Goal: Navigation & Orientation: Find specific page/section

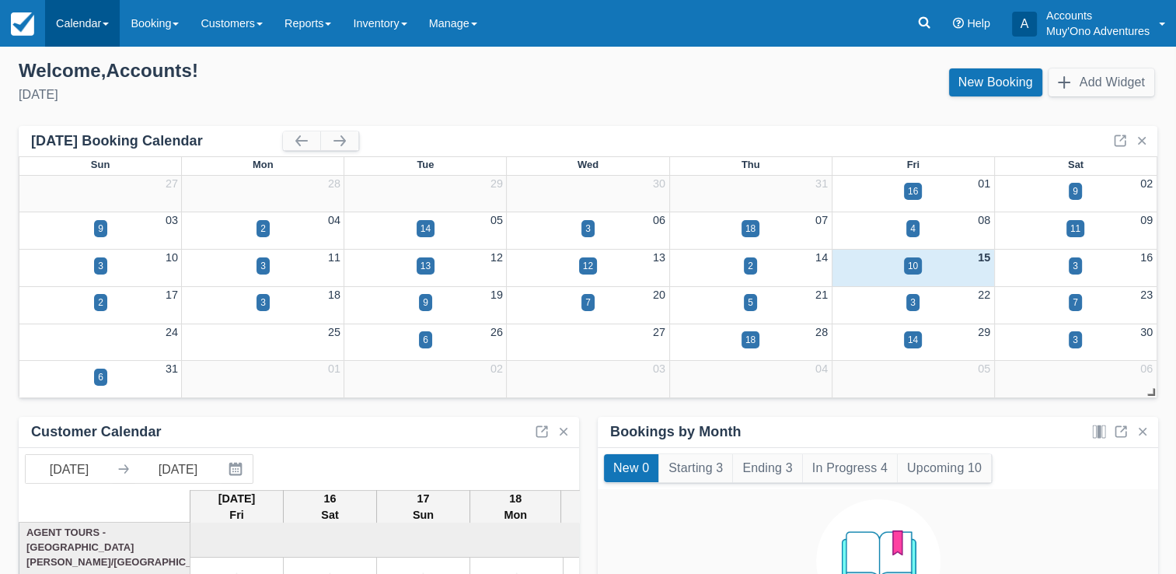
click at [100, 16] on link "Calendar" at bounding box center [82, 23] width 75 height 47
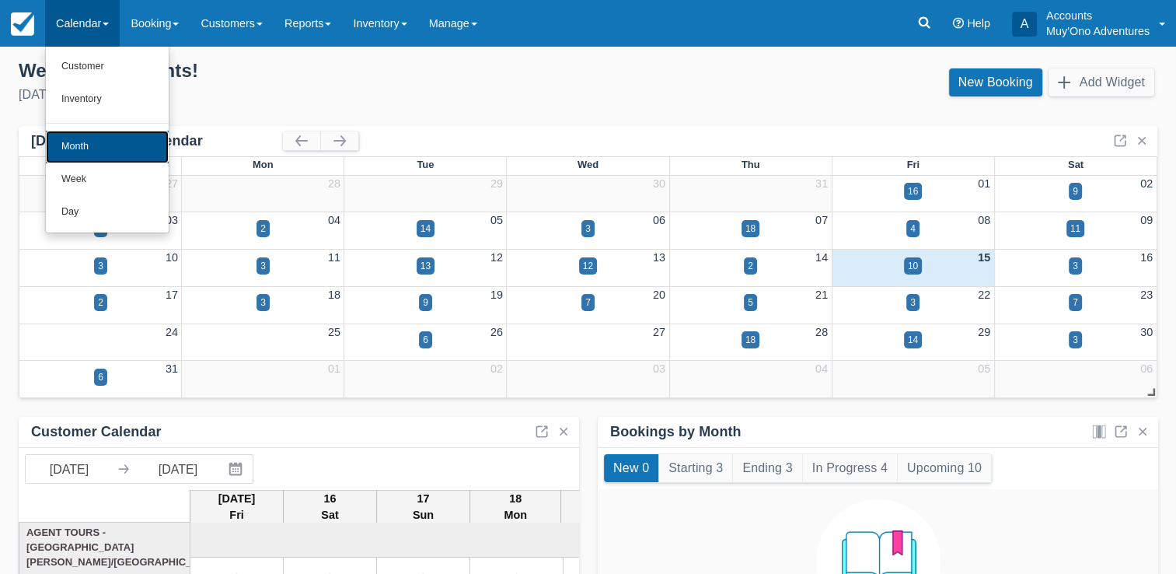
click at [82, 145] on link "Month" at bounding box center [107, 147] width 123 height 33
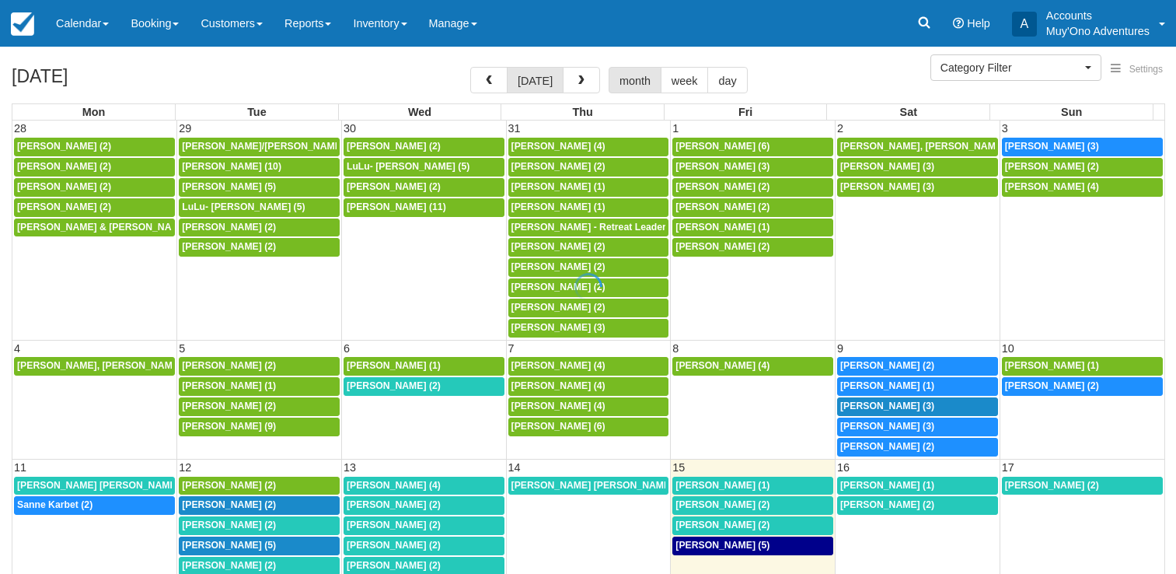
select select
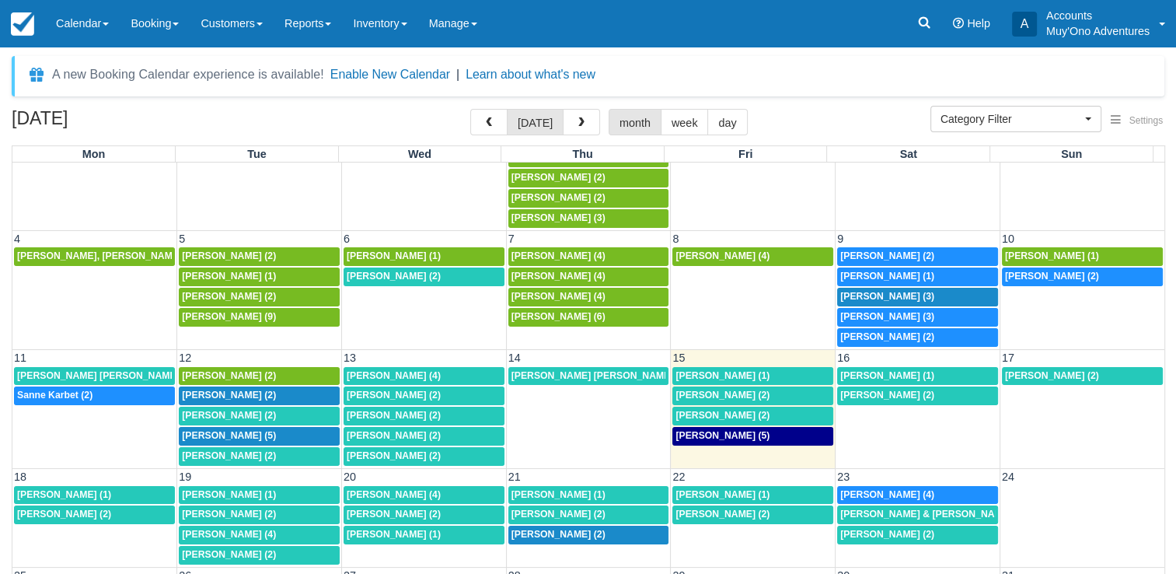
scroll to position [152, 0]
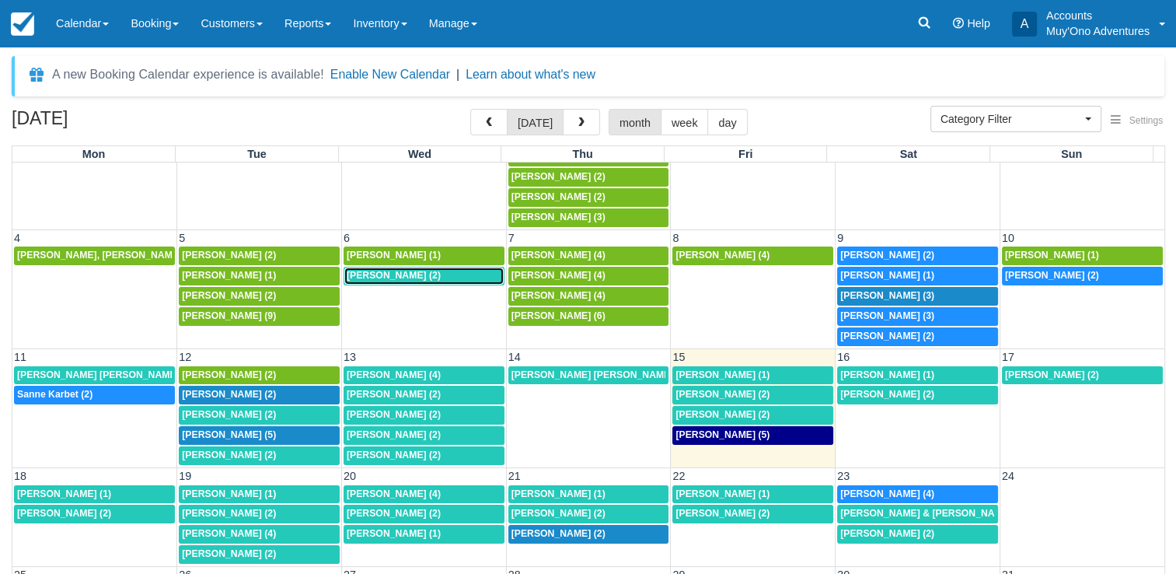
click at [425, 270] on span "[PERSON_NAME] (2)" at bounding box center [394, 275] width 94 height 11
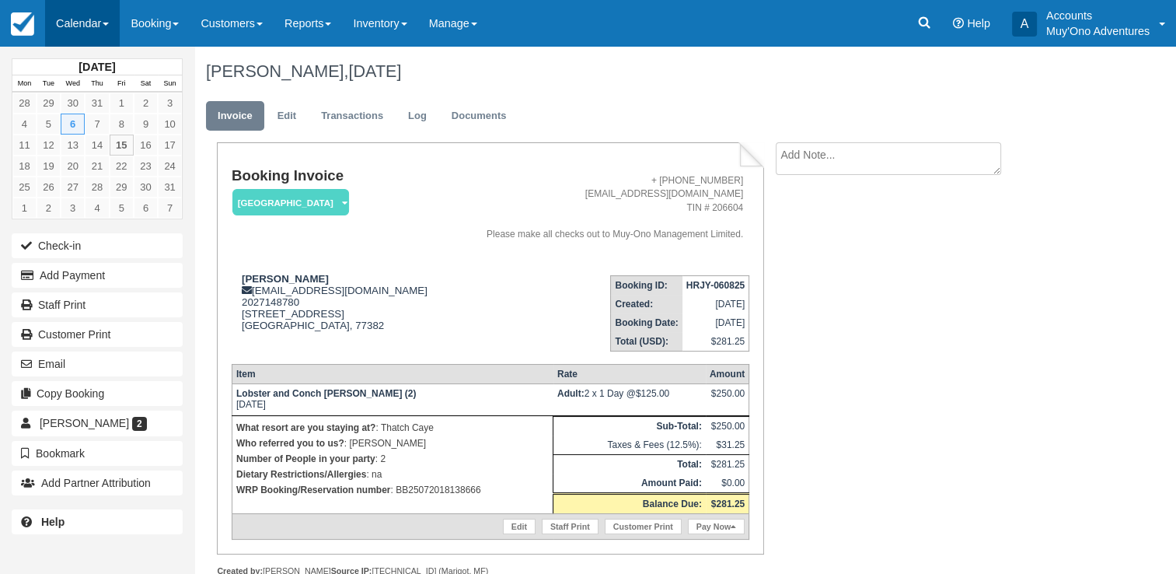
click at [97, 14] on link "Calendar" at bounding box center [82, 23] width 75 height 47
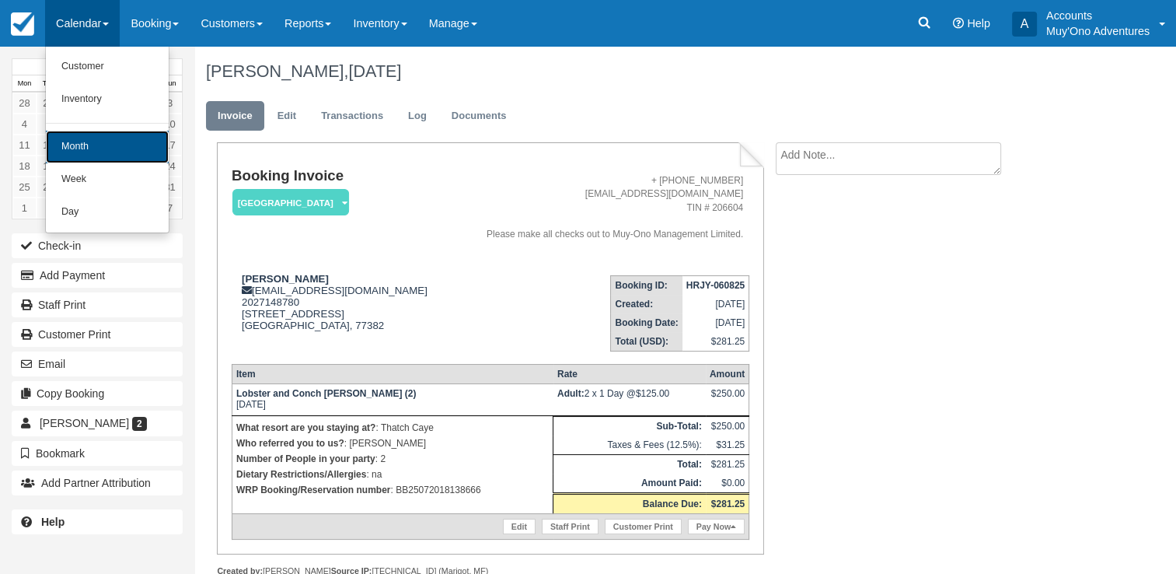
click at [89, 145] on link "Month" at bounding box center [107, 147] width 123 height 33
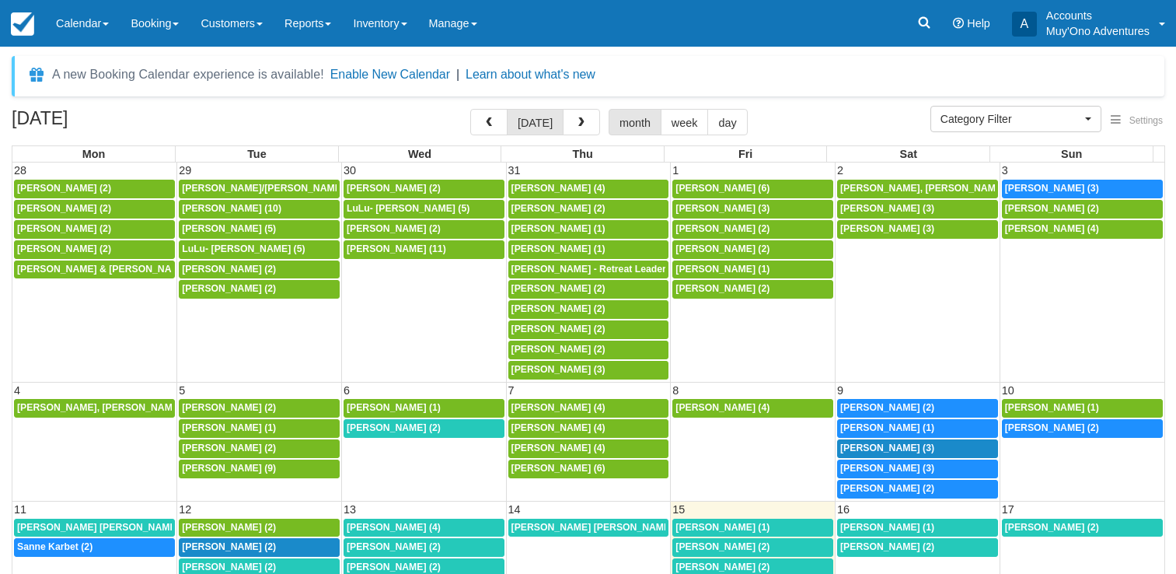
select select
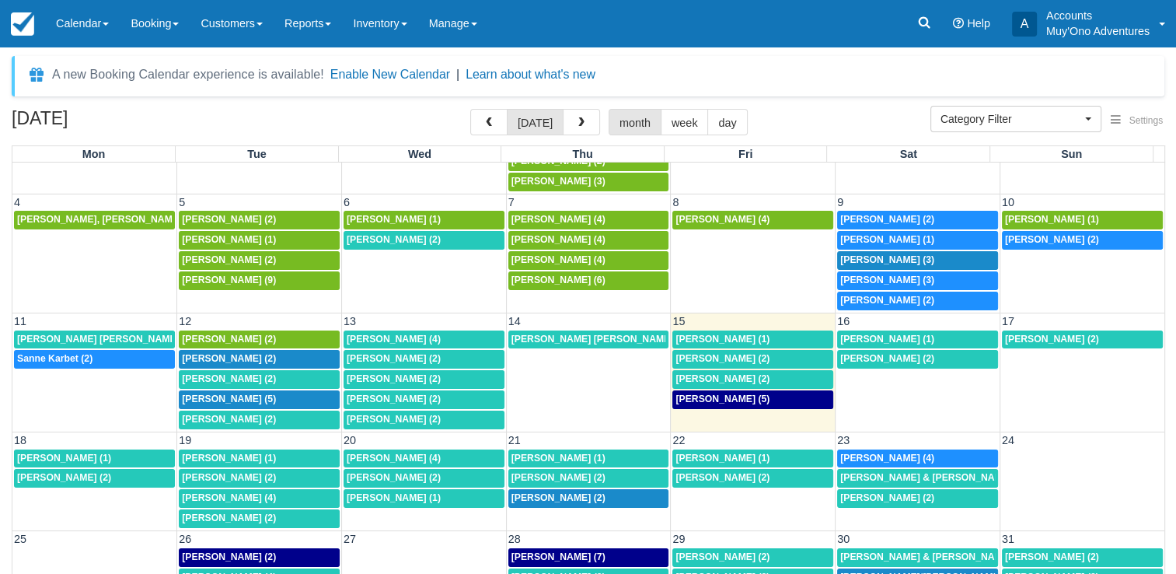
scroll to position [156, 0]
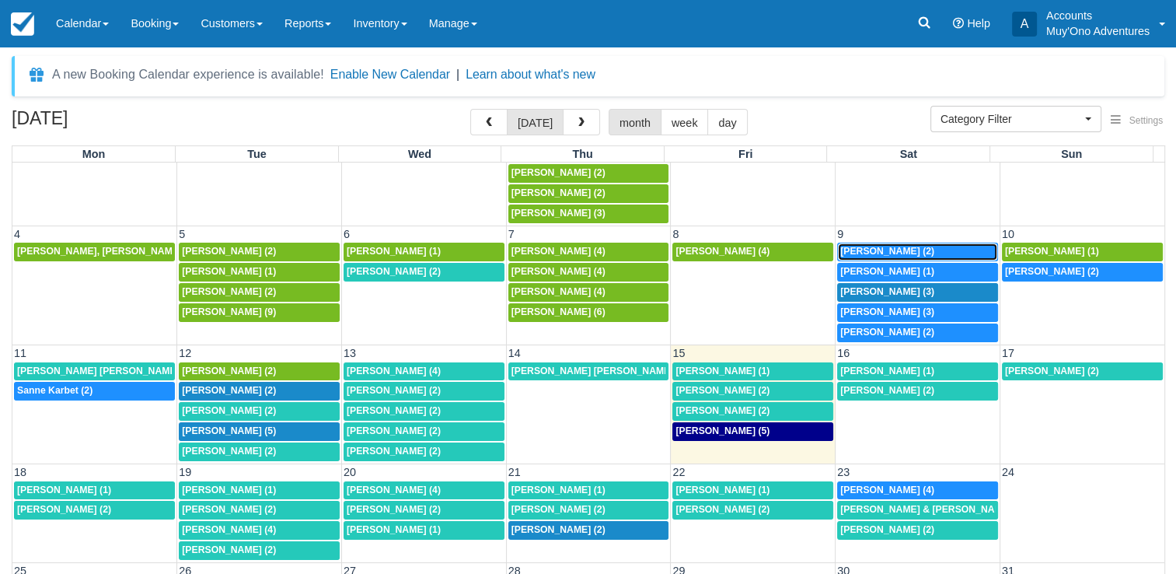
click at [892, 246] on span "[PERSON_NAME] (2)" at bounding box center [887, 251] width 94 height 11
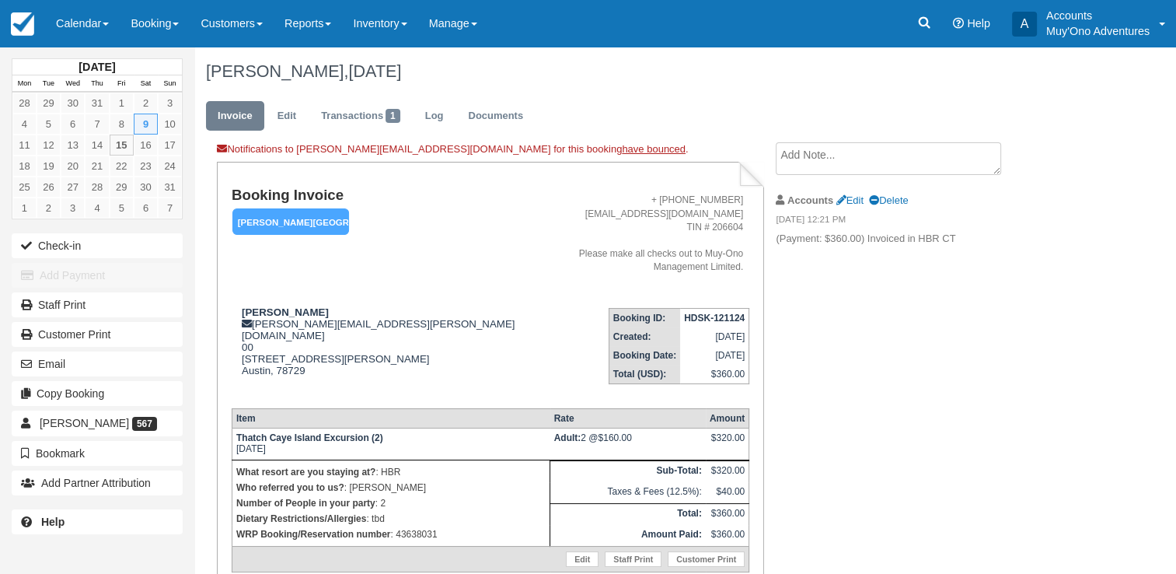
click at [407, 526] on p "WRP Booking/Reservation number : 43638031" at bounding box center [390, 534] width 309 height 16
copy p "43638031"
click at [712, 312] on strong "HDSK-121124" at bounding box center [714, 317] width 61 height 11
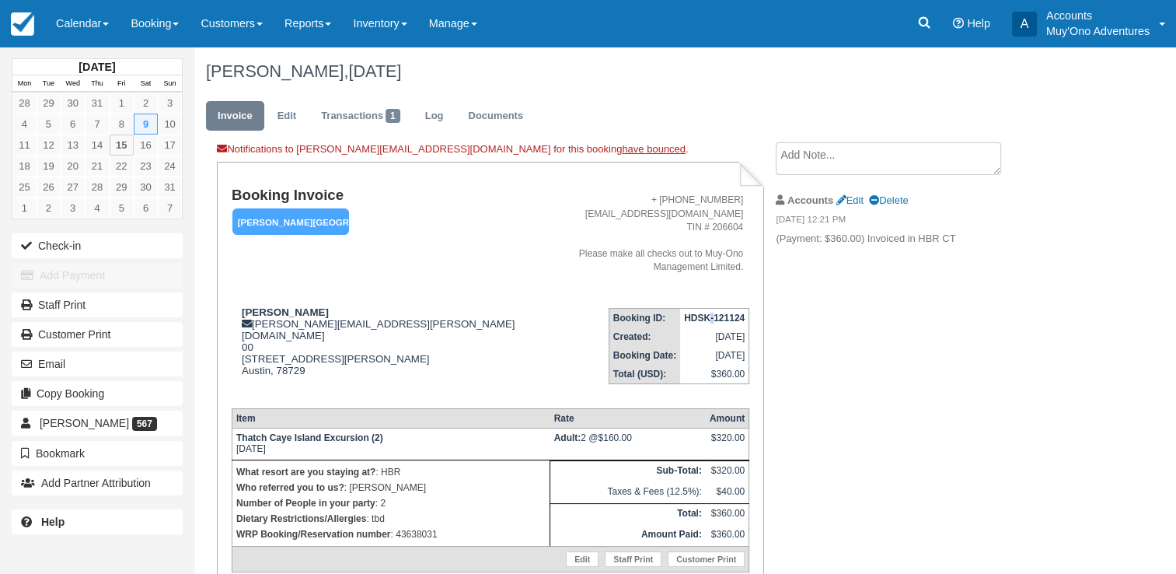
click at [712, 312] on strong "HDSK-121124" at bounding box center [714, 317] width 61 height 11
copy tbody "HDSK-121124"
drag, startPoint x: 239, startPoint y: 299, endPoint x: 313, endPoint y: 300, distance: 73.9
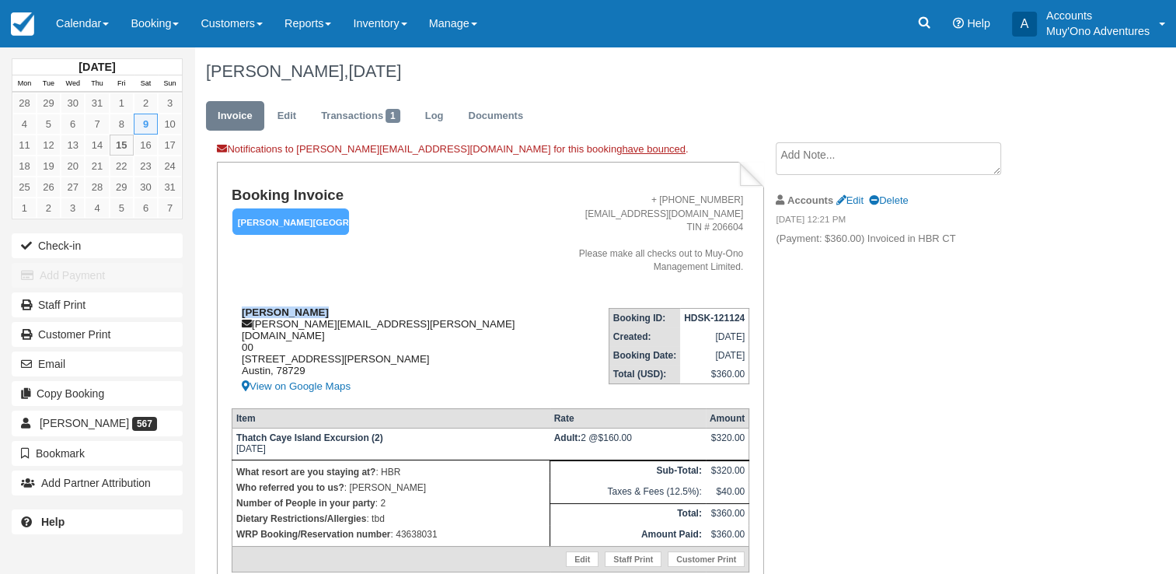
click at [313, 306] on div "William Brown michelle.hopkins@muy-ono.com 00 7708 San Felipe Blvd #54 Austin, …" at bounding box center [379, 350] width 295 height 89
copy strong "William Brown"
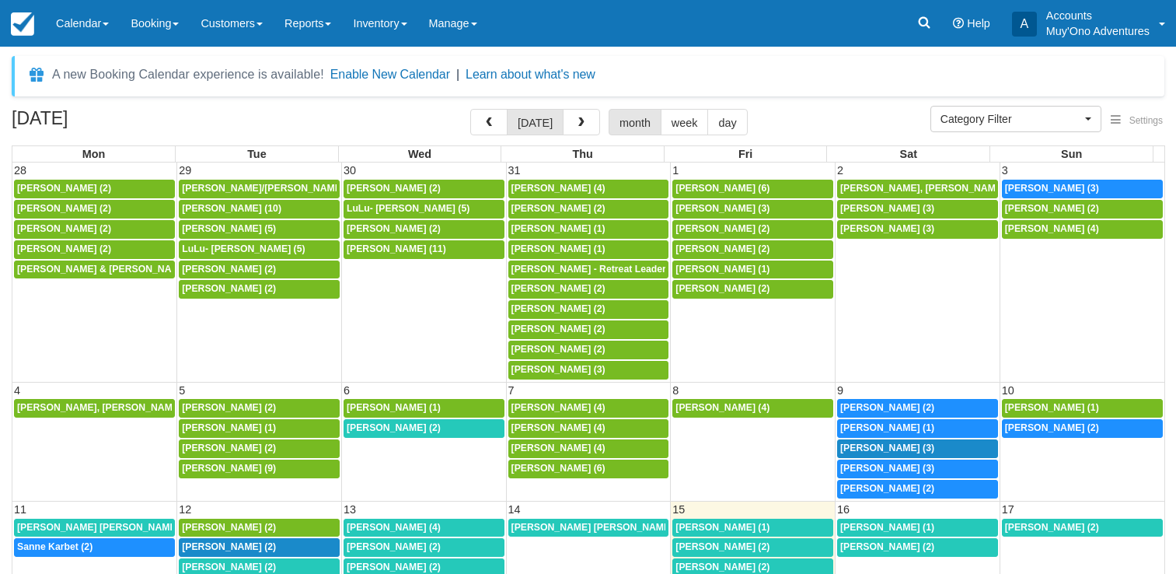
select select
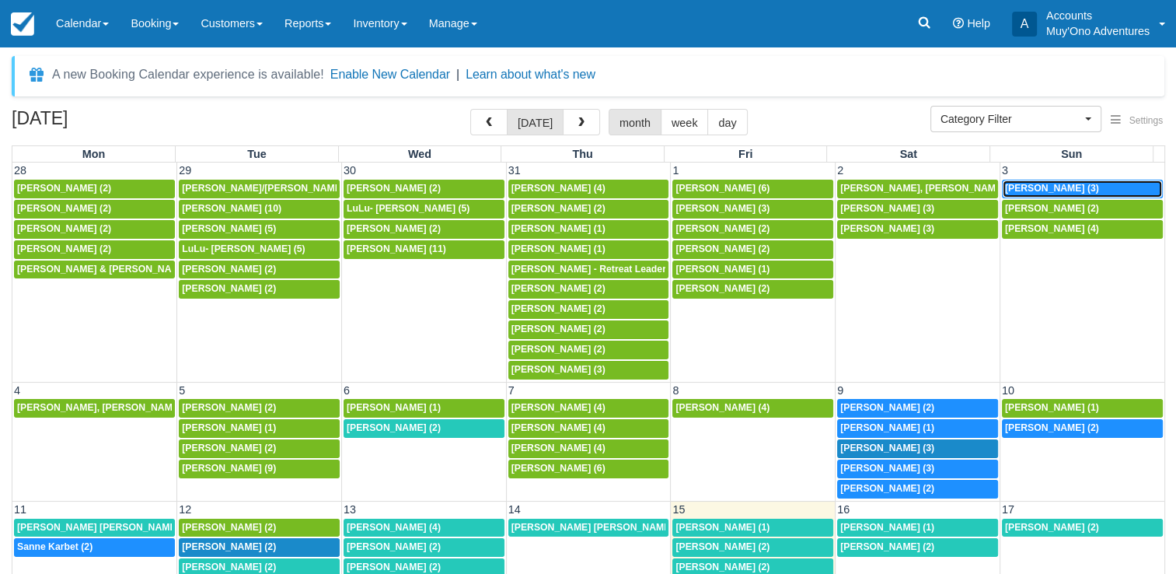
click at [1050, 187] on span "[PERSON_NAME] (3)" at bounding box center [1052, 188] width 94 height 11
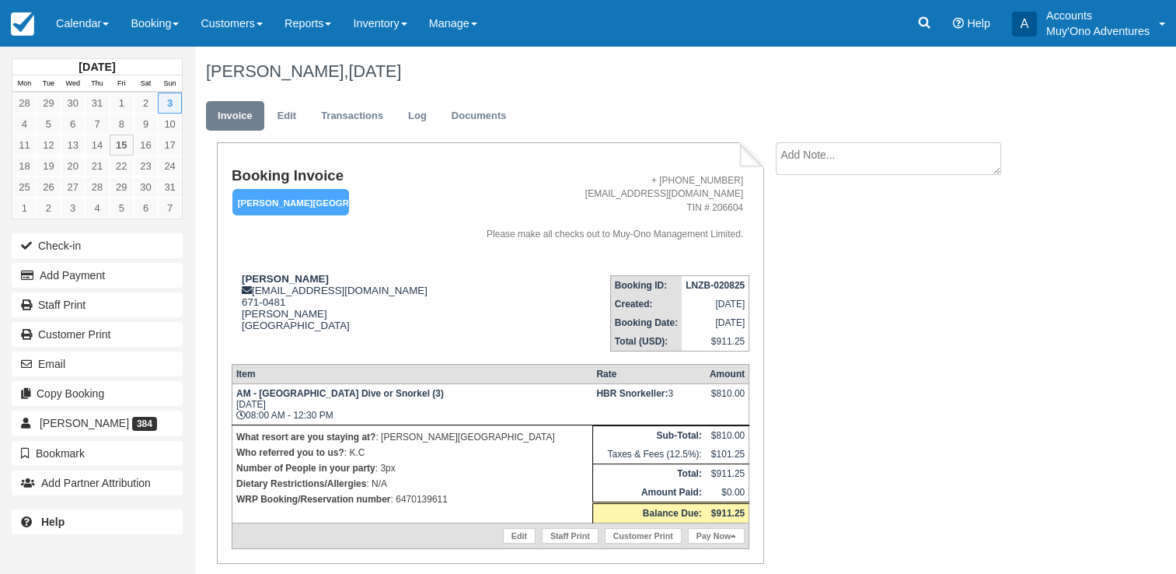
click at [712, 284] on strong "LNZB-020825" at bounding box center [715, 285] width 59 height 11
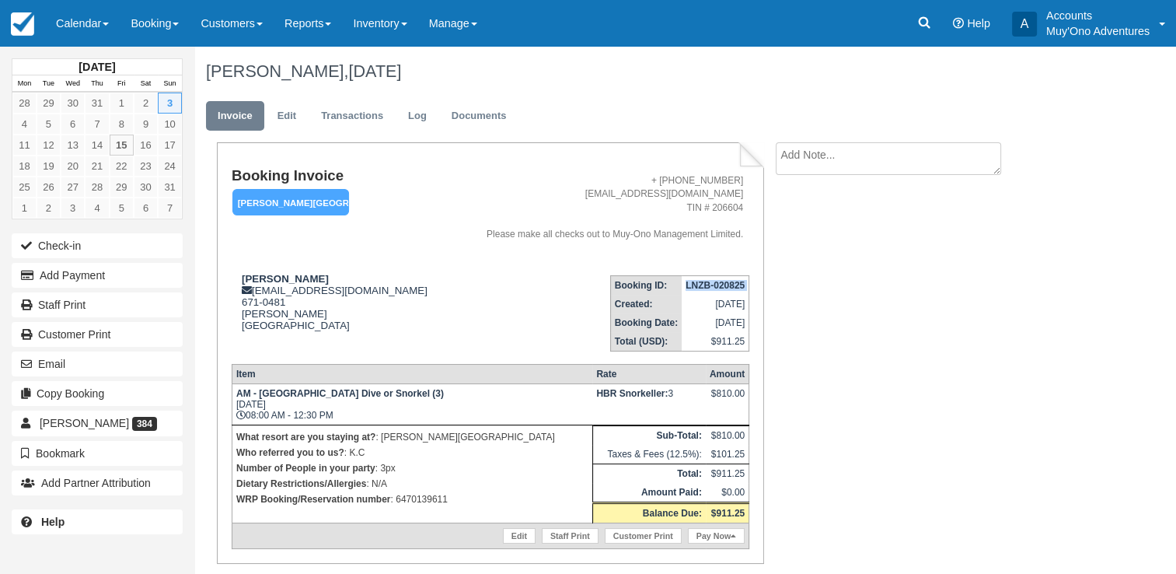
copy tbody "LNZB-020825"
drag, startPoint x: 244, startPoint y: 273, endPoint x: 316, endPoint y: 273, distance: 71.5
click at [316, 273] on div "Charlotte Daris frontdesk@hopkinsbaybelize.com 671-0481 Hopkins Belize View on …" at bounding box center [341, 312] width 218 height 78
copy strong "Charlotte Daris"
click at [424, 505] on p "WRP Booking/Reservation number : 6470139611" at bounding box center [412, 499] width 352 height 16
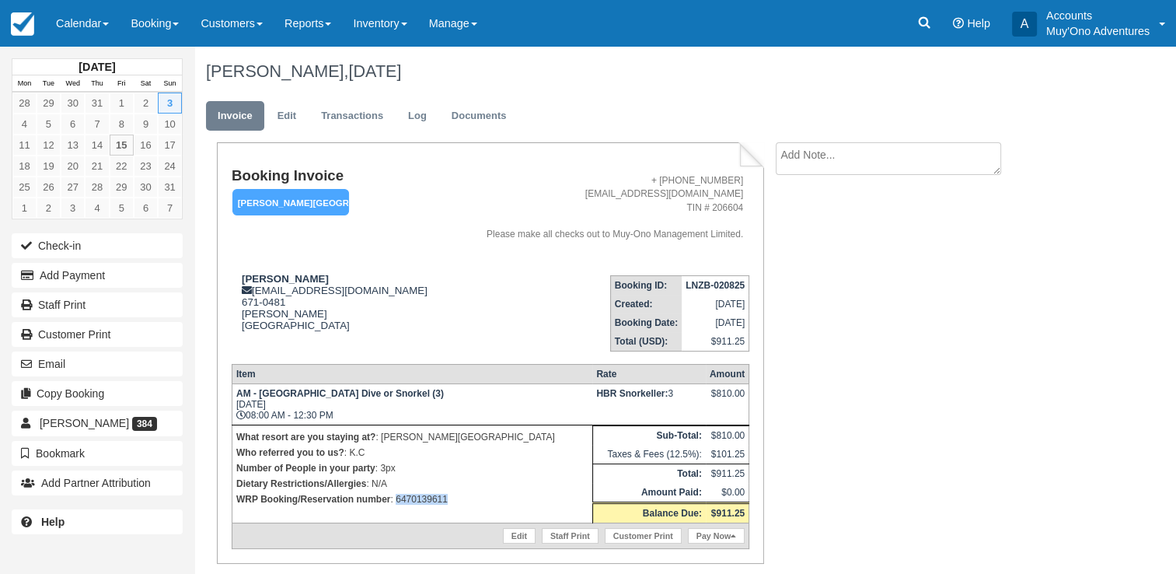
click at [424, 505] on p "WRP Booking/Reservation number : 6470139611" at bounding box center [412, 499] width 352 height 16
copy p "6470139611"
drag, startPoint x: 260, startPoint y: 396, endPoint x: 364, endPoint y: 395, distance: 103.4
click at [364, 395] on strong "AM - Belize Barrier Reef Dive or Snorkel (3)" at bounding box center [340, 393] width 208 height 11
copy strong "Belize Barrier Reef Dive"
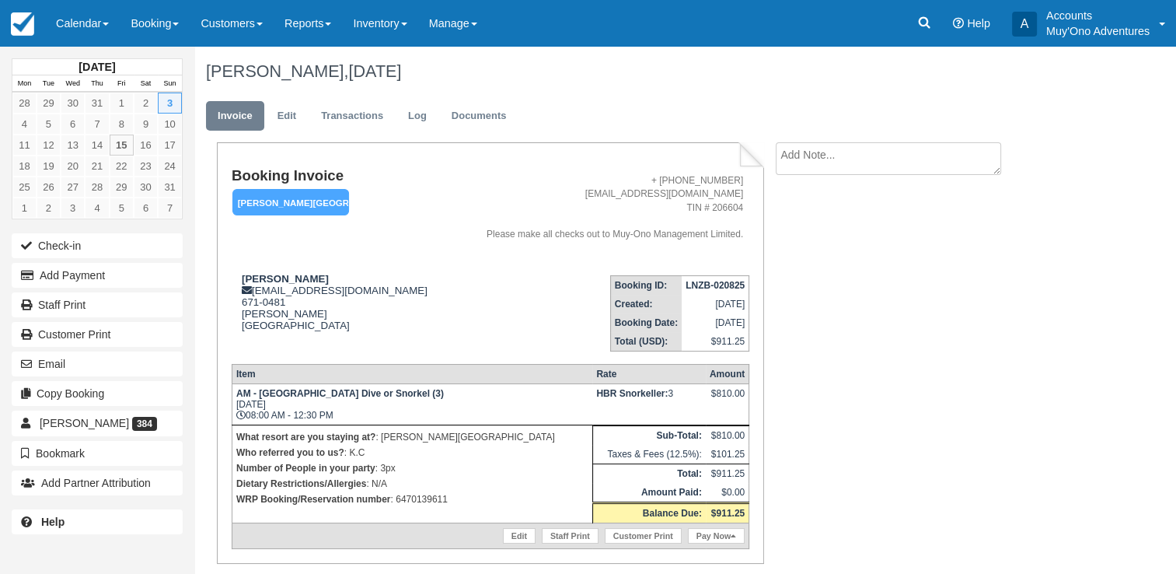
click at [423, 494] on p "WRP Booking/Reservation number : 6470139611" at bounding box center [412, 499] width 352 height 16
copy p "6470139611"
click at [71, 20] on link "Calendar" at bounding box center [82, 23] width 75 height 47
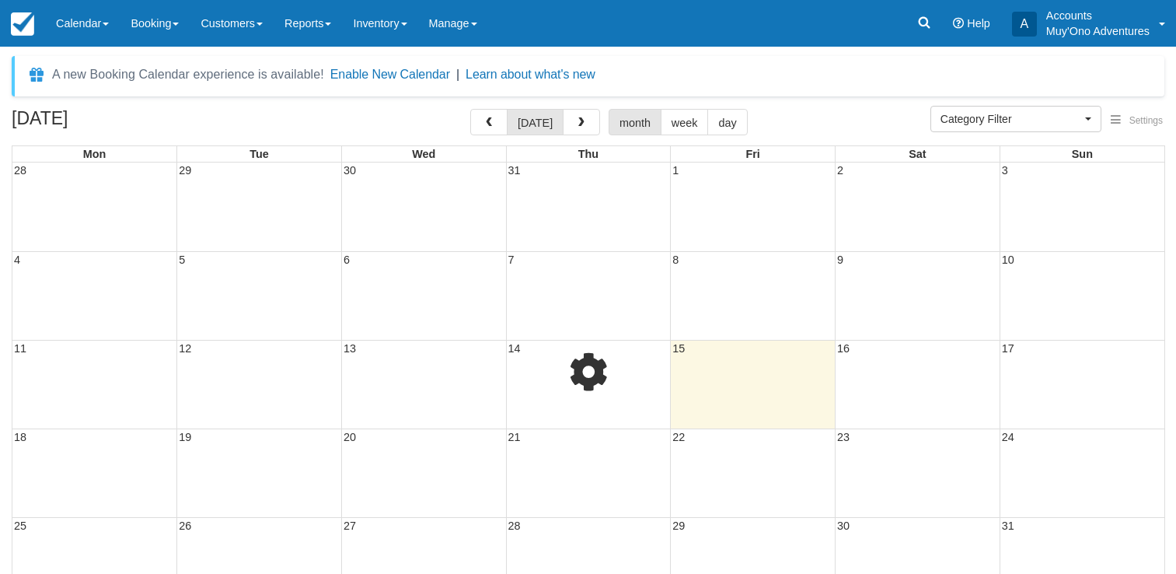
select select
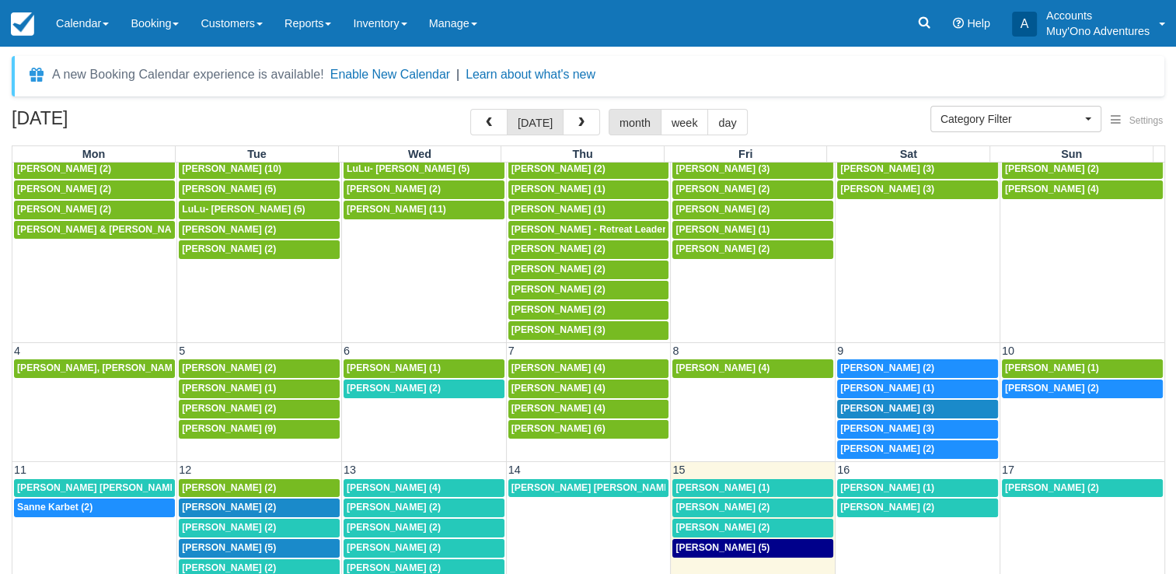
scroll to position [53, 0]
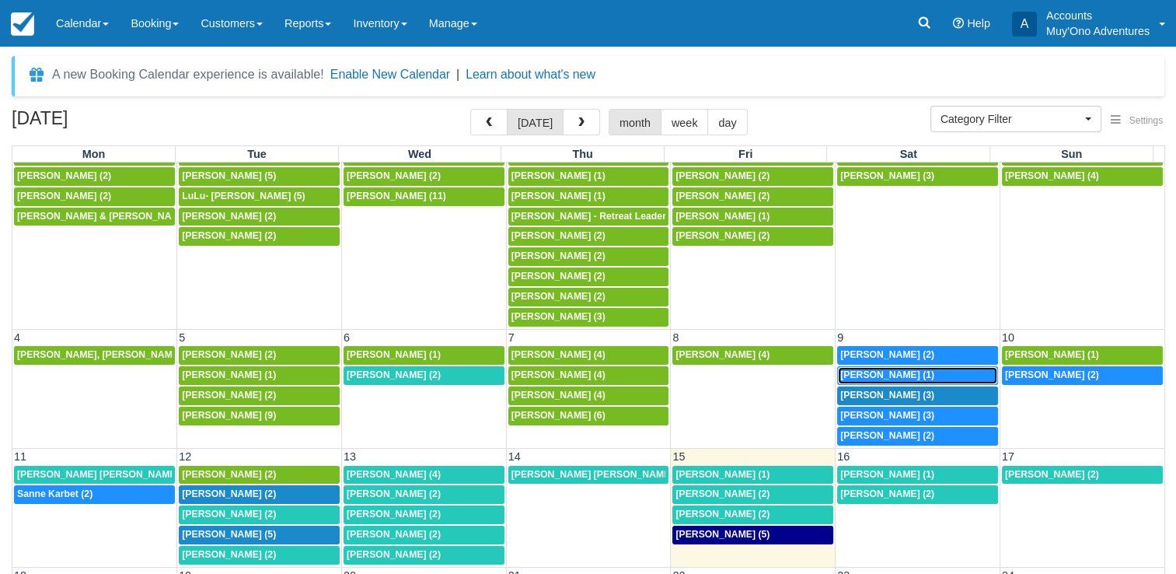
click at [885, 369] on span "[PERSON_NAME] (1)" at bounding box center [887, 374] width 94 height 11
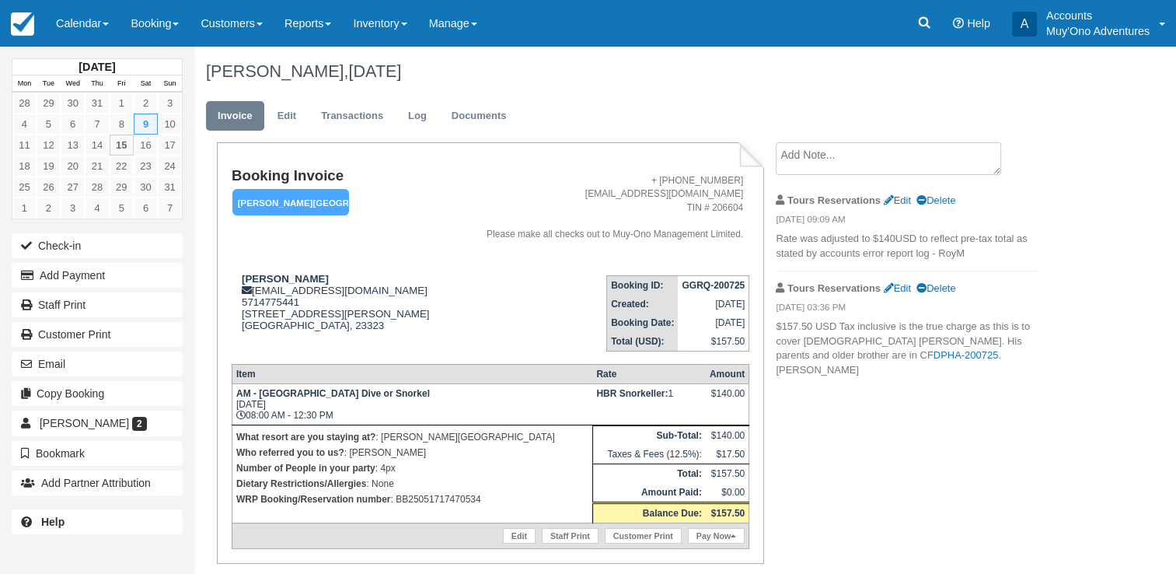
click at [445, 500] on p "WRP Booking/Reservation number : BB25051717470534" at bounding box center [412, 499] width 352 height 16
copy p "BB25051717470534"
click at [715, 290] on strong "GGRQ-200725" at bounding box center [713, 285] width 63 height 11
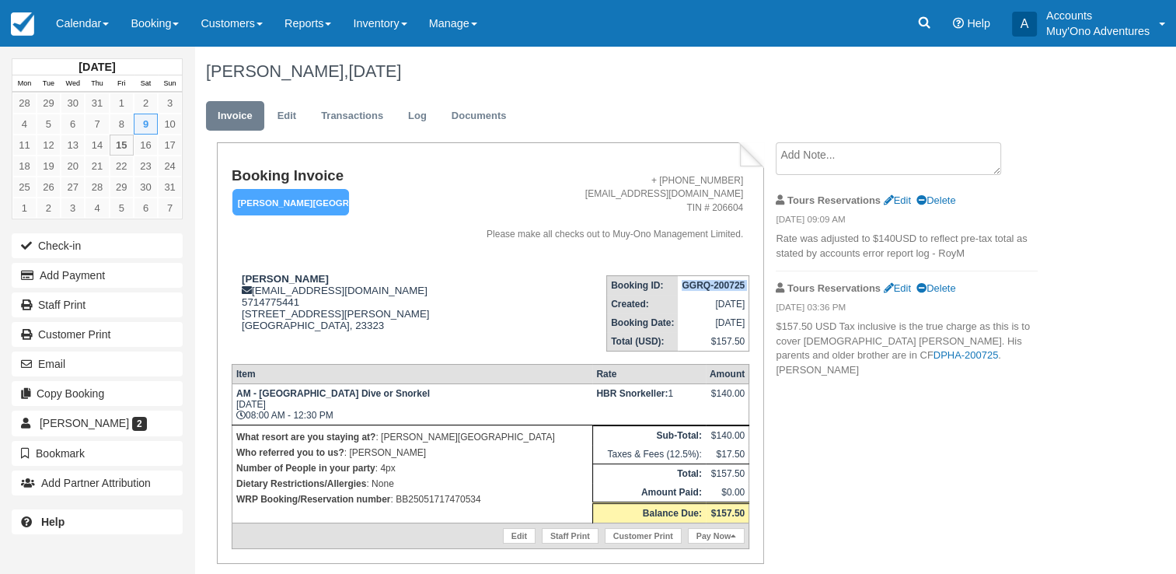
click at [715, 290] on strong "GGRQ-200725" at bounding box center [713, 285] width 63 height 11
copy tbody "GGRQ-200725"
drag, startPoint x: 246, startPoint y: 281, endPoint x: 299, endPoint y: 286, distance: 53.8
click at [299, 286] on div "Joshua Hodge teamhodge@ymail.com 5714775441 1712 Garwood Ln Chesapeake, 23323 V…" at bounding box center [341, 312] width 219 height 78
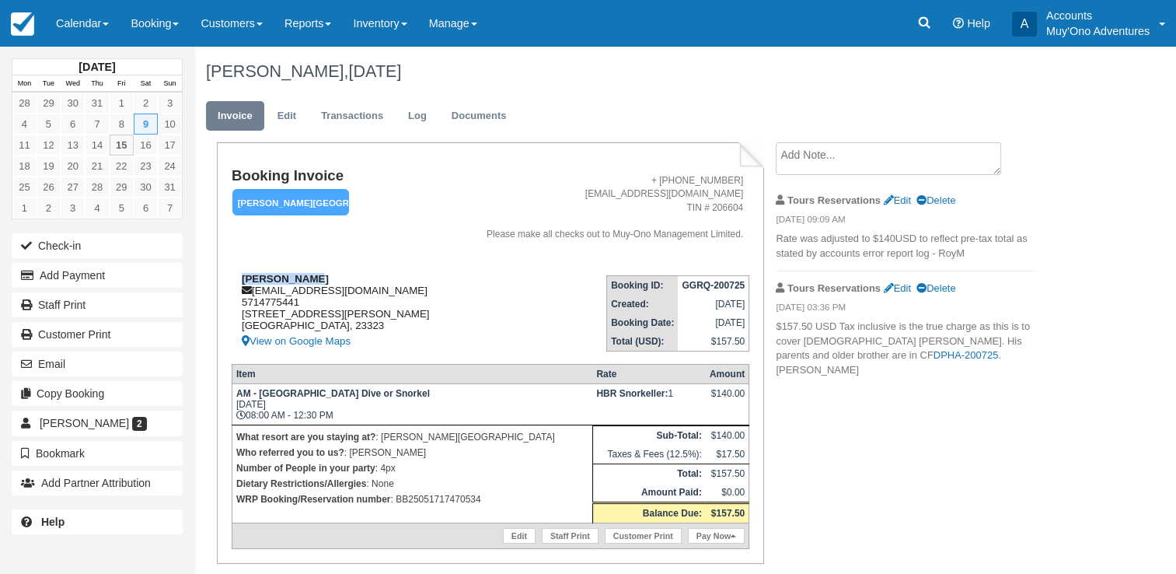
drag, startPoint x: 299, startPoint y: 286, endPoint x: 311, endPoint y: 276, distance: 15.4
click at [311, 276] on td "Joshua Hodge teamhodge@ymail.com 5714775441 1712 Garwood Ln Chesapeake, 23323 V…" at bounding box center [341, 307] width 219 height 89
copy strong "Joshua Hodge"
drag, startPoint x: 261, startPoint y: 393, endPoint x: 411, endPoint y: 398, distance: 150.1
click at [411, 398] on strong "AM - Belize Barrier Reef Dive or Snorkel" at bounding box center [333, 393] width 194 height 11
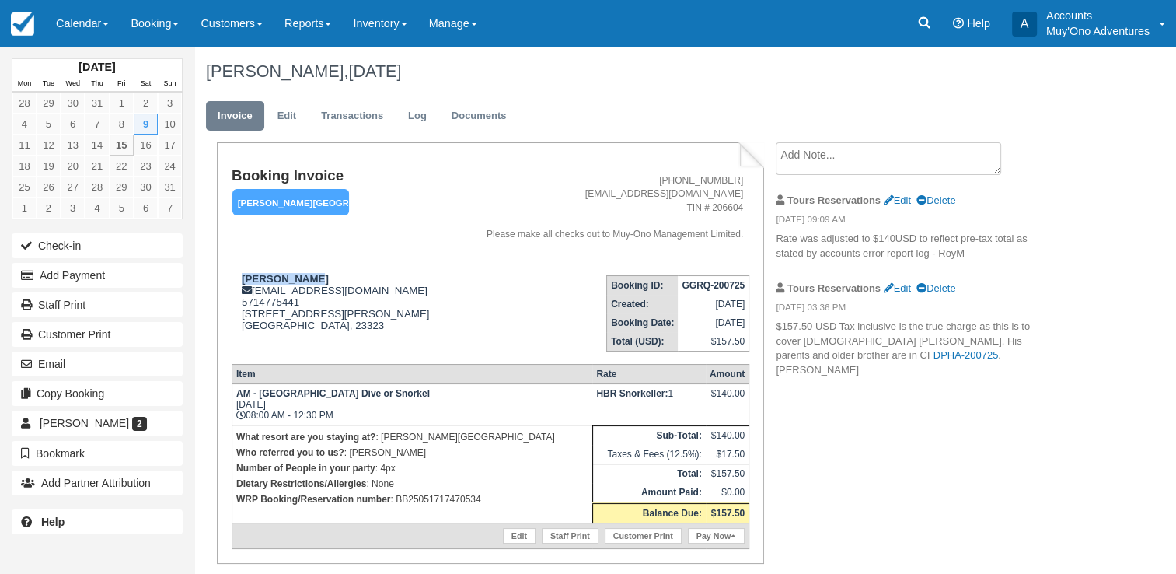
copy strong "Belize Barrier Reef Dive or Snorkel"
click at [447, 501] on p "WRP Booking/Reservation number : BB25051717470534" at bounding box center [412, 499] width 352 height 16
copy p "BB25051717470534"
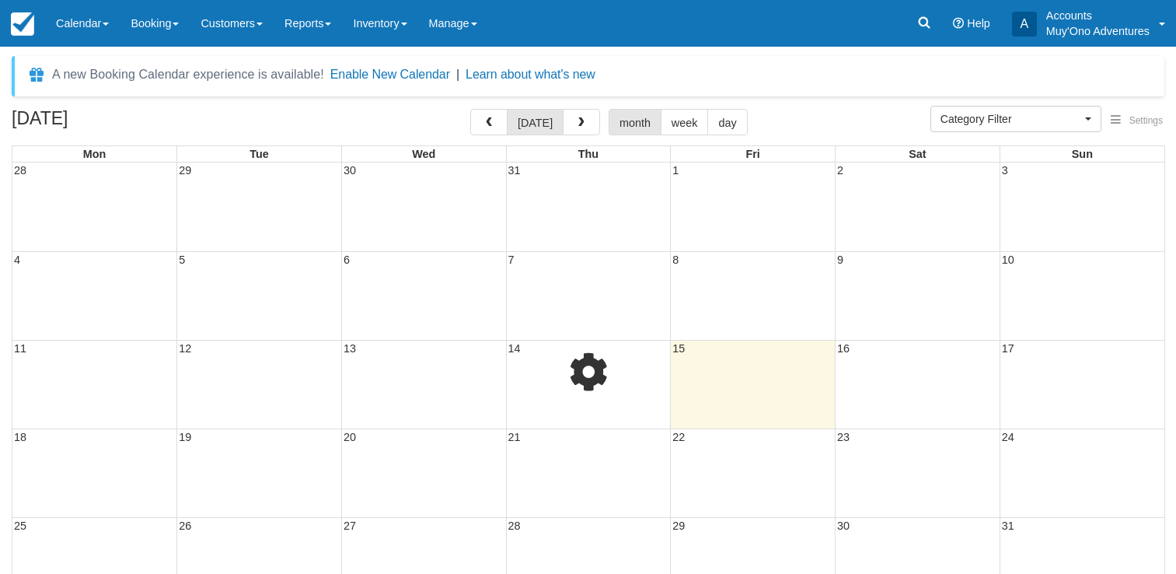
select select
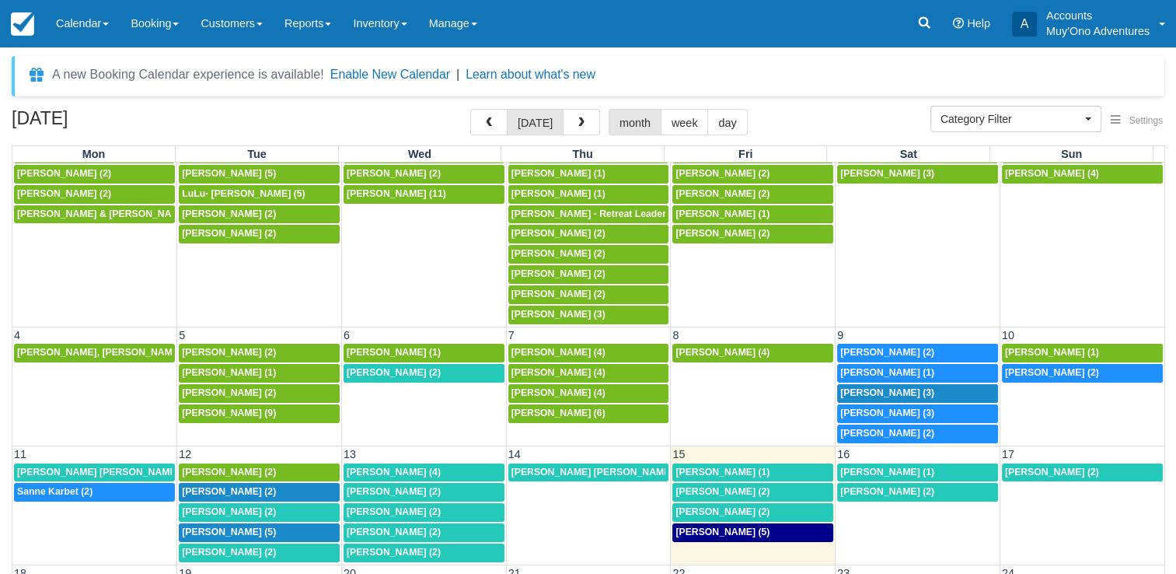
scroll to position [56, 0]
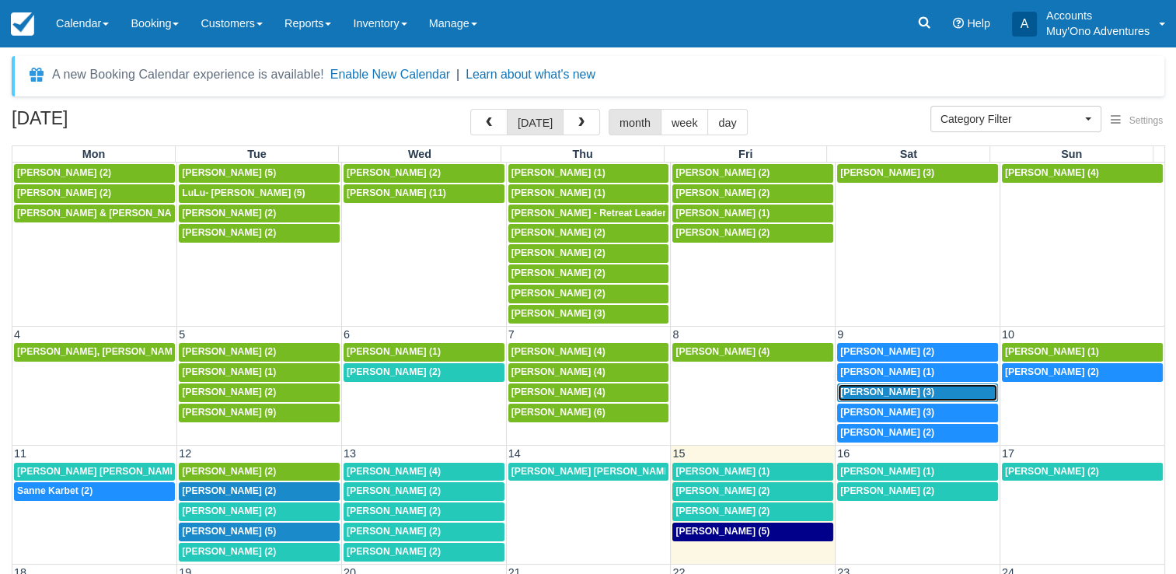
click at [910, 386] on span "Joshua Hodge (3)" at bounding box center [887, 391] width 94 height 11
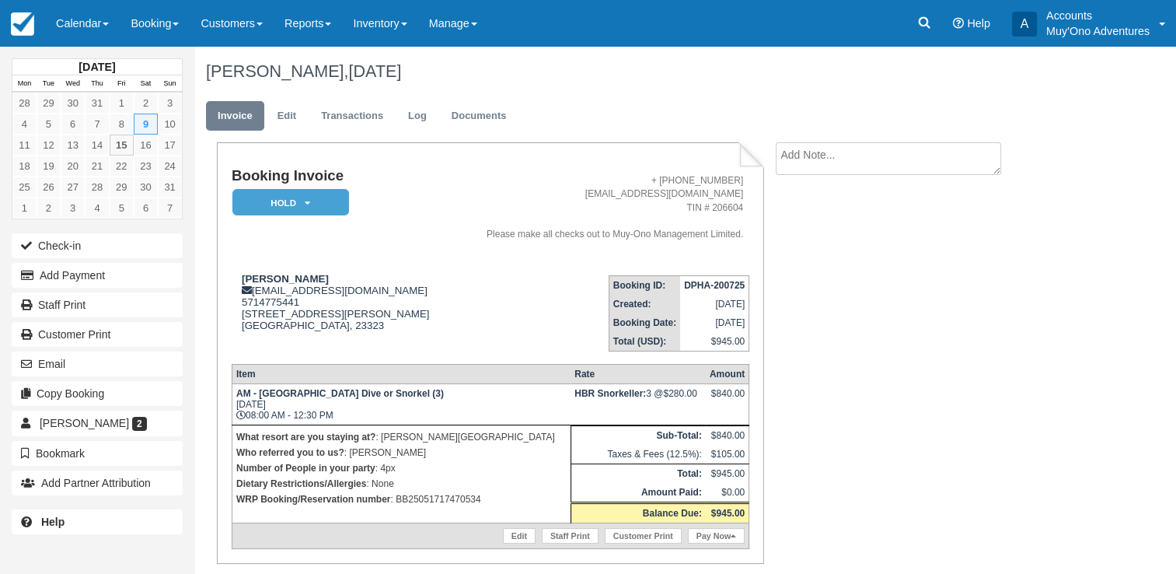
click at [411, 501] on p "WRP Booking/Reservation number : BB25051717470534" at bounding box center [401, 499] width 330 height 16
copy p "BB25051717470534"
click at [717, 291] on td "DPHA-200725" at bounding box center [714, 284] width 69 height 19
click at [710, 284] on strong "DPHA-200725" at bounding box center [714, 285] width 61 height 11
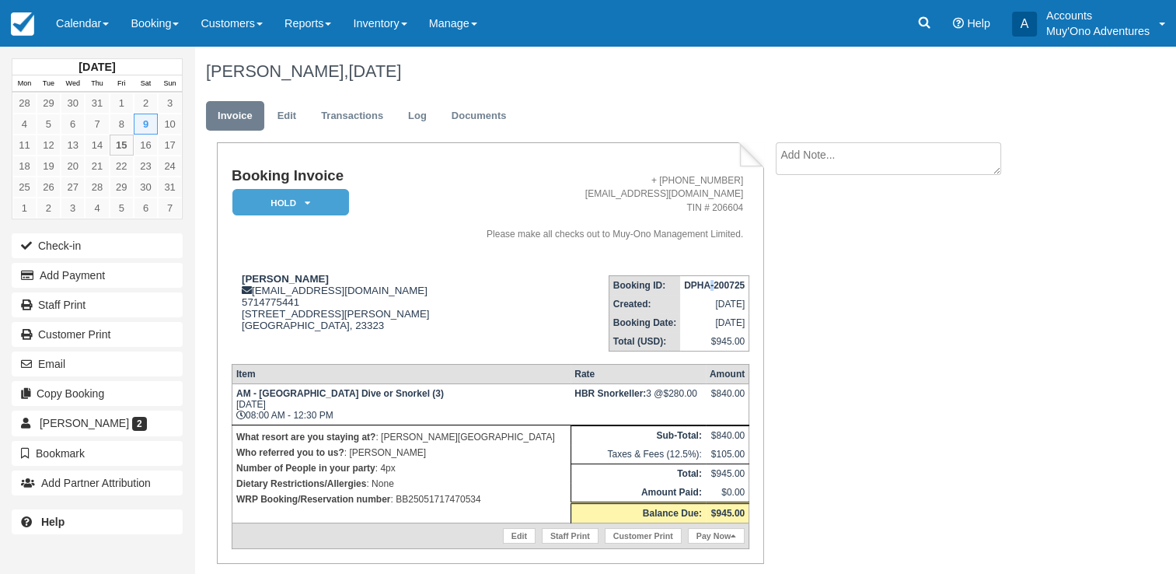
click at [710, 284] on strong "DPHA-200725" at bounding box center [714, 285] width 61 height 11
copy tbody "DPHA-200725"
click at [283, 277] on strong "Joshua Hodge" at bounding box center [285, 279] width 87 height 12
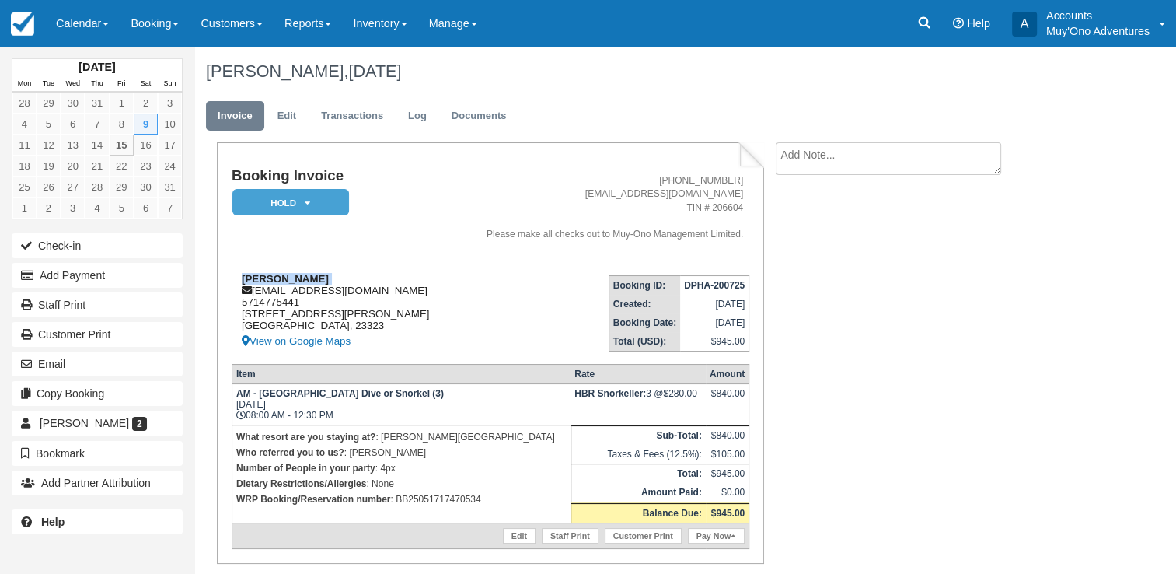
click at [283, 277] on strong "Joshua Hodge" at bounding box center [285, 279] width 87 height 12
copy div "Joshua Hodge"
drag, startPoint x: 261, startPoint y: 399, endPoint x: 365, endPoint y: 397, distance: 103.4
click at [365, 397] on strong "AM - Belize Barrier Reef Dive or Snorkel (3)" at bounding box center [340, 393] width 208 height 11
copy strong "Belize Barrier Reef Dive"
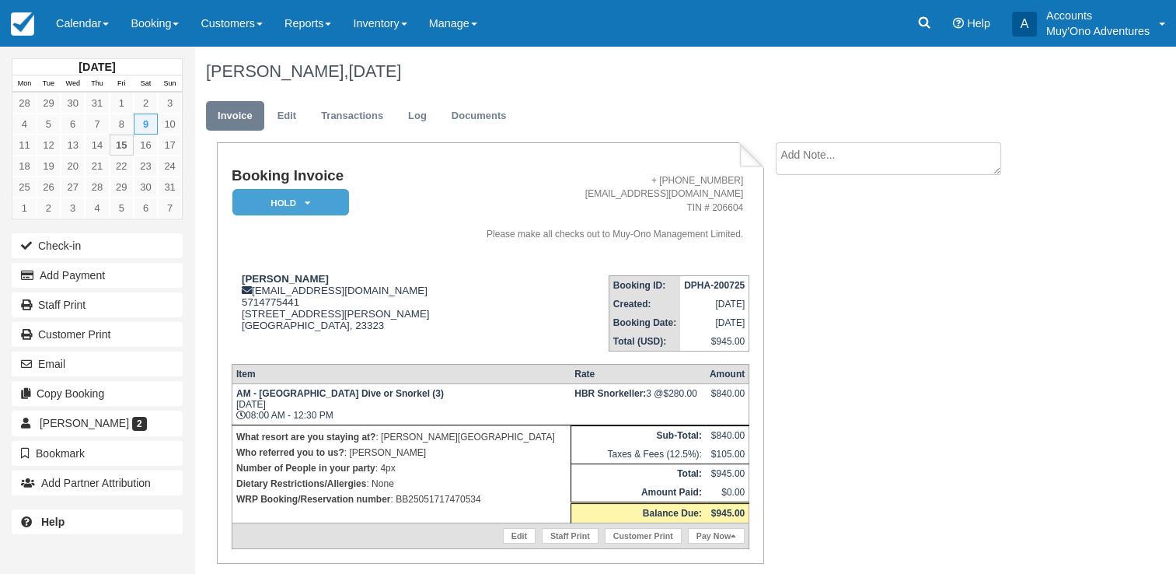
click at [429, 498] on p "WRP Booking/Reservation number : BB25051717470534" at bounding box center [401, 499] width 330 height 16
copy p "BB25051717470534"
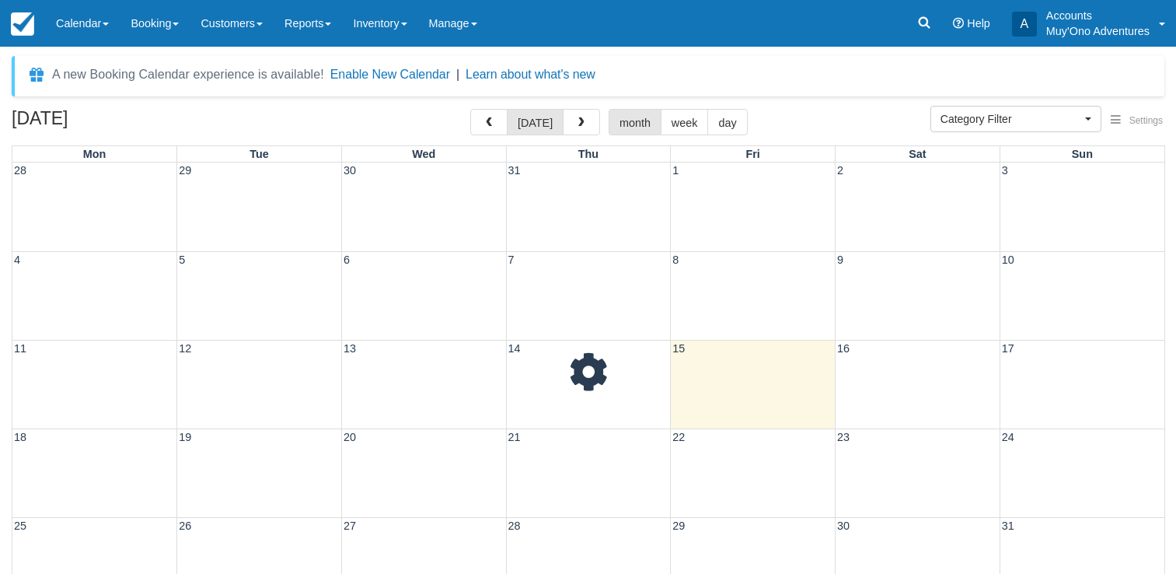
select select
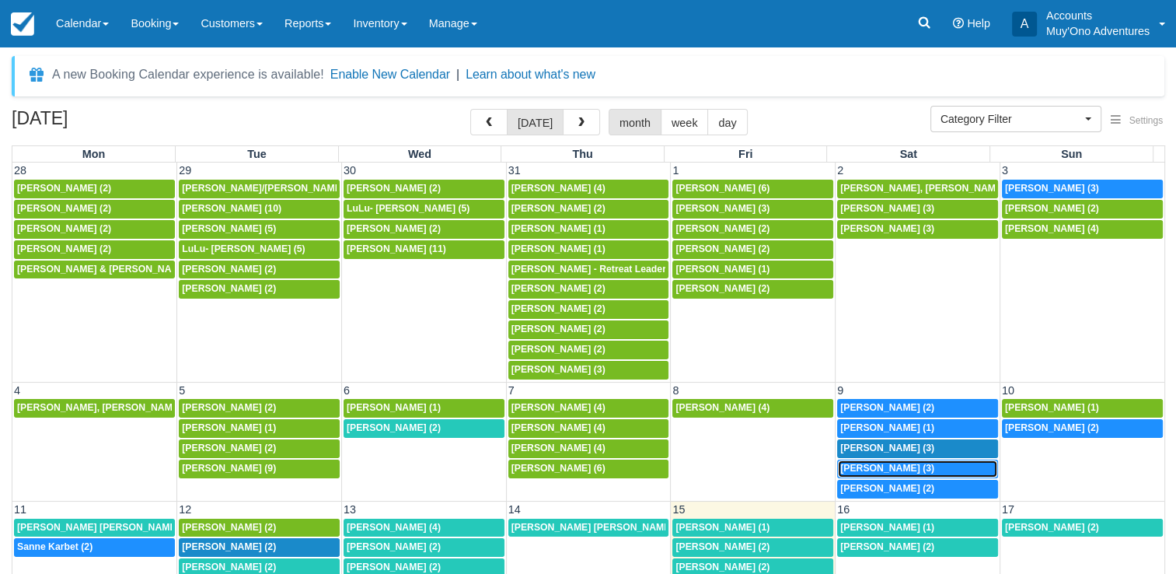
click at [896, 463] on span "[PERSON_NAME] (3)" at bounding box center [887, 468] width 94 height 11
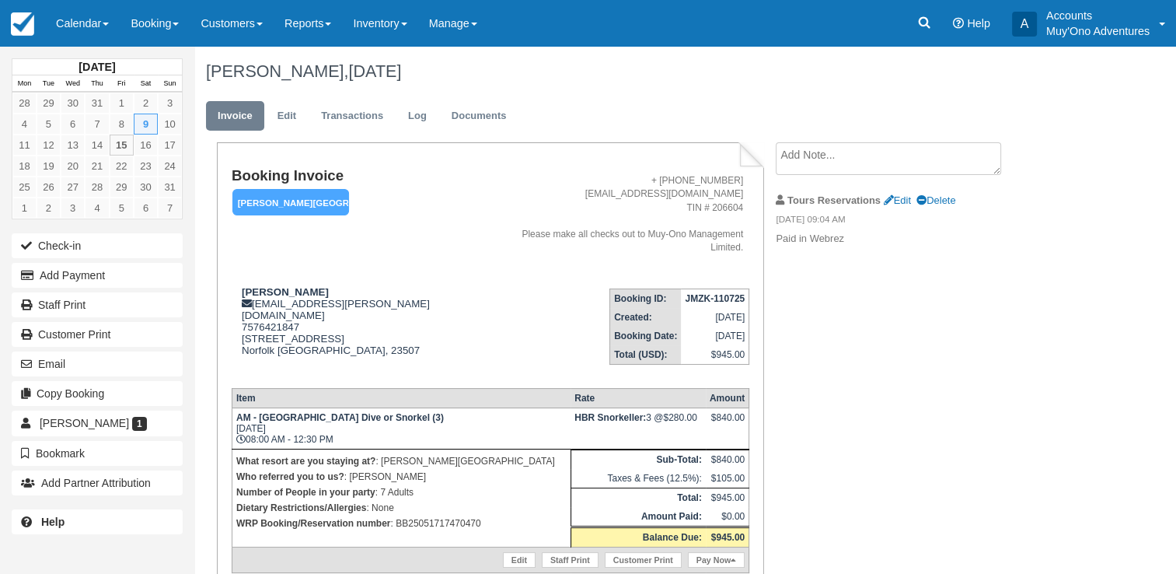
click at [435, 515] on p "WRP Booking/Reservation number : BB25051717470470" at bounding box center [401, 523] width 330 height 16
copy p "BB25051717470470"
click at [714, 293] on strong "JMZK-110725" at bounding box center [715, 298] width 60 height 11
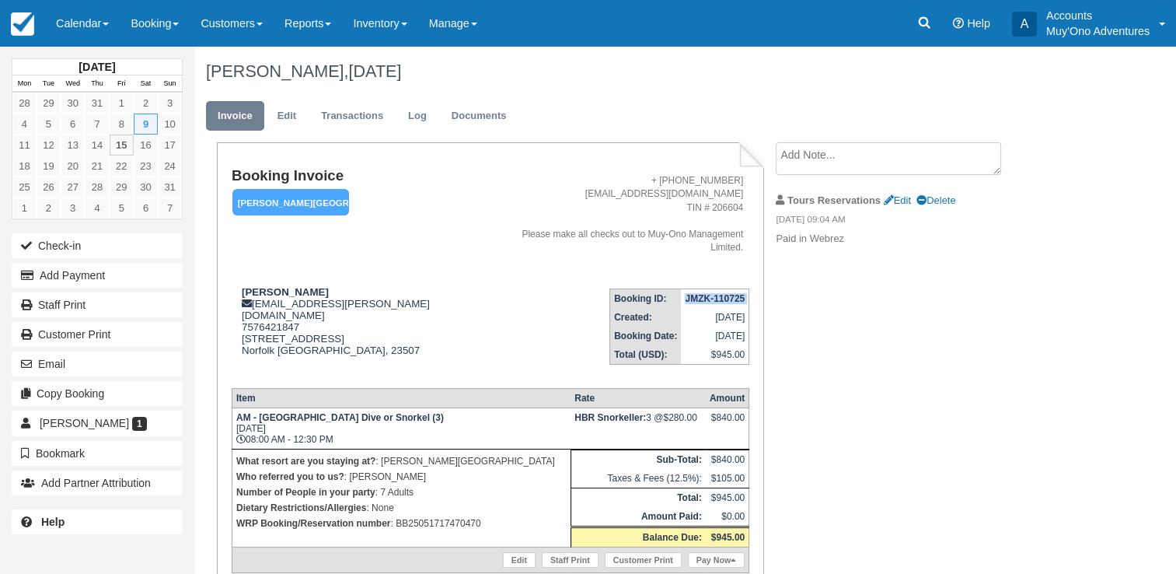
click at [714, 293] on strong "JMZK-110725" at bounding box center [715, 298] width 60 height 11
copy tbody "JMZK-110725"
click at [292, 286] on strong "[PERSON_NAME]" at bounding box center [285, 292] width 87 height 12
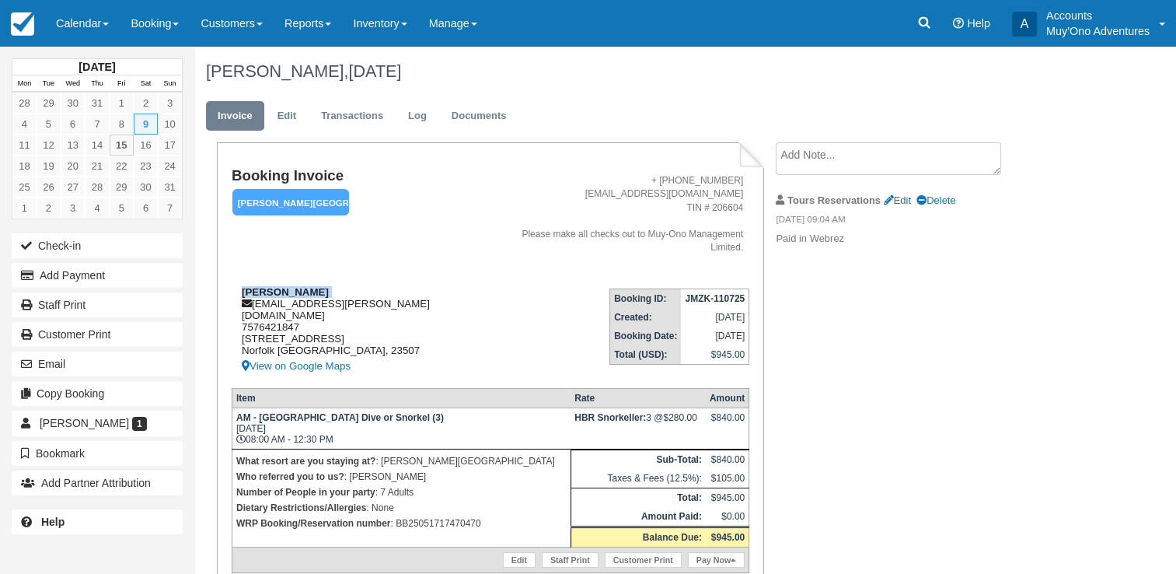
copy div "[PERSON_NAME]"
click at [261, 412] on strong "AM - [GEOGRAPHIC_DATA] Dive or Snorkel (3)" at bounding box center [340, 417] width 208 height 11
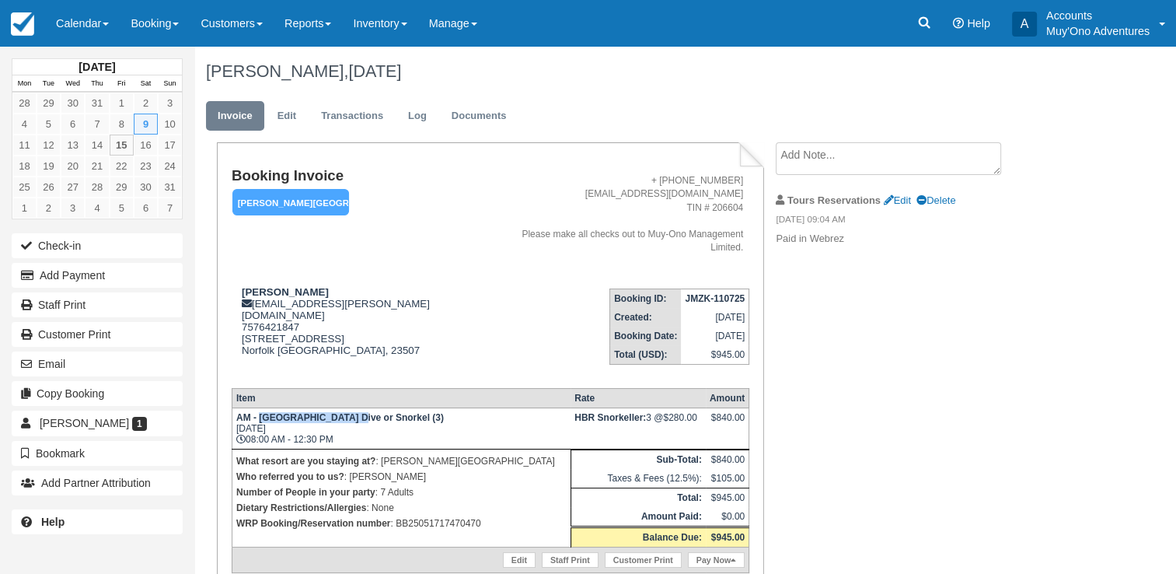
drag, startPoint x: 259, startPoint y: 394, endPoint x: 342, endPoint y: 396, distance: 83.2
click at [342, 412] on strong "AM - [GEOGRAPHIC_DATA] Dive or Snorkel (3)" at bounding box center [340, 417] width 208 height 11
copy strong "Belize [GEOGRAPHIC_DATA]"
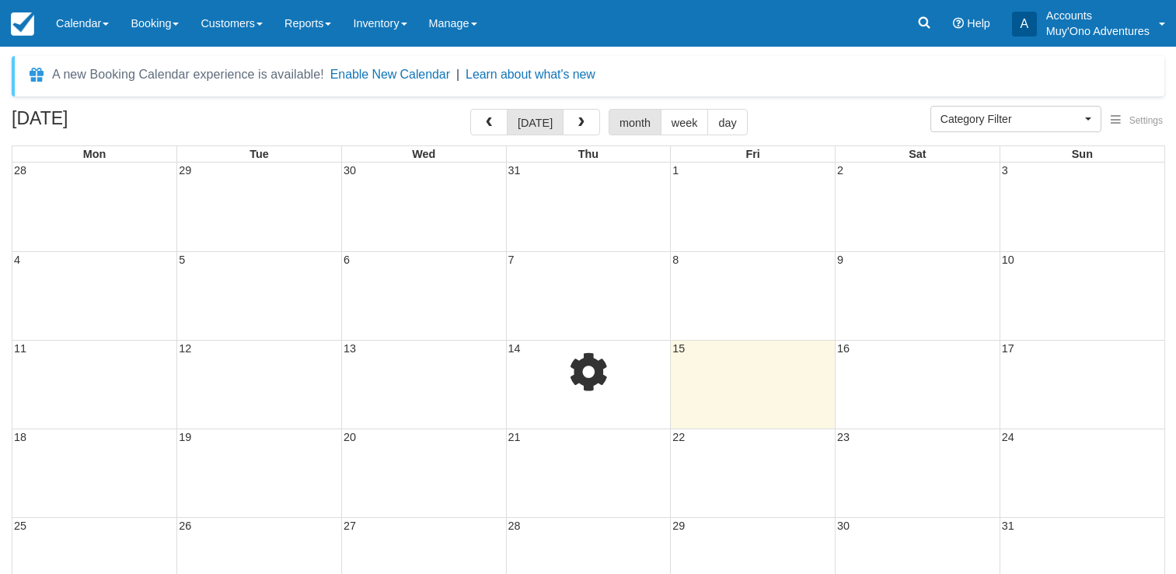
select select
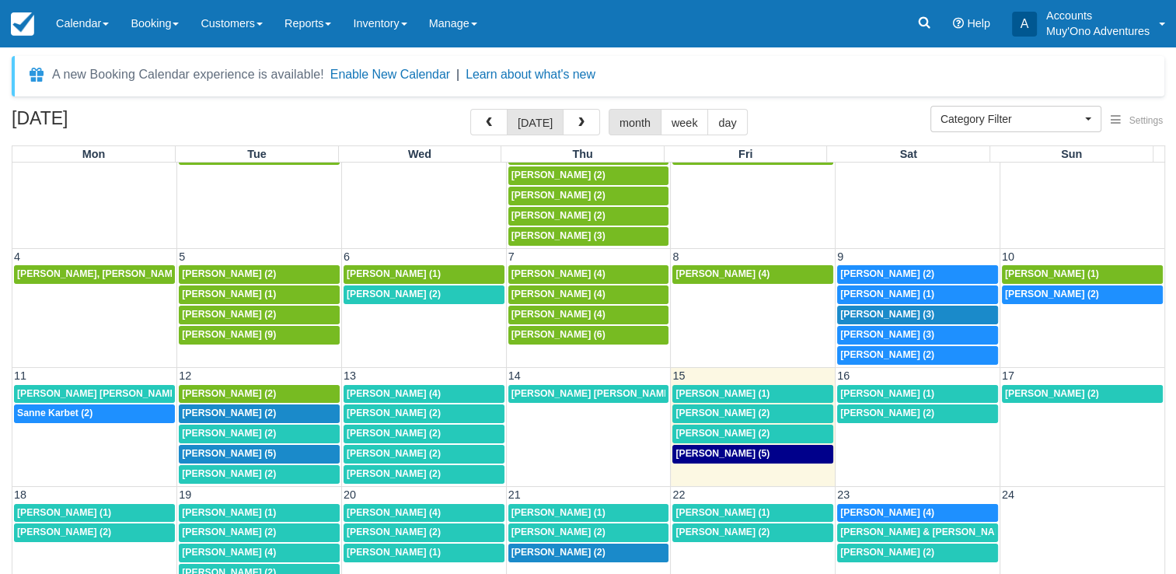
scroll to position [140, 0]
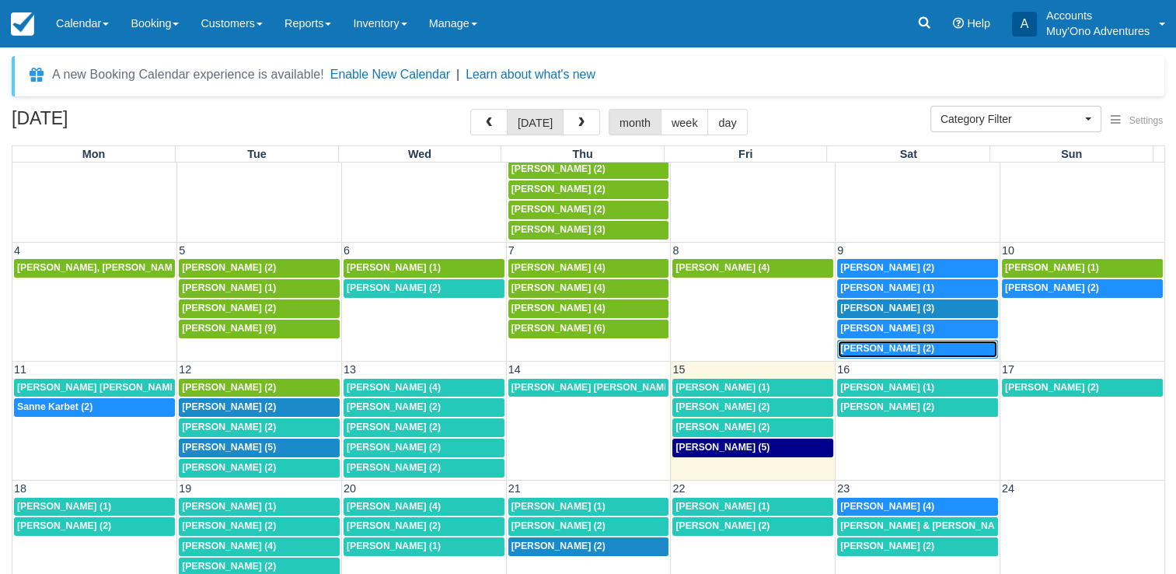
click at [878, 343] on span "William Brown (2)" at bounding box center [887, 348] width 94 height 11
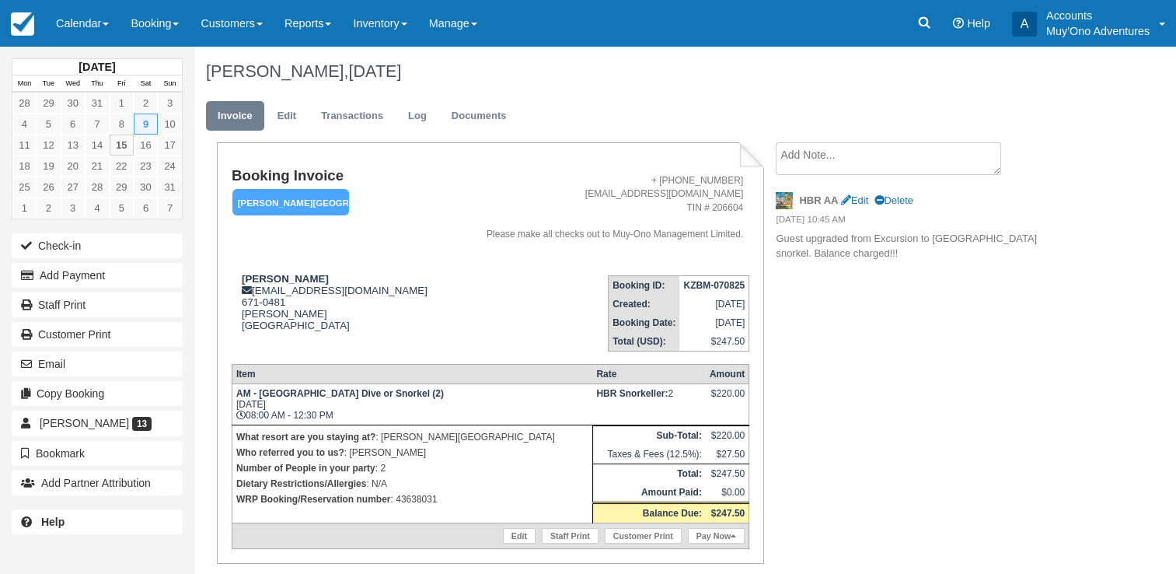
click at [405, 494] on p "WRP Booking/Reservation number : 43638031" at bounding box center [412, 499] width 352 height 16
copy p "43638031"
click at [715, 285] on strong "KZBM-070825" at bounding box center [713, 285] width 61 height 11
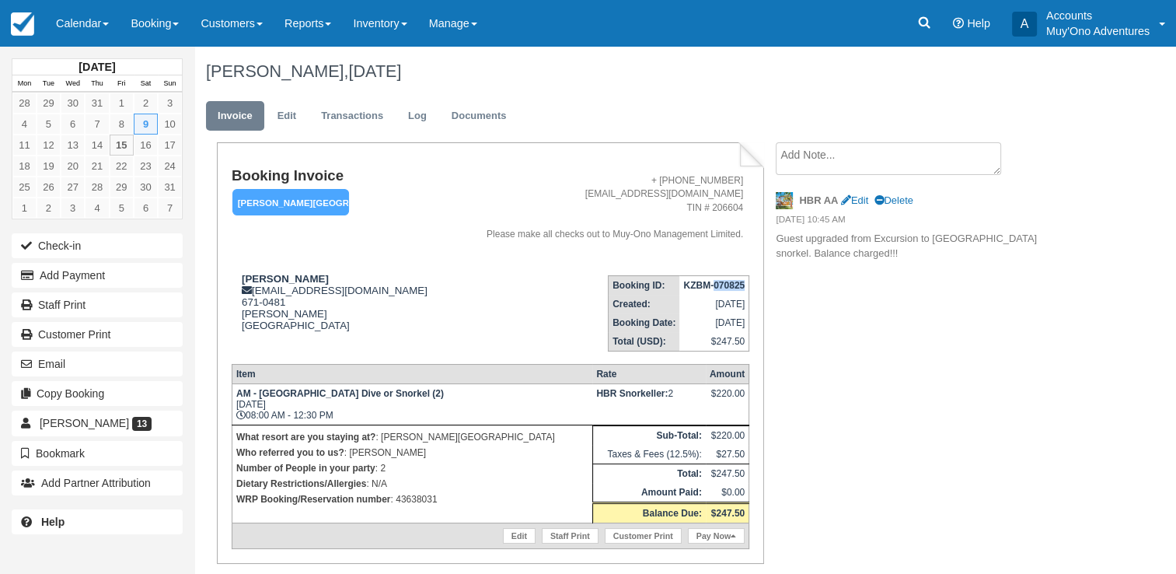
click at [715, 285] on strong "KZBM-070825" at bounding box center [713, 285] width 61 height 11
copy tbody "KZBM-070825"
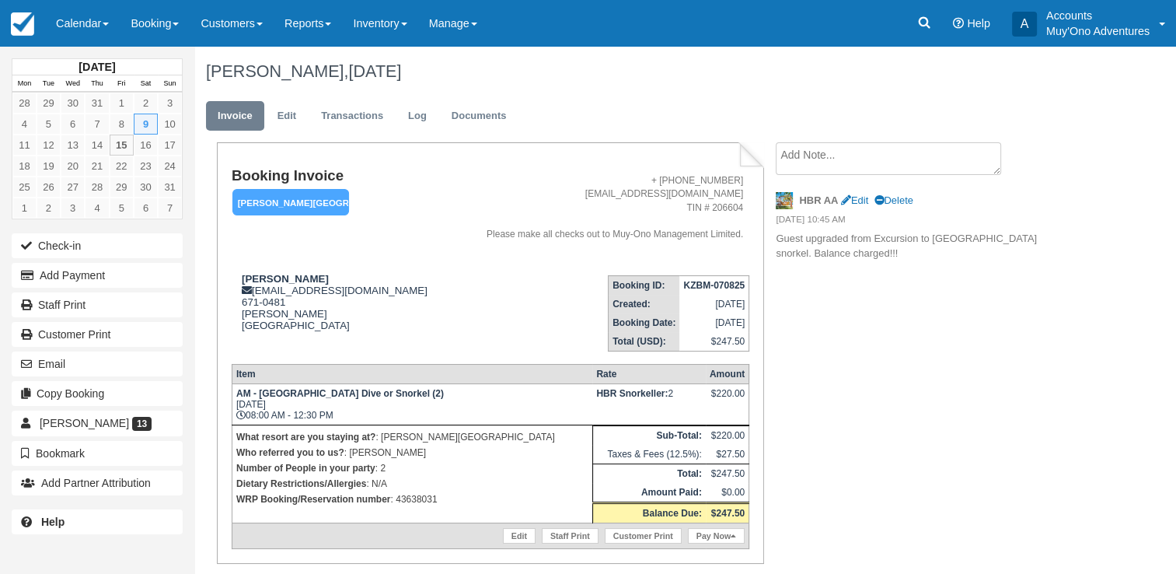
click at [298, 271] on td "William Brown frontdesk@hopinsbaybelize.com 671-0481 Hopkins Belize View on Goo…" at bounding box center [341, 307] width 218 height 89
copy div "William Brown"
drag, startPoint x: 263, startPoint y: 396, endPoint x: 302, endPoint y: 396, distance: 38.9
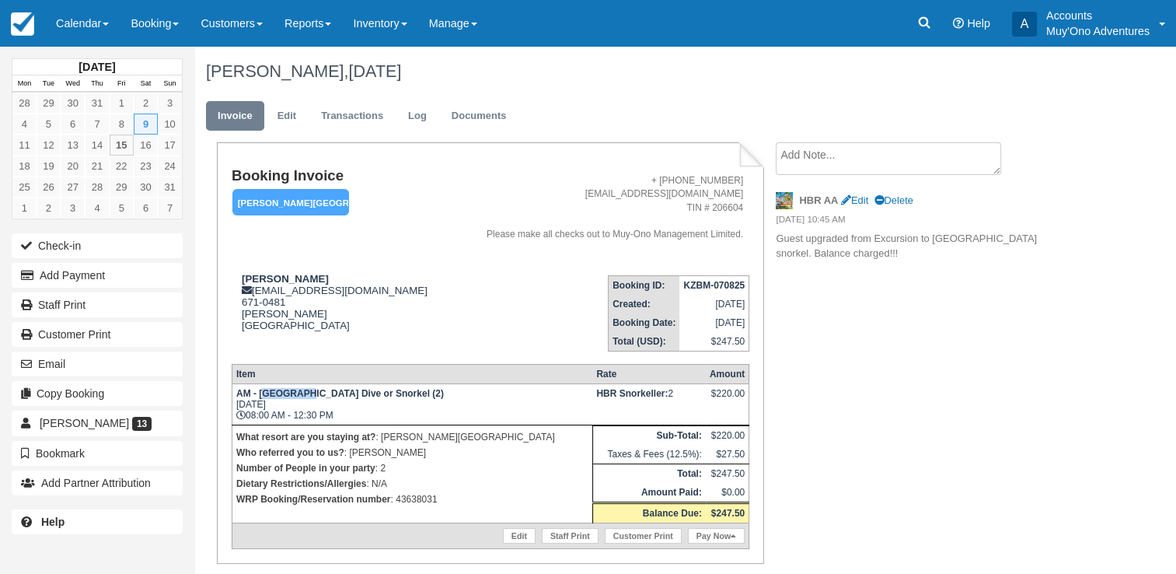
click at [302, 396] on strong "AM - [GEOGRAPHIC_DATA] Dive or Snorkel (2)" at bounding box center [340, 393] width 208 height 11
drag, startPoint x: 302, startPoint y: 396, endPoint x: 262, endPoint y: 396, distance: 39.7
click at [262, 396] on strong "AM - [GEOGRAPHIC_DATA] Dive or Snorkel (2)" at bounding box center [340, 393] width 208 height 11
click at [330, 434] on p "What resort are you staying at? : Hopkins bay resort" at bounding box center [412, 437] width 352 height 16
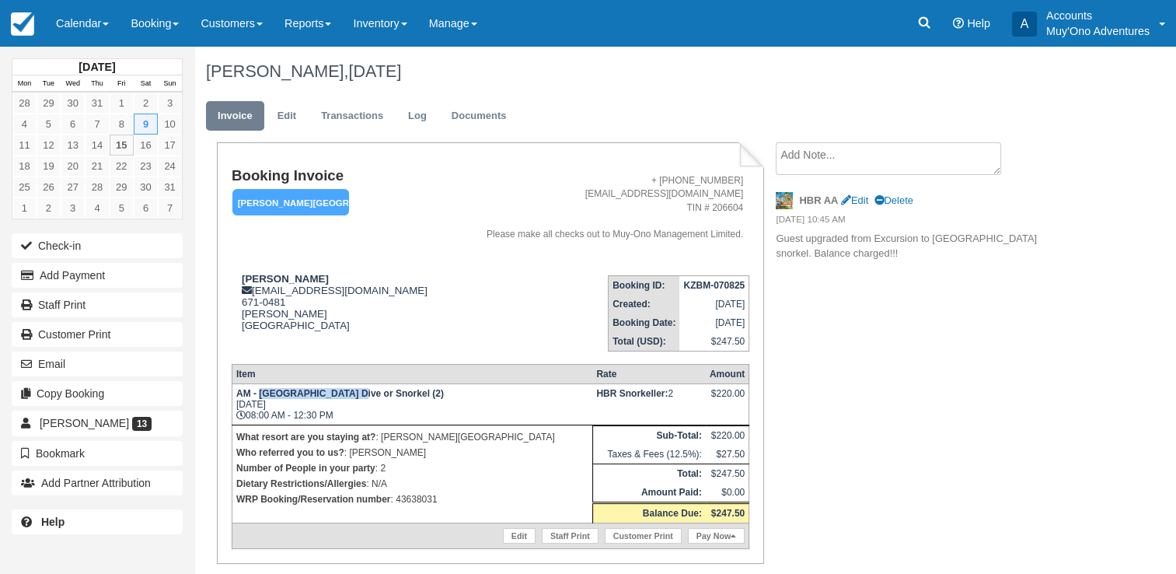
drag, startPoint x: 258, startPoint y: 395, endPoint x: 342, endPoint y: 394, distance: 84.0
click at [342, 394] on strong "AM - [GEOGRAPHIC_DATA] Dive or Snorkel (2)" at bounding box center [340, 393] width 208 height 11
copy strong "Belize [GEOGRAPHIC_DATA]"
click at [416, 501] on p "WRP Booking/Reservation number : 43638031" at bounding box center [412, 499] width 352 height 16
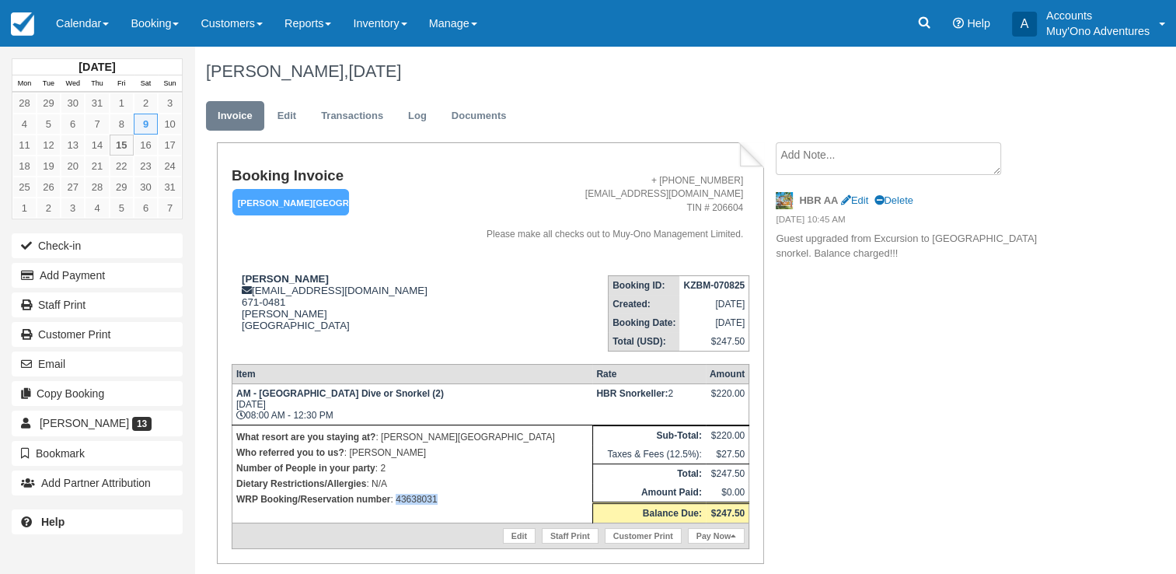
copy p "43638031"
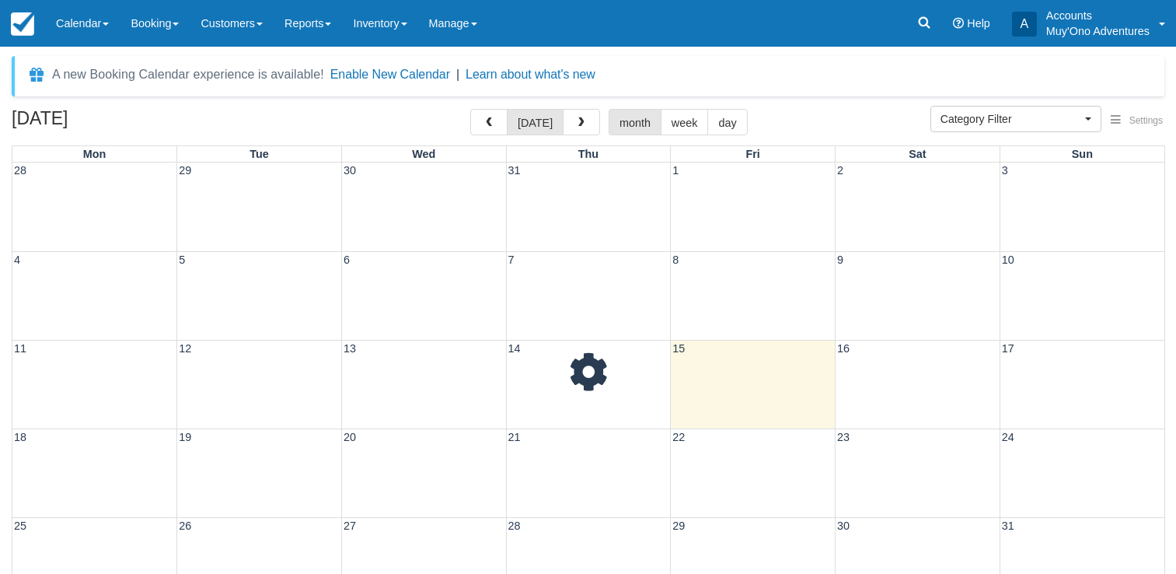
select select
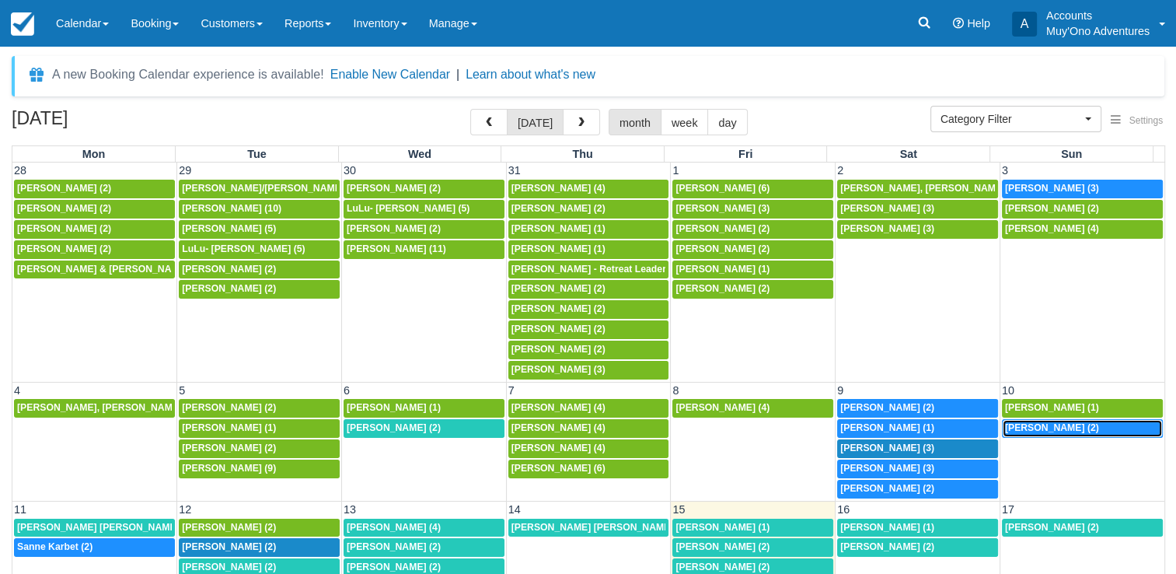
click at [1044, 424] on span "[PERSON_NAME] (2)" at bounding box center [1052, 427] width 94 height 11
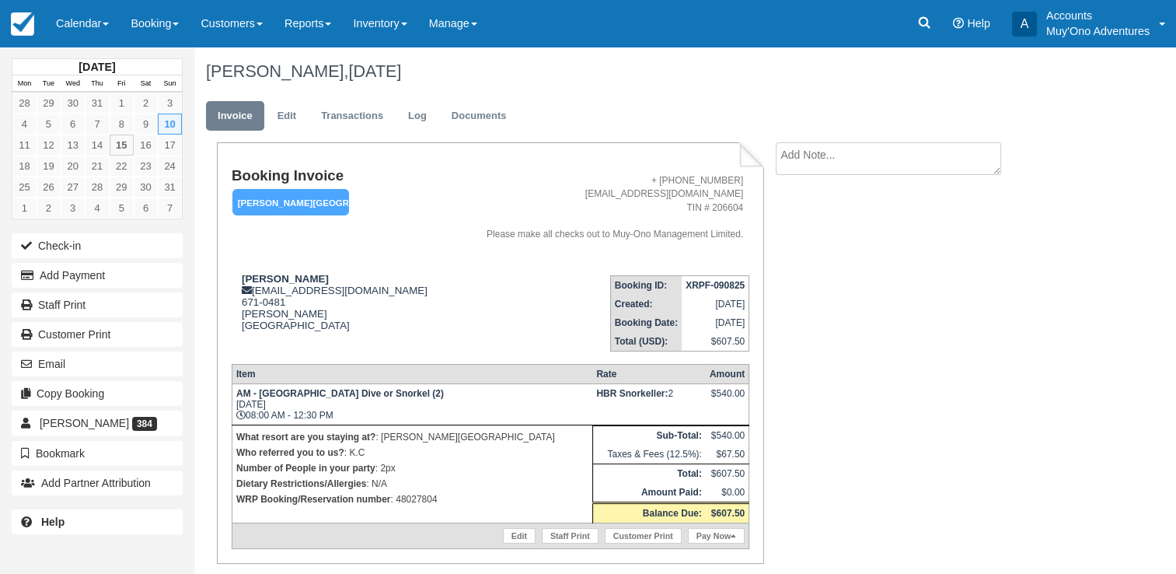
click at [420, 500] on p "WRP Booking/Reservation number : 48027804" at bounding box center [412, 499] width 352 height 16
copy p "48027804"
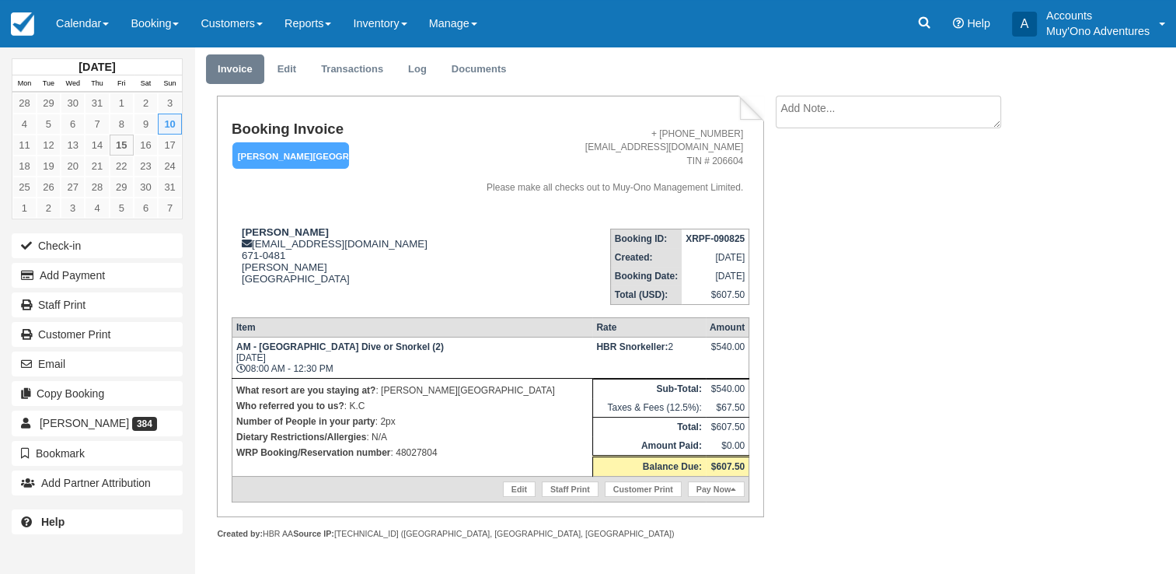
click at [710, 238] on strong "XRPF-090825" at bounding box center [715, 238] width 59 height 11
copy tbody "XRPF-090825"
click at [301, 232] on strong "[PERSON_NAME]" at bounding box center [285, 232] width 87 height 12
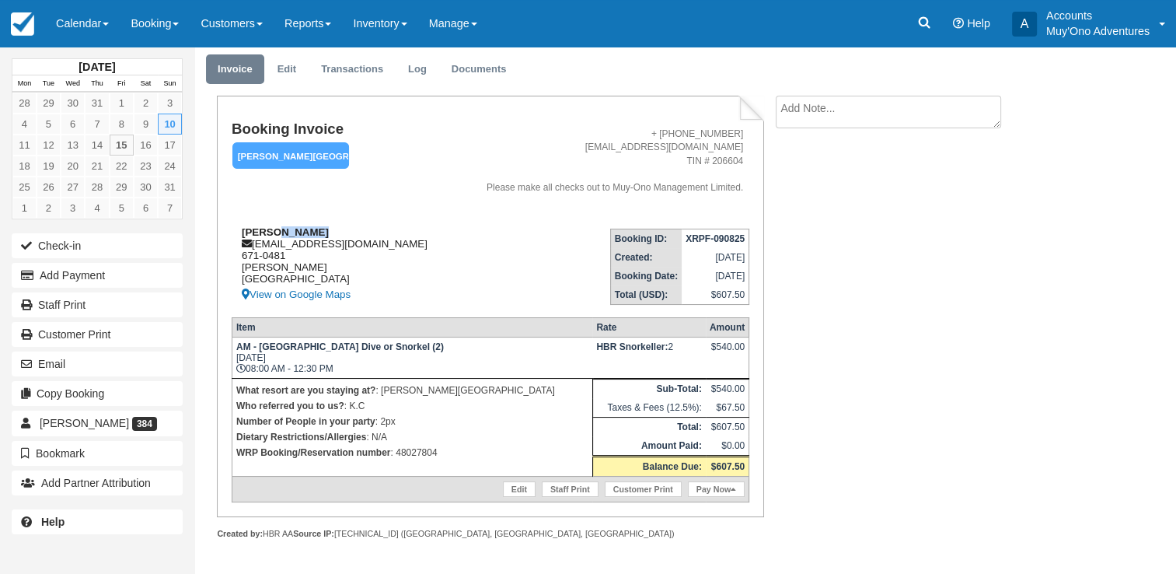
click at [301, 232] on strong "[PERSON_NAME]" at bounding box center [285, 232] width 87 height 12
copy div "Frank Schmidt"
drag, startPoint x: 260, startPoint y: 353, endPoint x: 340, endPoint y: 347, distance: 80.3
click at [340, 347] on strong "AM - Belize Barrier Reef Dive or Snorkel (2)" at bounding box center [340, 346] width 208 height 11
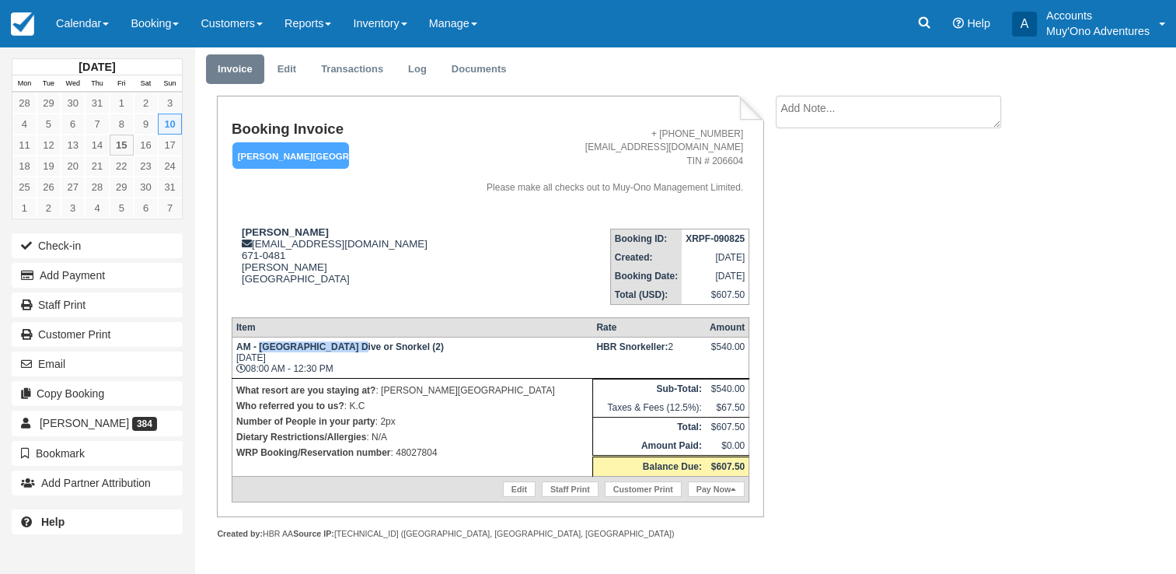
copy strong "Belize Barrier Reef"
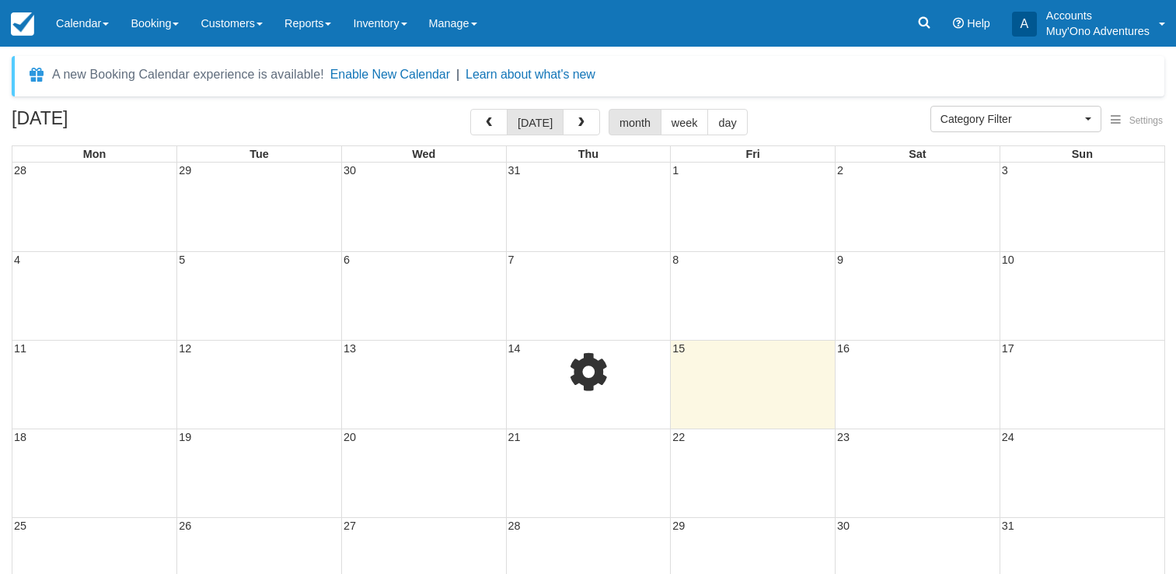
select select
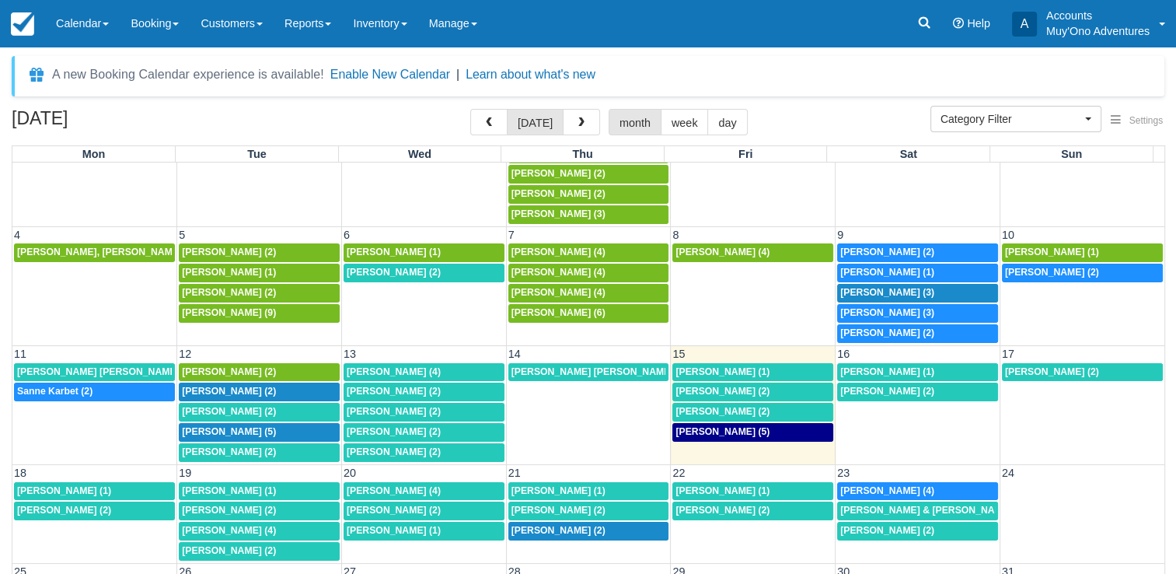
scroll to position [188, 0]
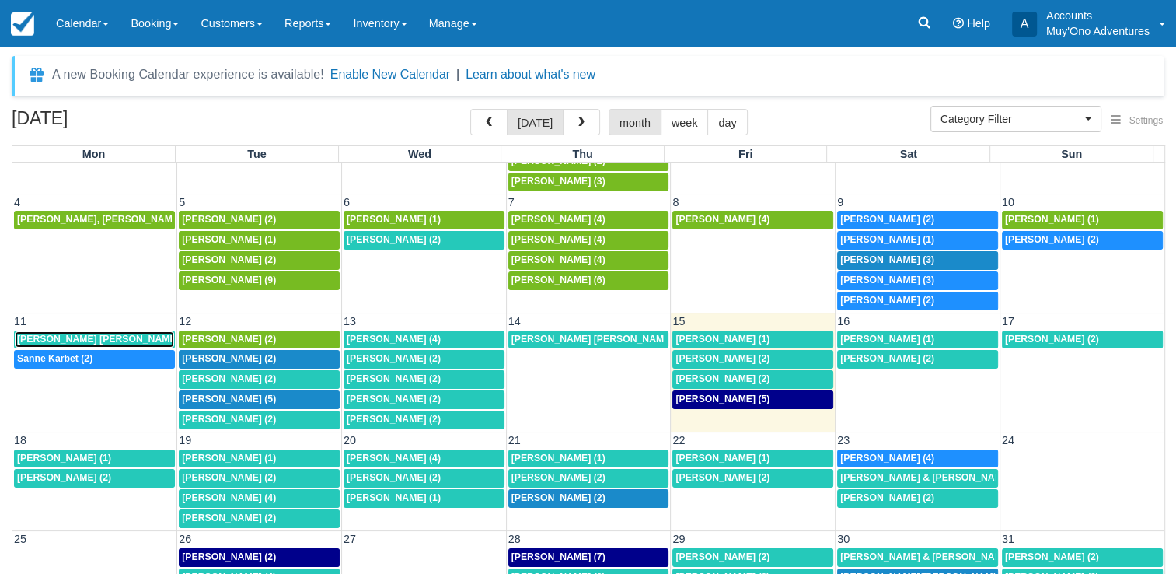
click at [96, 333] on div "[PERSON_NAME] [PERSON_NAME] (1)" at bounding box center [94, 339] width 155 height 12
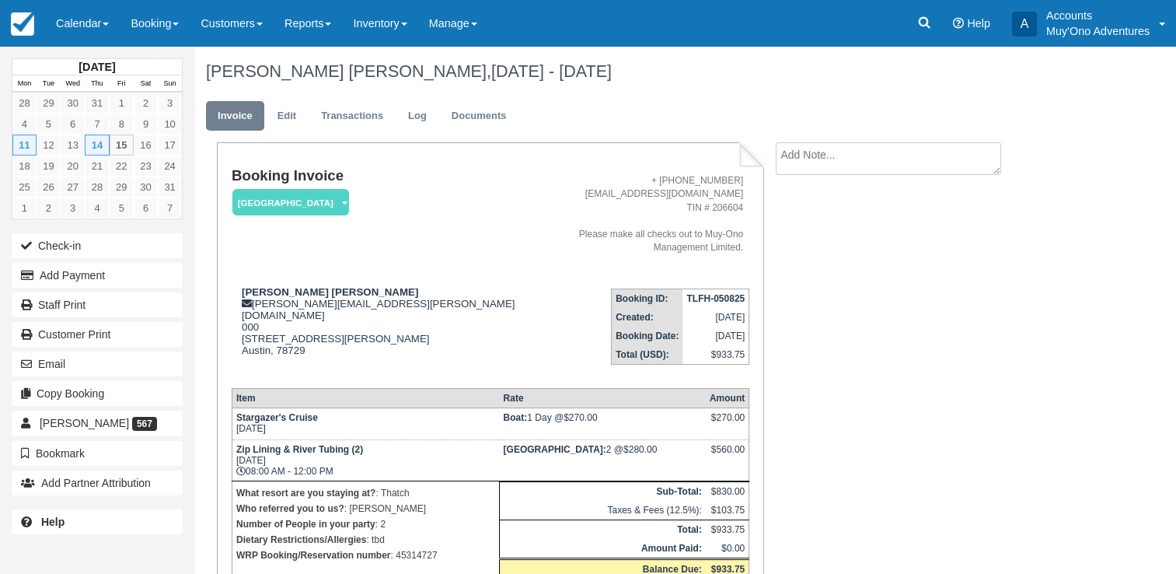
click at [427, 547] on p "WRP Booking/Reservation number : 45314727" at bounding box center [365, 555] width 259 height 16
copy p "45314727"
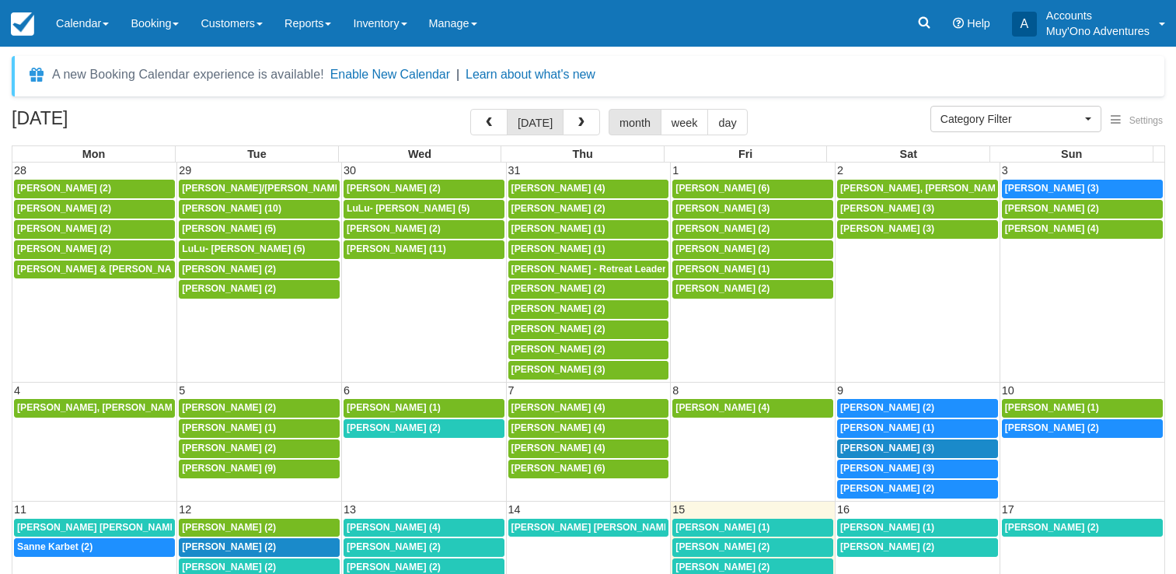
select select
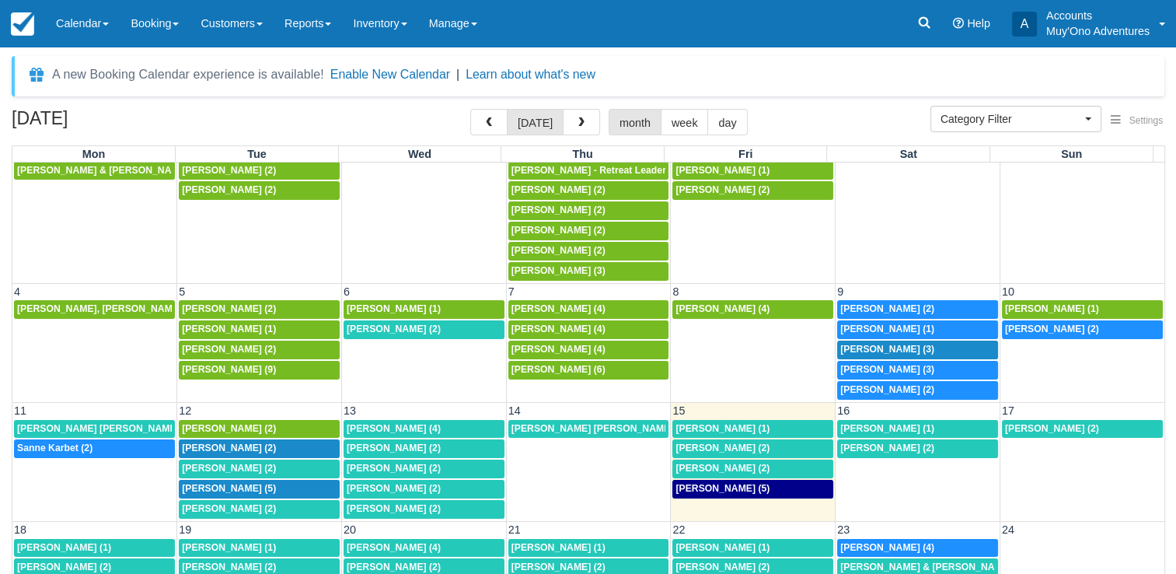
scroll to position [188, 0]
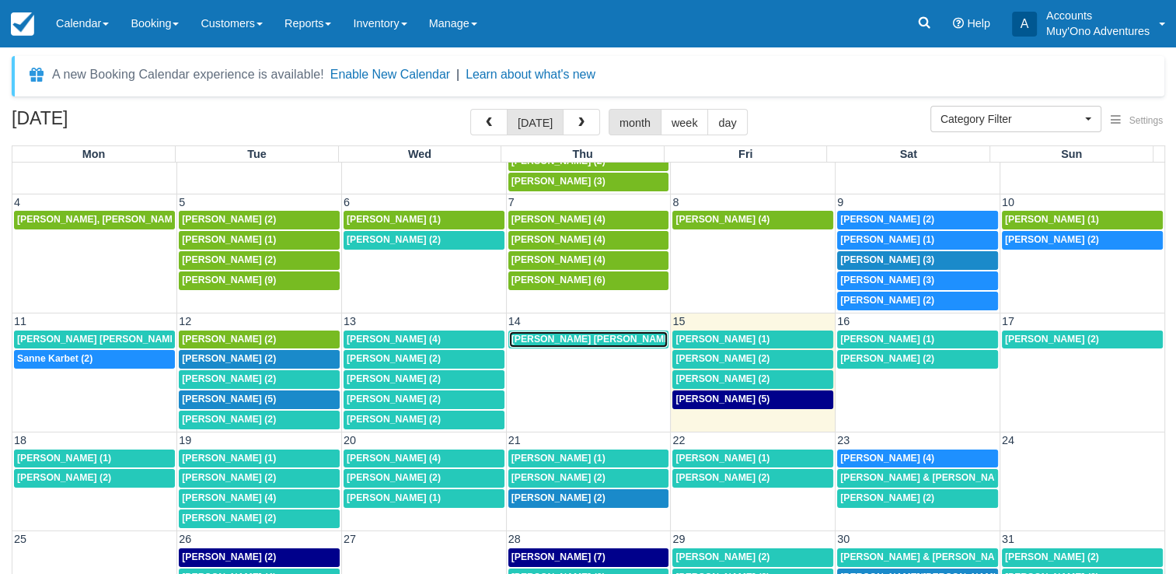
click at [592, 336] on span "Christopher Scott Gross (2)" at bounding box center [599, 338] width 176 height 11
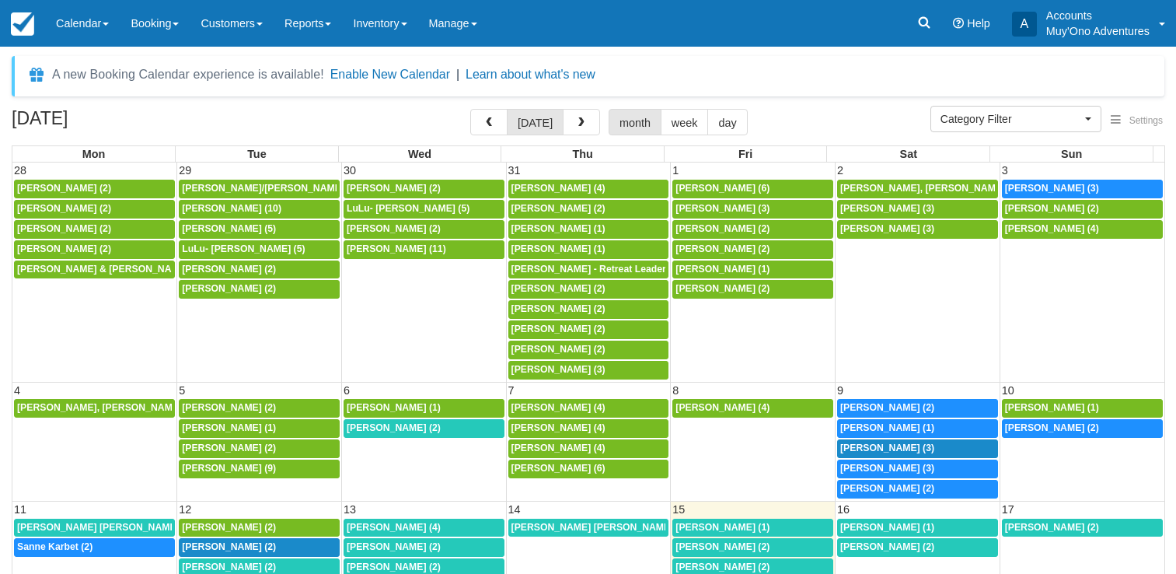
select select
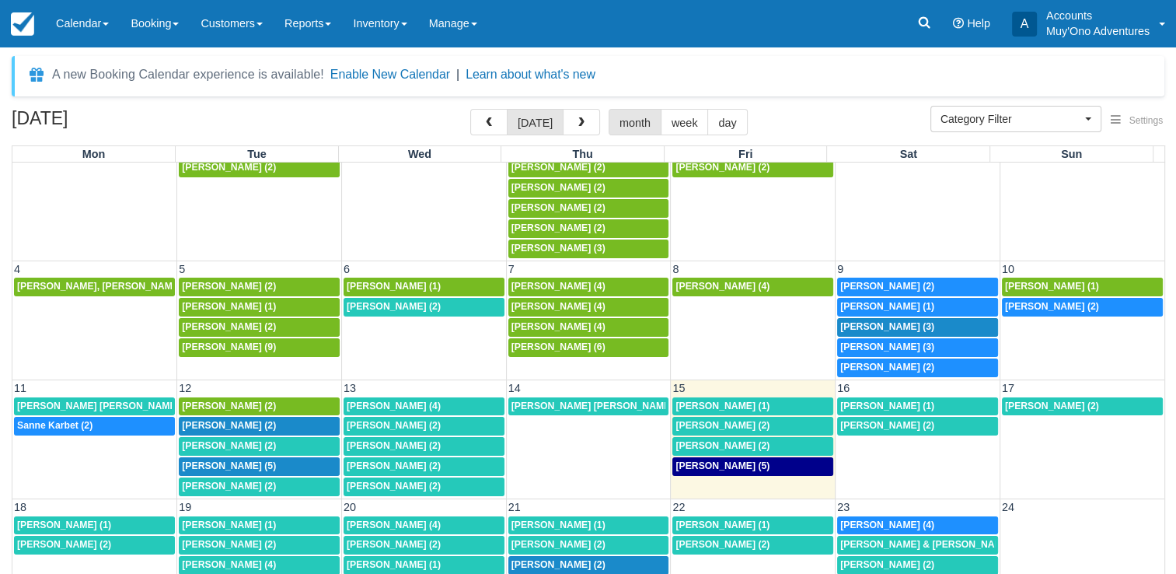
scroll to position [134, 0]
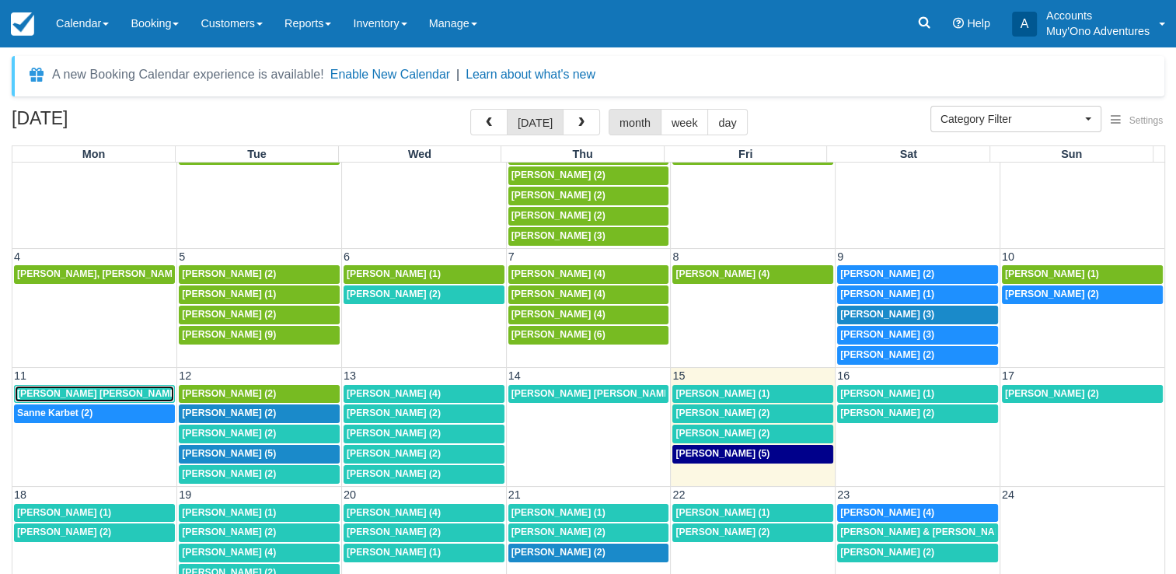
click at [131, 388] on span "[PERSON_NAME] [PERSON_NAME] (1)" at bounding box center [105, 393] width 176 height 11
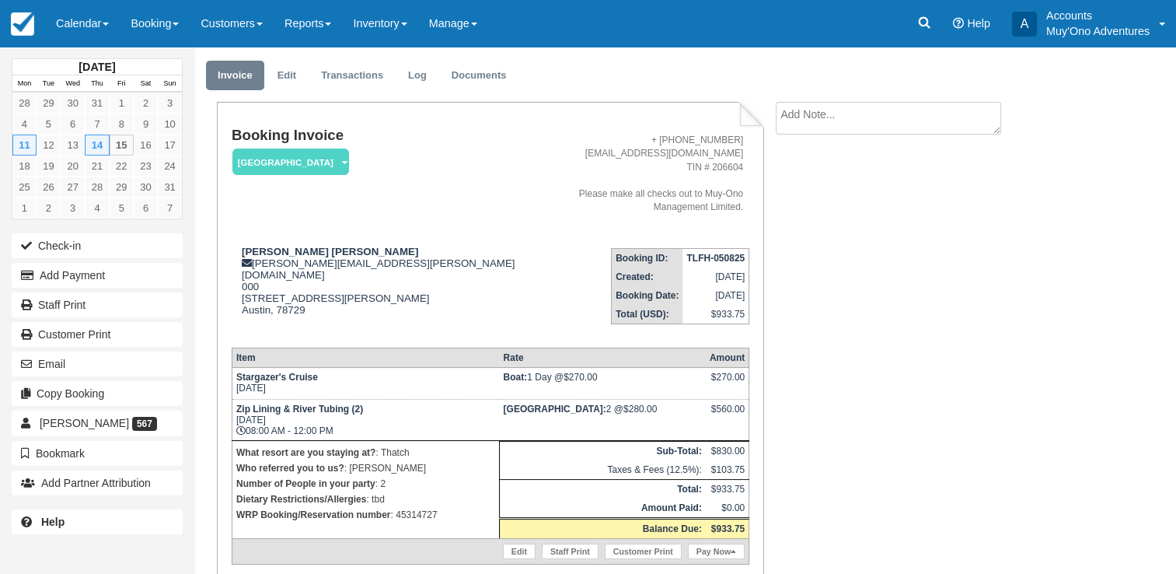
scroll to position [43, 0]
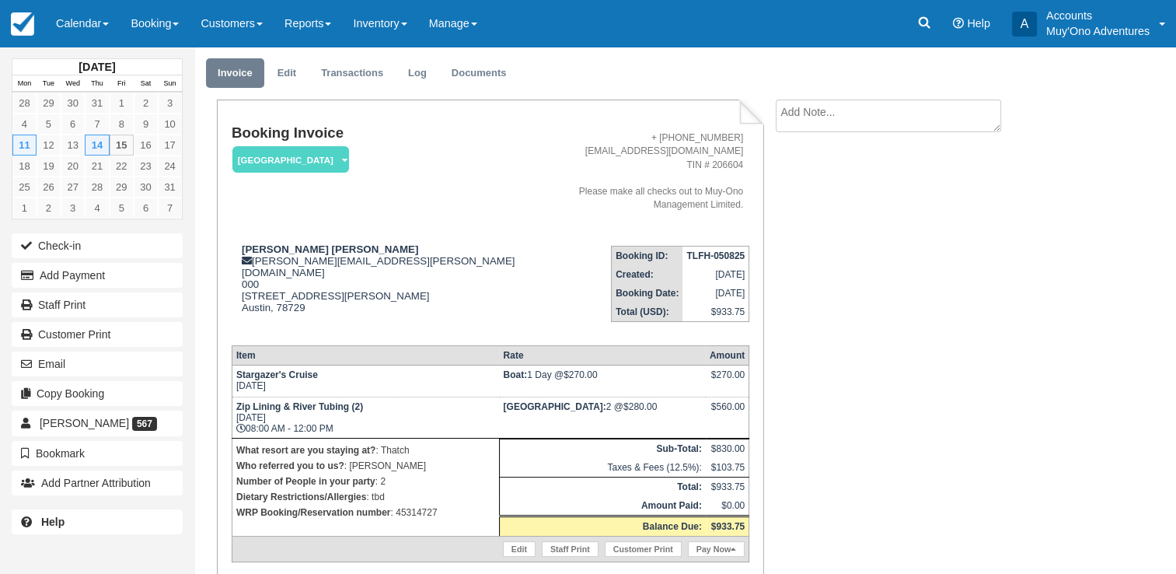
click at [718, 250] on strong "TLFH-050825" at bounding box center [715, 255] width 58 height 11
copy tbody "TLFH-050825"
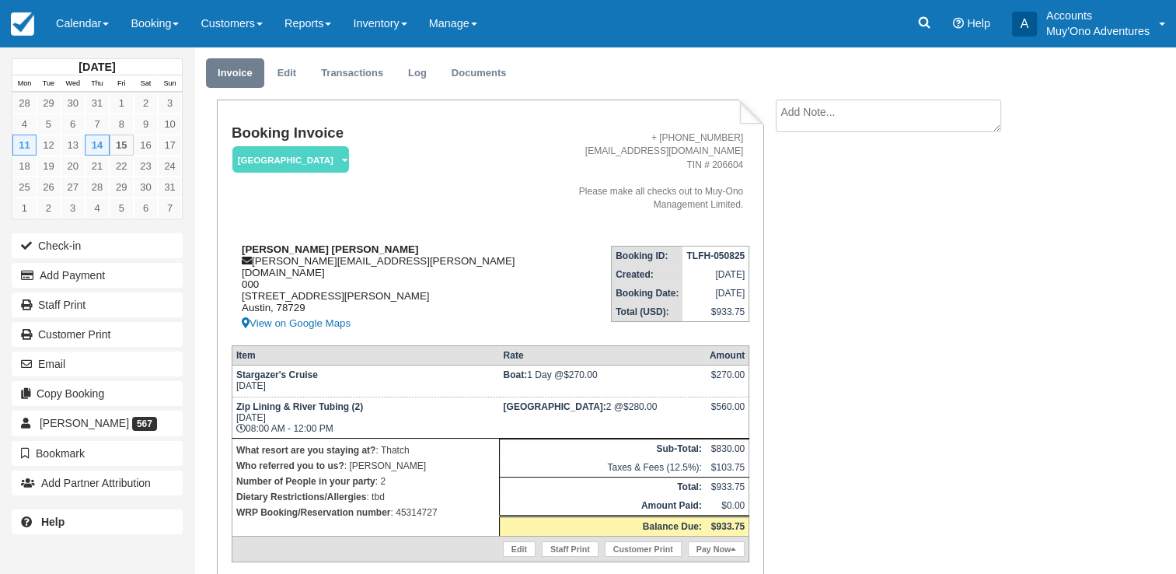
click at [288, 243] on strong "Christopher Scott Gross" at bounding box center [330, 249] width 176 height 12
copy div "Christopher Scott Gross"
drag, startPoint x: 239, startPoint y: 387, endPoint x: 275, endPoint y: 389, distance: 35.8
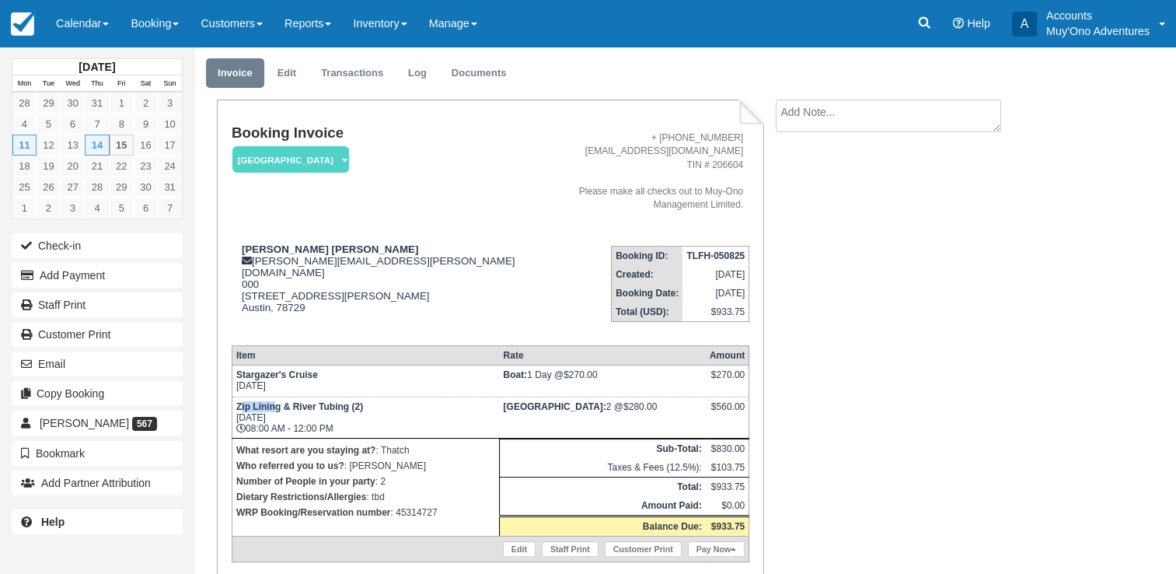
click at [275, 401] on strong "Zip Lining & River Tubing (2)" at bounding box center [299, 406] width 127 height 11
drag, startPoint x: 275, startPoint y: 389, endPoint x: 347, endPoint y: 388, distance: 72.3
click at [347, 397] on td "Zip Lining & River Tubing (2) Thu Aug 14, 2025 08:00 AM - 12:00 PM" at bounding box center [365, 417] width 267 height 41
copy strong "Zip Lining & River Tubing"
click at [423, 504] on p "WRP Booking/Reservation number : 45314727" at bounding box center [365, 512] width 259 height 16
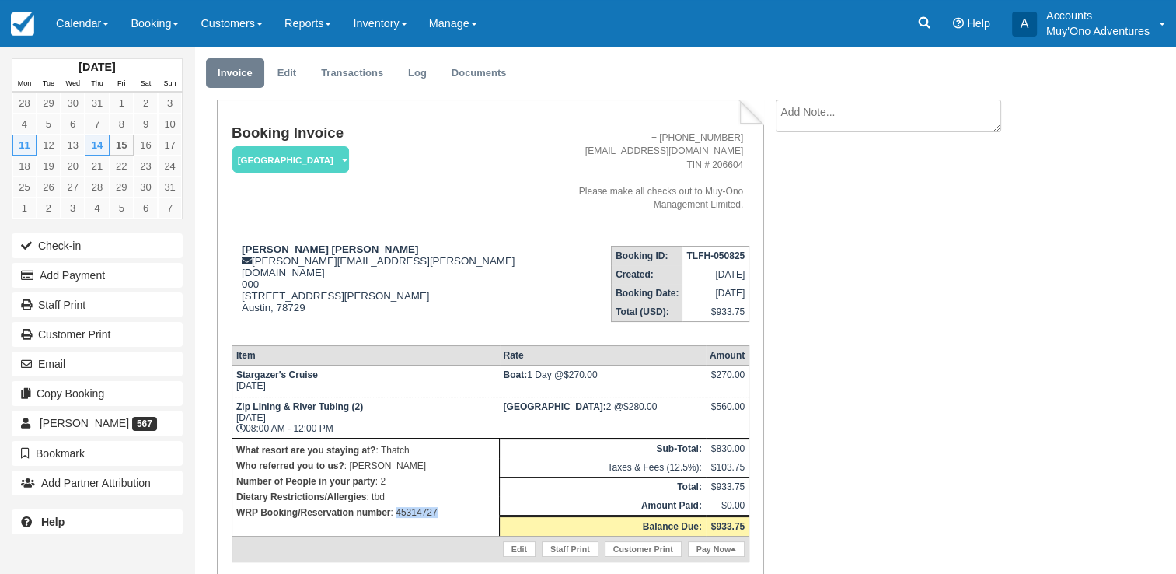
click at [423, 504] on p "WRP Booking/Reservation number : 45314727" at bounding box center [365, 512] width 259 height 16
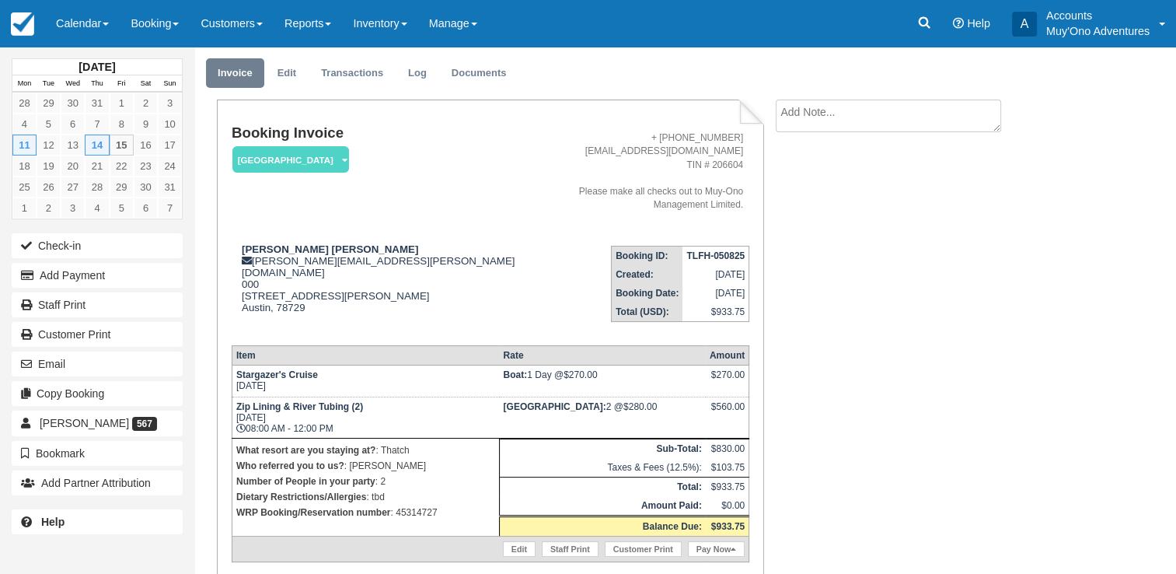
click at [427, 473] on p "Number of People in your party : 2" at bounding box center [365, 481] width 259 height 16
click at [415, 504] on p "WRP Booking/Reservation number : 45314727" at bounding box center [365, 512] width 259 height 16
copy p "45314727"
click at [426, 504] on p "WRP Booking/Reservation number : 45314727" at bounding box center [365, 512] width 259 height 16
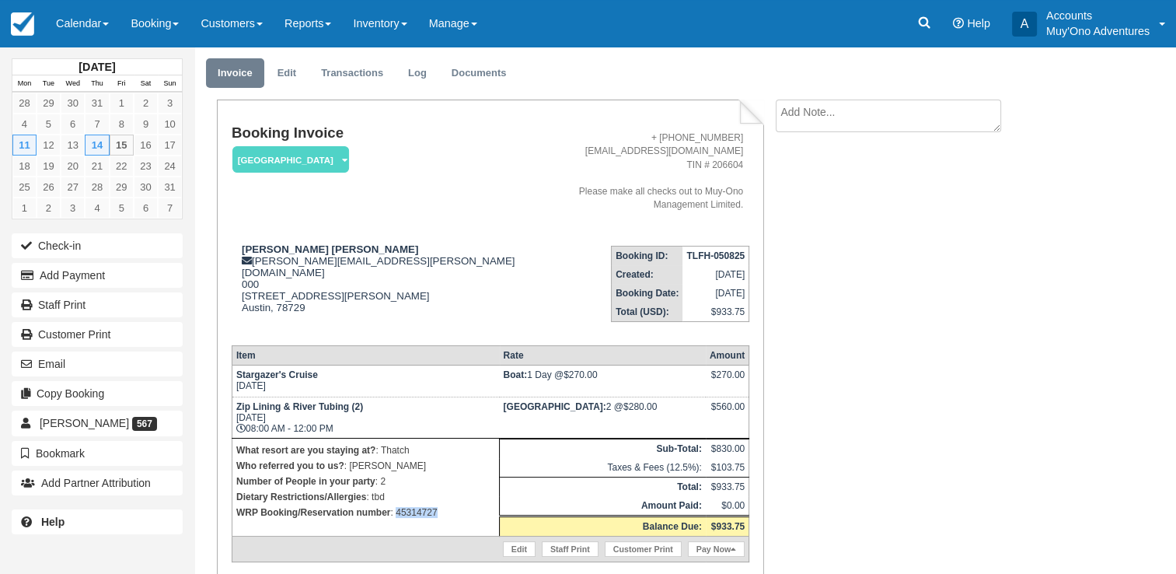
click at [426, 504] on p "WRP Booking/Reservation number : 45314727" at bounding box center [365, 512] width 259 height 16
drag, startPoint x: 426, startPoint y: 492, endPoint x: 463, endPoint y: 494, distance: 37.3
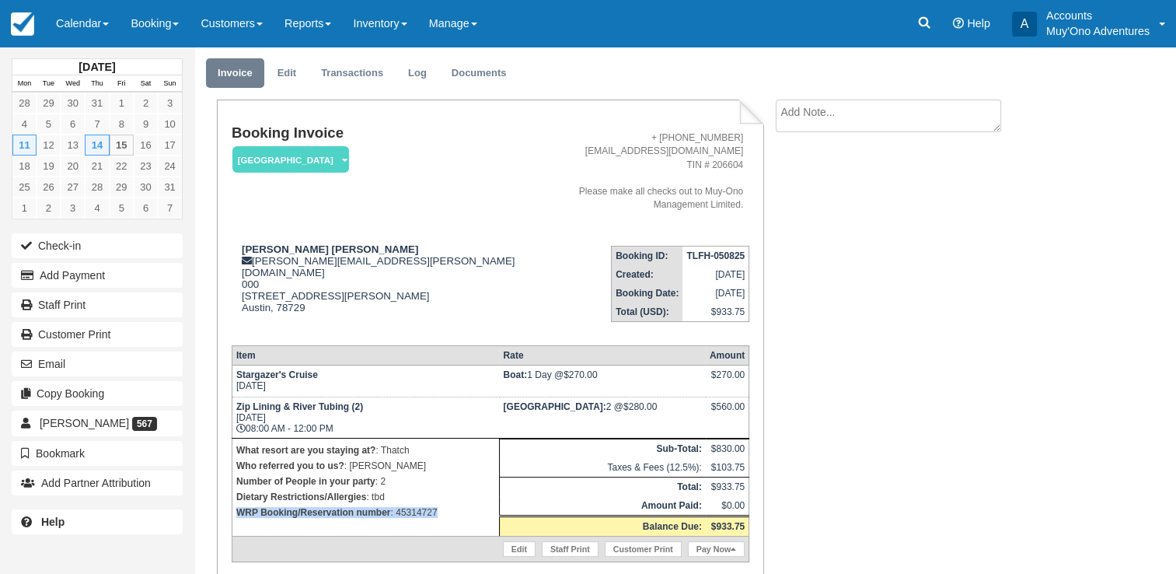
click at [463, 504] on p "WRP Booking/Reservation number : 45314727" at bounding box center [365, 512] width 259 height 16
click at [442, 504] on p "WRP Booking/Reservation number : 45314727" at bounding box center [365, 512] width 259 height 16
click at [423, 504] on p "WRP Booking/Reservation number : 45314727" at bounding box center [365, 512] width 259 height 16
copy p "45314727"
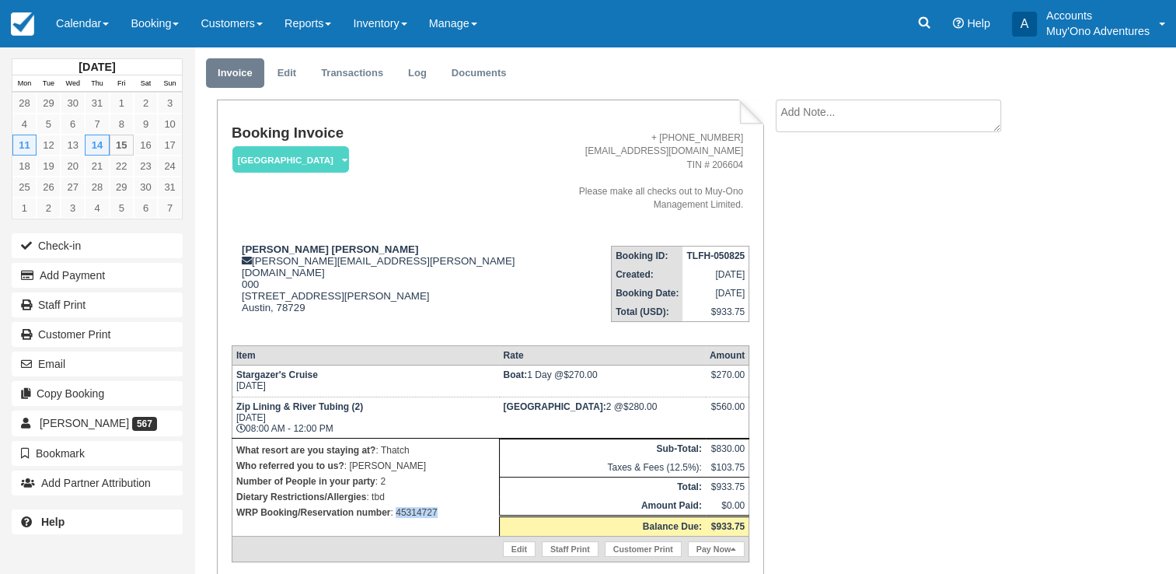
click at [419, 504] on p "WRP Booking/Reservation number : 45314727" at bounding box center [365, 512] width 259 height 16
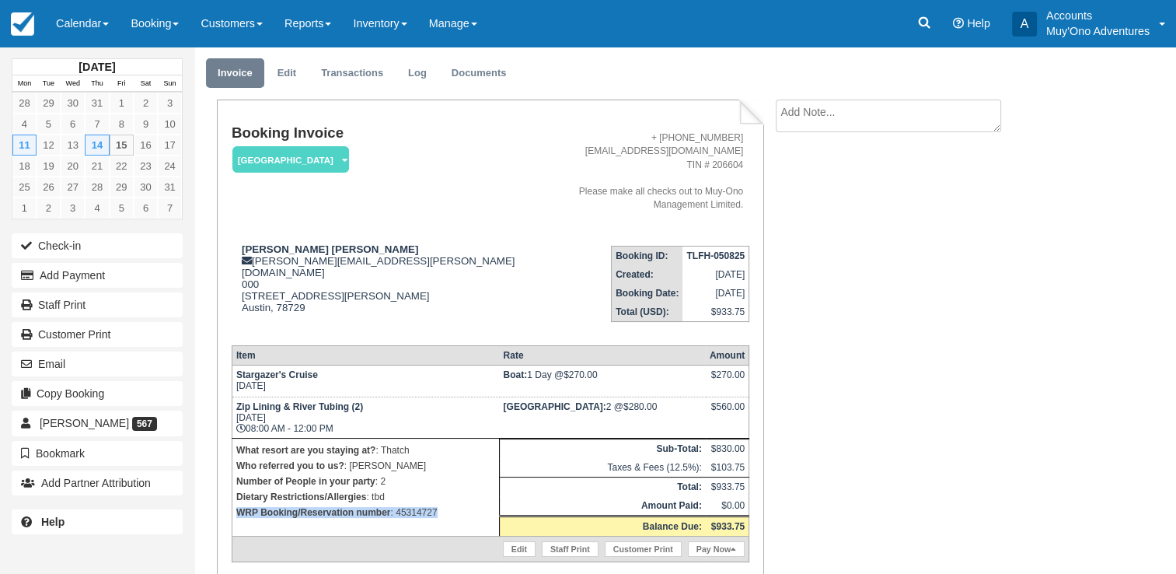
click at [419, 504] on p "WRP Booking/Reservation number : 45314727" at bounding box center [365, 512] width 259 height 16
drag, startPoint x: 419, startPoint y: 490, endPoint x: 473, endPoint y: 506, distance: 56.1
click at [473, 506] on td "What resort are you staying at? : Thatch Who referred you to us? : michelle Num…" at bounding box center [365, 487] width 267 height 98
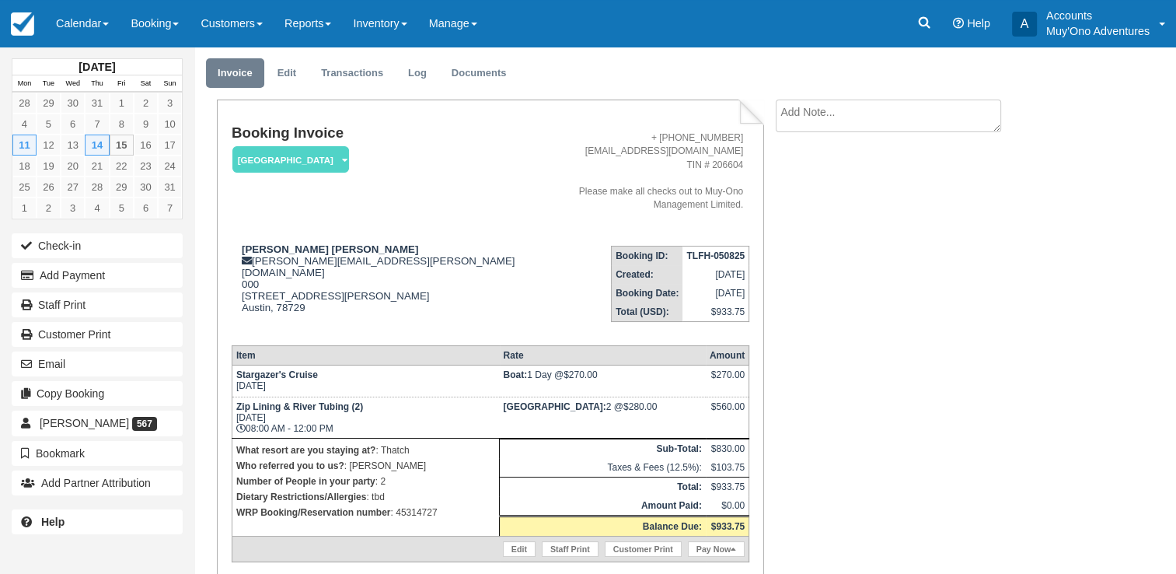
click at [451, 489] on p "Dietary Restrictions/Allergies : tbd" at bounding box center [365, 497] width 259 height 16
drag, startPoint x: 451, startPoint y: 477, endPoint x: 419, endPoint y: 486, distance: 33.2
click at [419, 486] on td "What resort are you staying at? : Thatch Who referred you to us? : michelle Num…" at bounding box center [365, 487] width 267 height 98
click at [419, 504] on p "WRP Booking/Reservation number : 45314727" at bounding box center [365, 512] width 259 height 16
click at [451, 504] on p "WRP Booking/Reservation number : 45314727" at bounding box center [365, 512] width 259 height 16
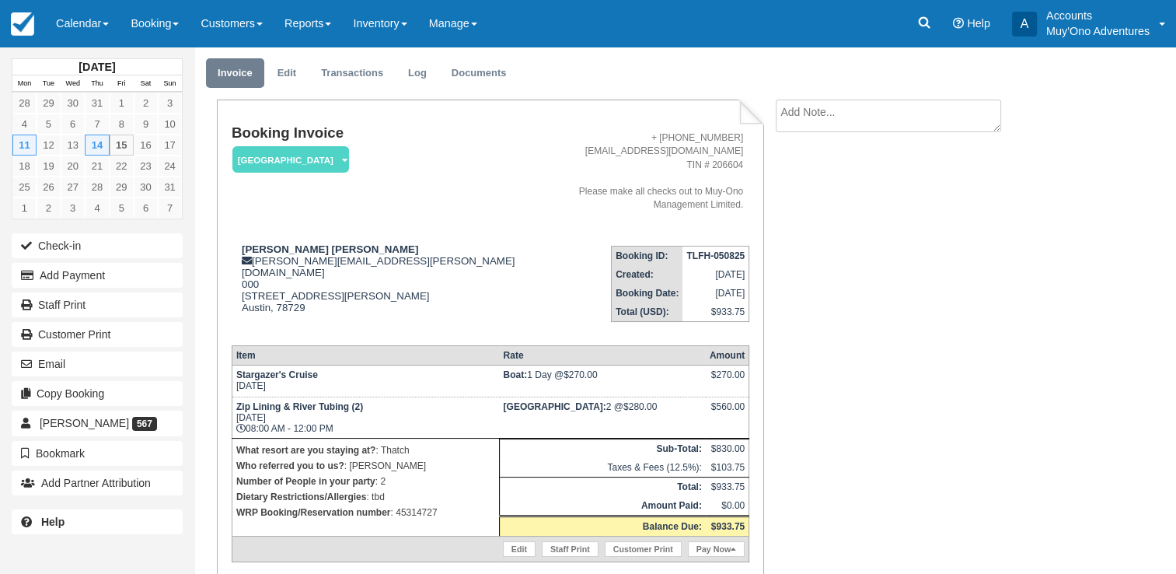
click at [420, 504] on p "WRP Booking/Reservation number : 45314727" at bounding box center [365, 512] width 259 height 16
click at [417, 504] on p "WRP Booking/Reservation number : 45314727" at bounding box center [365, 512] width 259 height 16
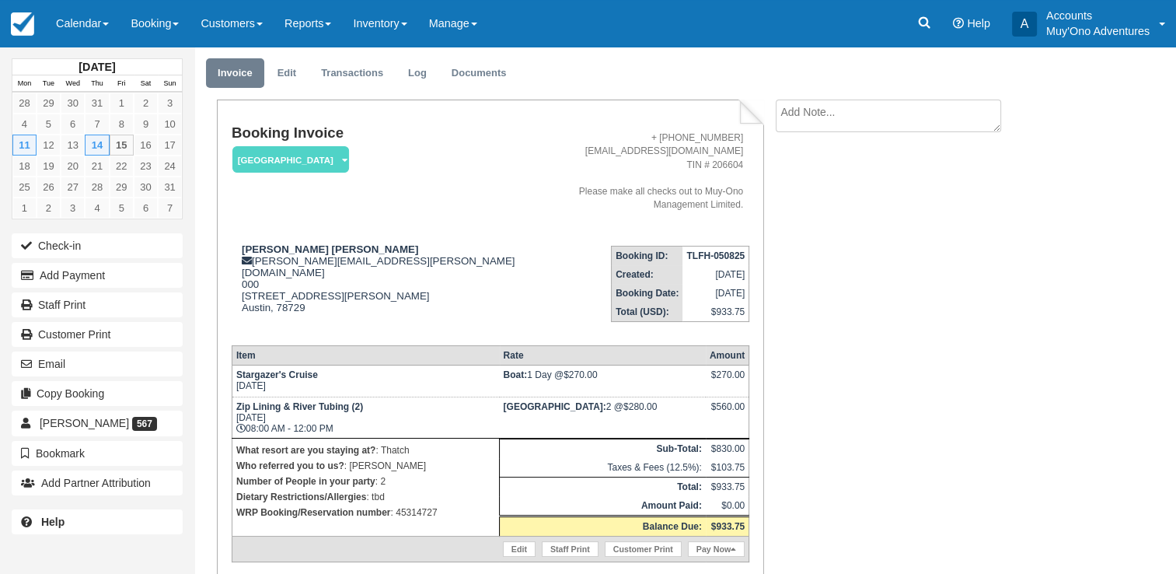
click at [417, 504] on p "WRP Booking/Reservation number : 45314727" at bounding box center [365, 512] width 259 height 16
copy p "45314727"
click at [433, 504] on p "WRP Booking/Reservation number : 45314727" at bounding box center [365, 512] width 259 height 16
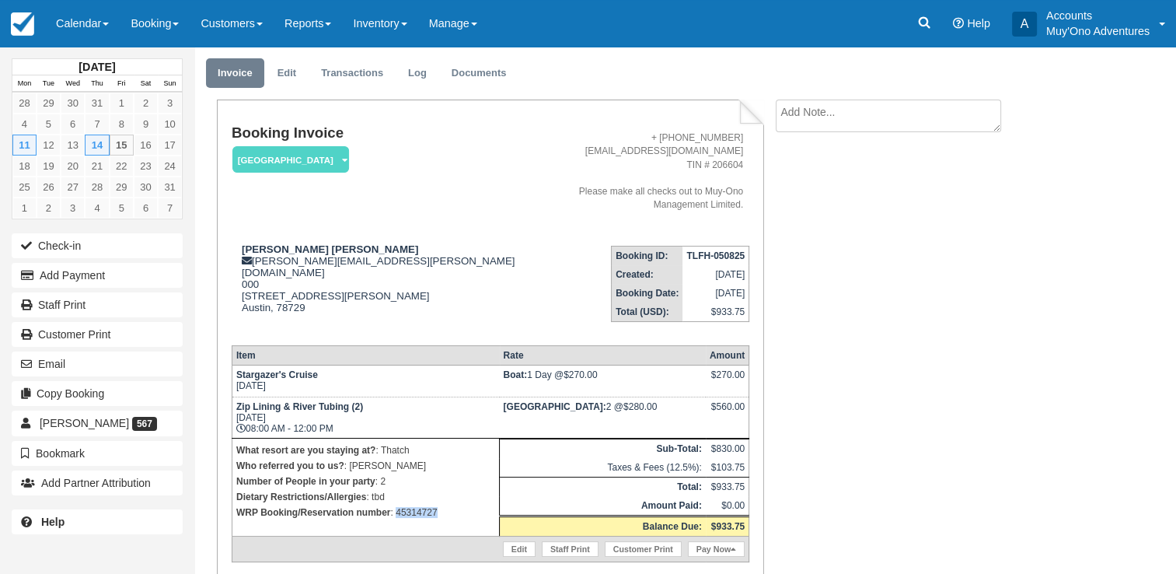
click at [433, 504] on p "WRP Booking/Reservation number : 45314727" at bounding box center [365, 512] width 259 height 16
copy p "45314727"
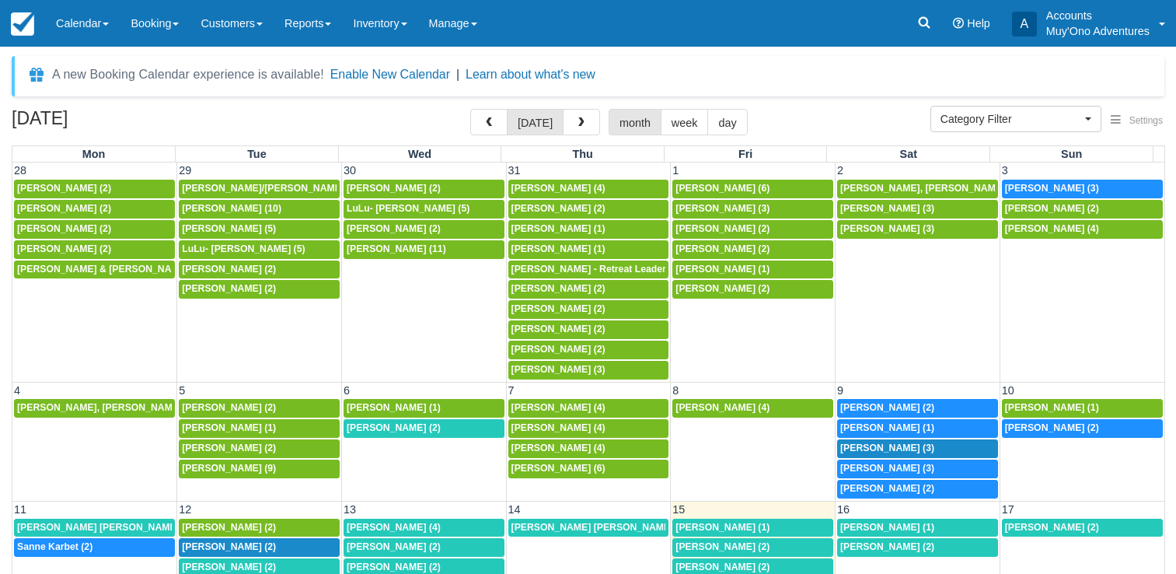
select select
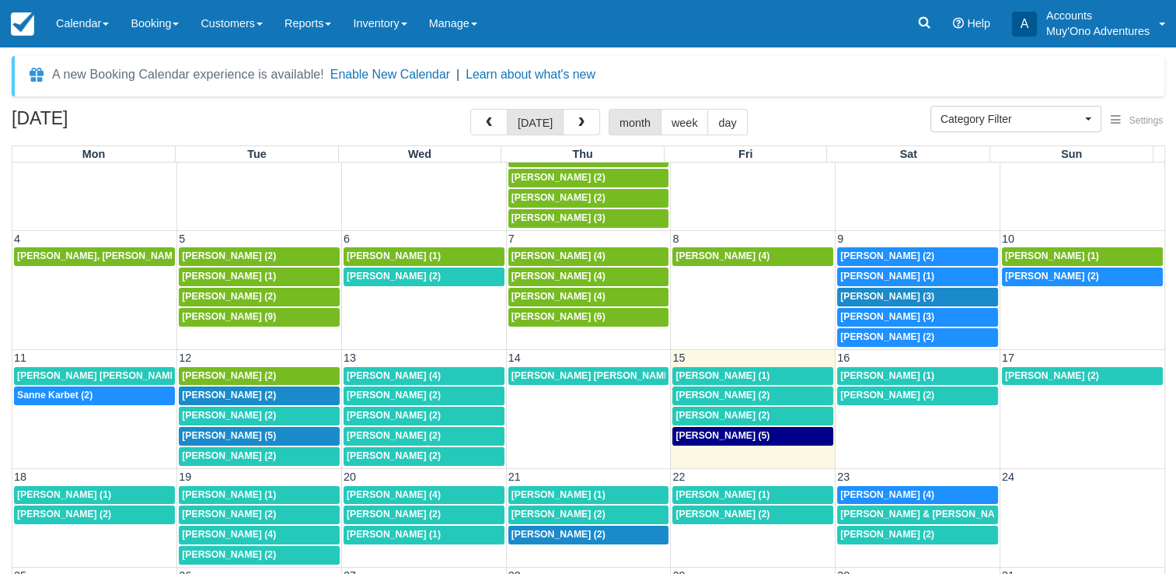
scroll to position [155, 0]
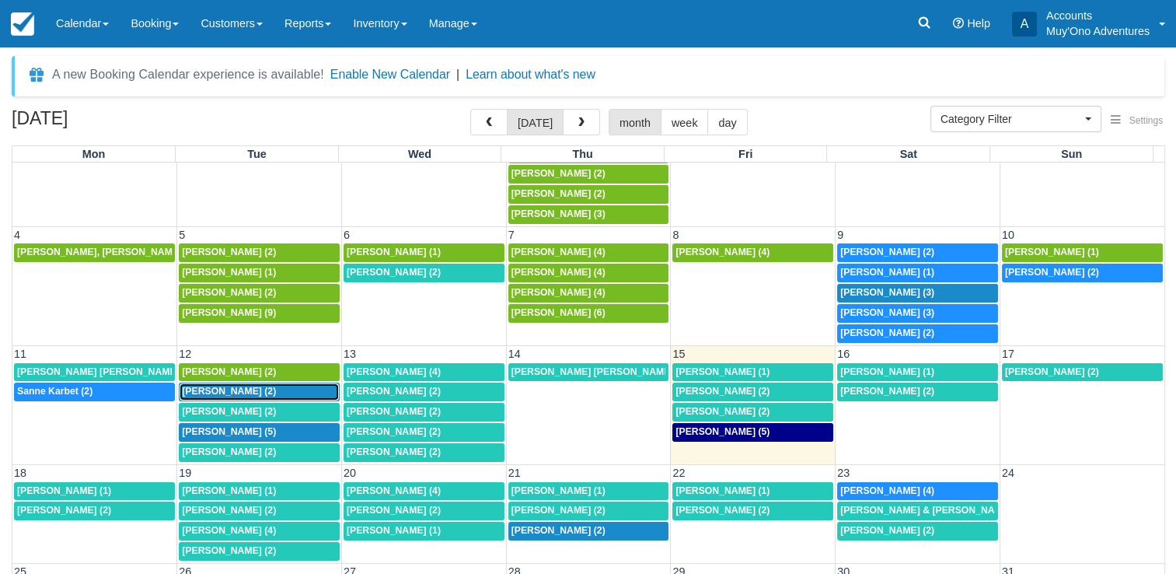
click at [274, 386] on span "[PERSON_NAME] (2)" at bounding box center [229, 391] width 94 height 11
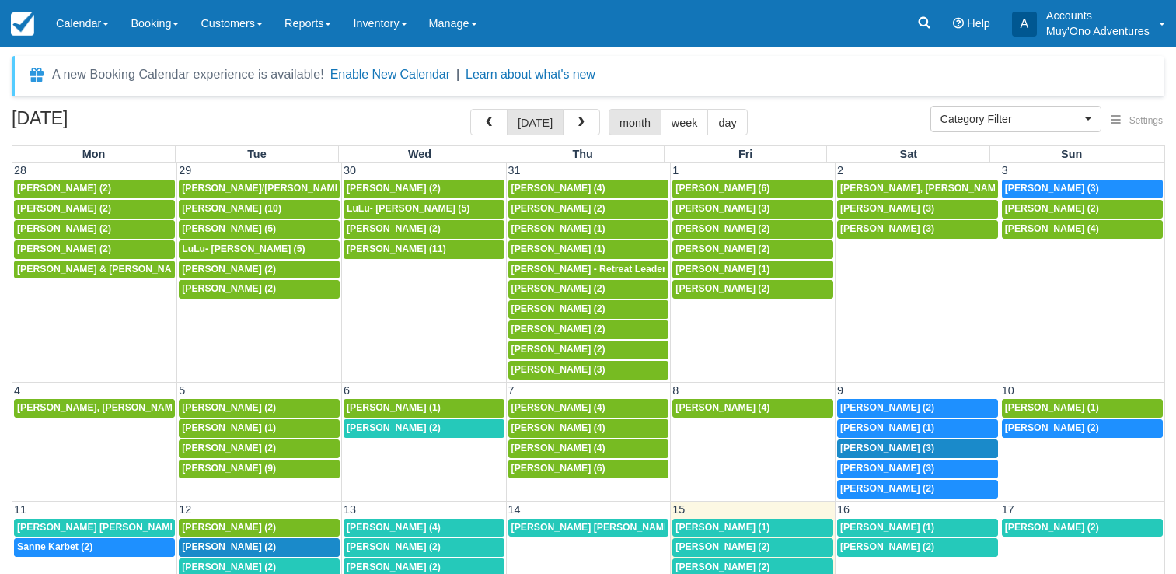
select select
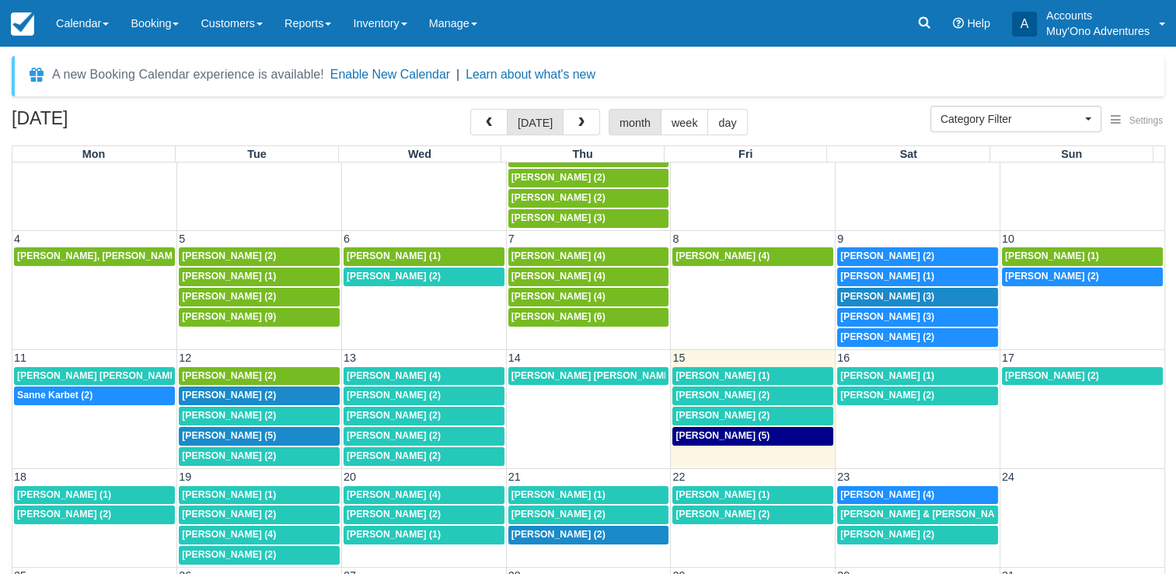
scroll to position [188, 0]
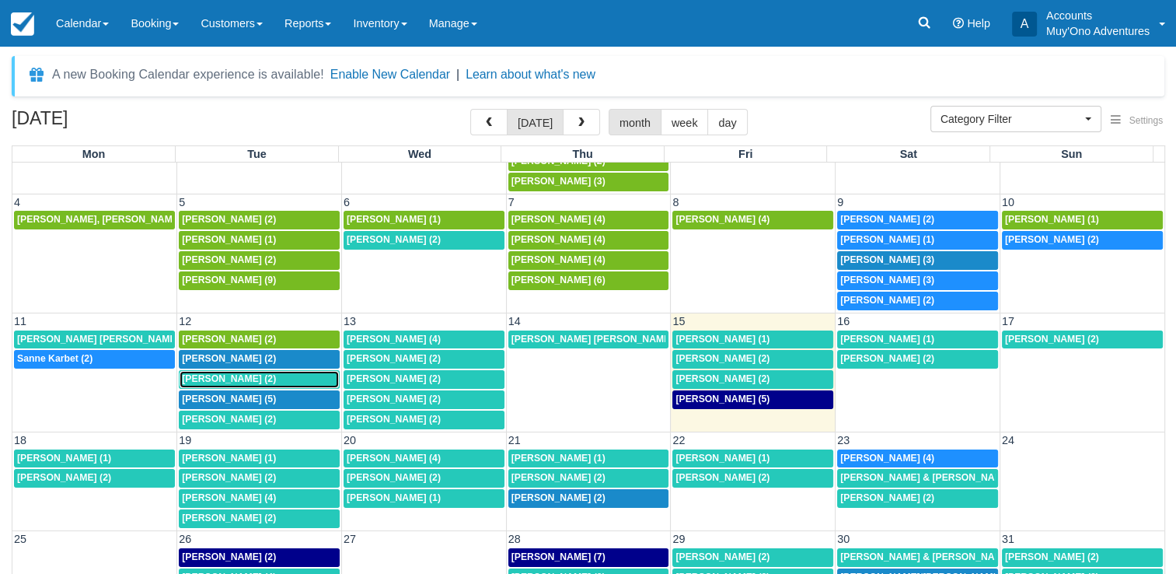
click at [243, 373] on span "Patrick Baker (2)" at bounding box center [229, 378] width 94 height 11
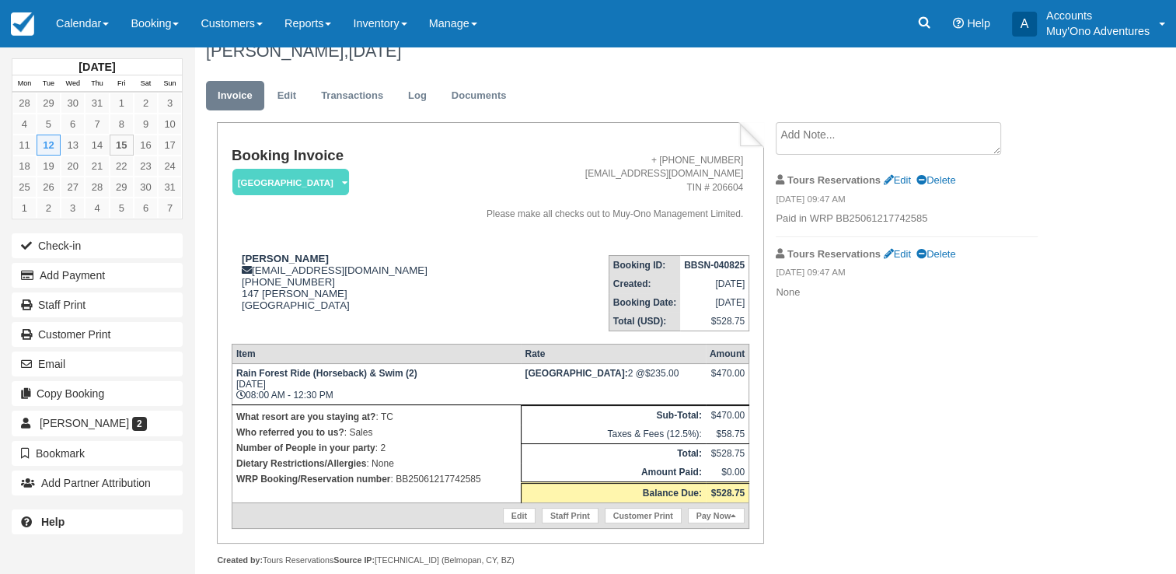
scroll to position [18, 0]
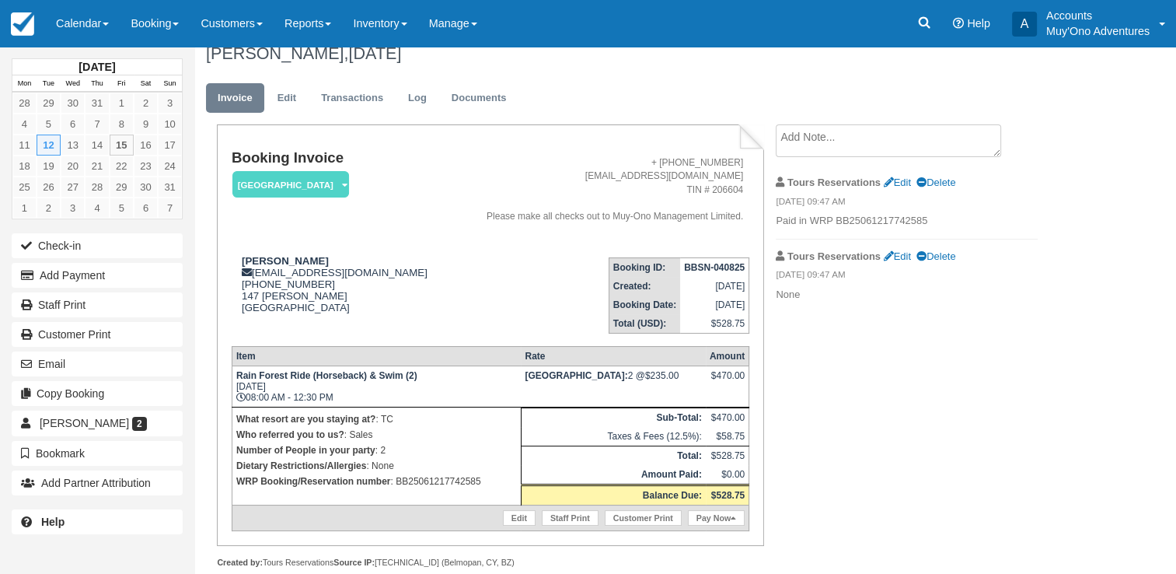
click at [410, 484] on p "WRP Booking/Reservation number : BB25061217742585" at bounding box center [376, 481] width 281 height 16
copy p "BB25061217742585"
click at [715, 264] on strong "BBSN-040825" at bounding box center [714, 267] width 61 height 11
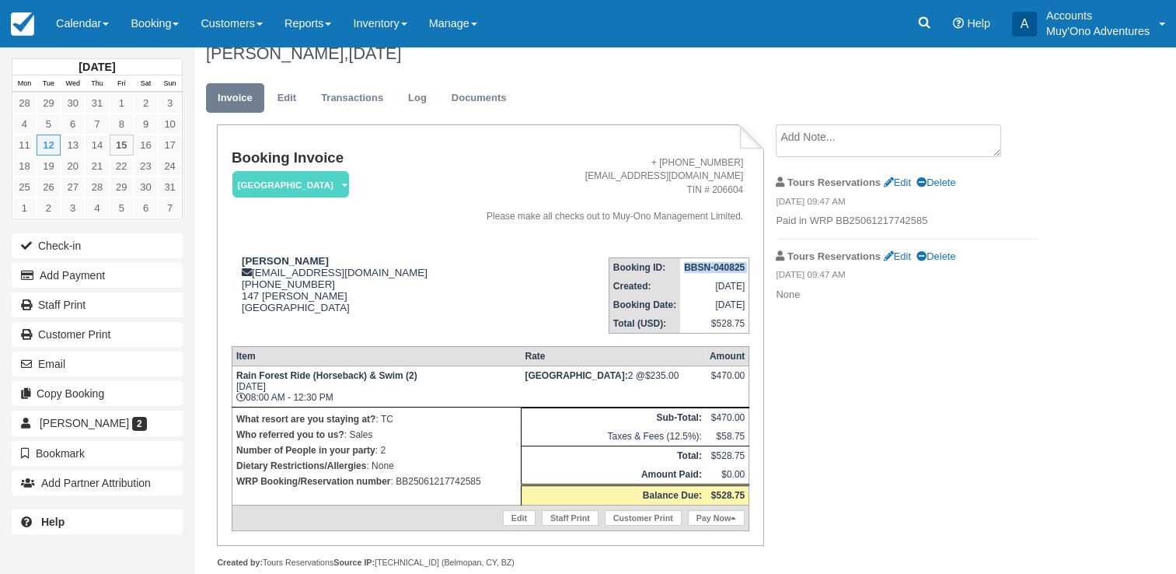
click at [715, 264] on strong "BBSN-040825" at bounding box center [714, 267] width 61 height 11
copy tbody "BBSN-040825"
click at [292, 260] on strong "Patrick Baker" at bounding box center [285, 261] width 87 height 12
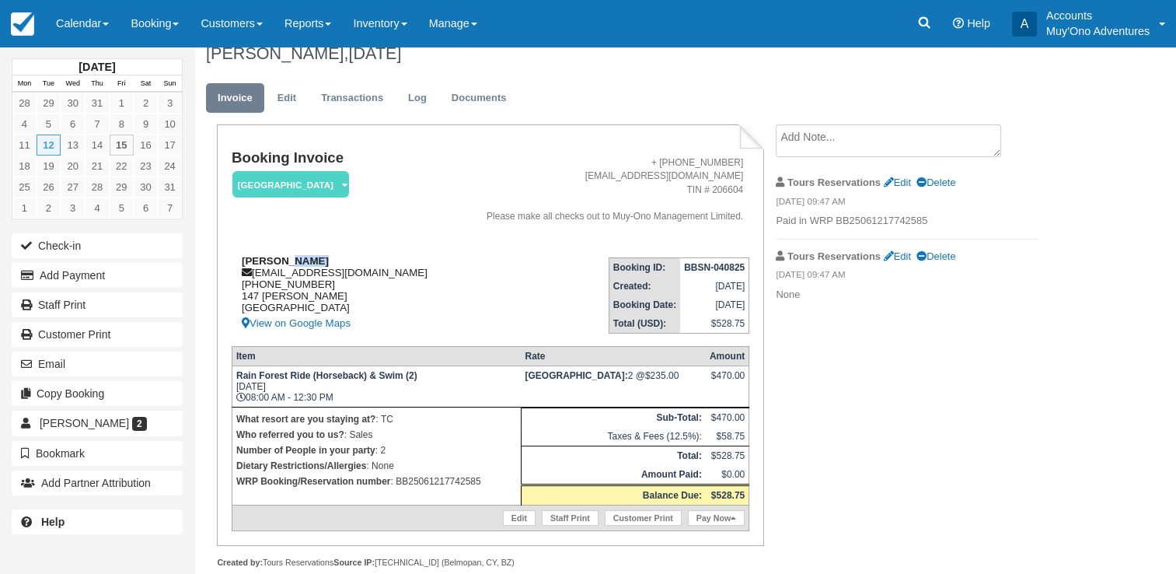
click at [292, 260] on strong "Patrick Baker" at bounding box center [285, 261] width 87 height 12
drag, startPoint x: 292, startPoint y: 260, endPoint x: 273, endPoint y: 254, distance: 20.4
click at [273, 254] on td "Patrick Baker prbaker61@gmail.com 00 1 512-748-3170 147 Christensen Elgin TX, 7…" at bounding box center [341, 289] width 218 height 89
click at [273, 255] on strong "Patrick Baker" at bounding box center [285, 261] width 87 height 12
click at [273, 254] on td "Patrick Baker prbaker61@gmail.com 00 1 512-748-3170 147 Christensen Elgin TX, 7…" at bounding box center [341, 289] width 218 height 89
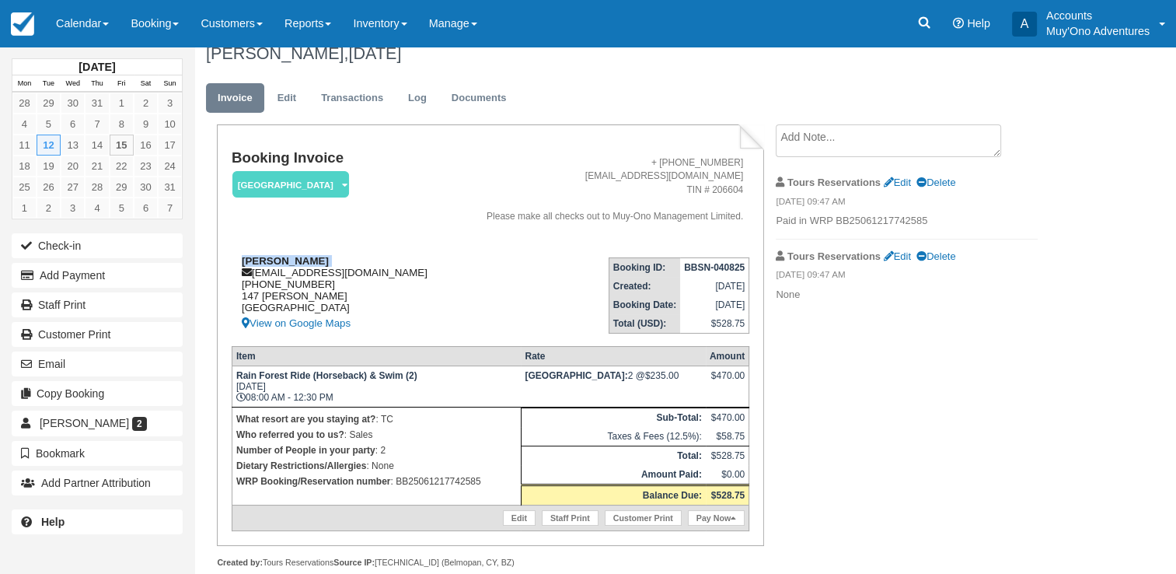
copy div "Patrick Baker"
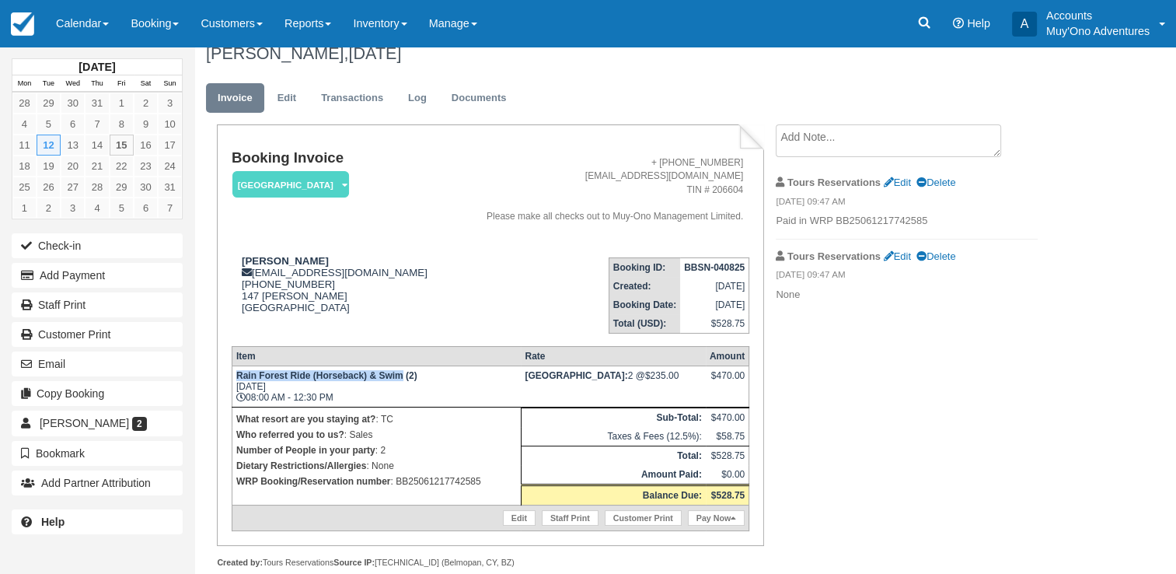
drag, startPoint x: 239, startPoint y: 379, endPoint x: 403, endPoint y: 378, distance: 164.8
click at [403, 378] on strong "Rain Forest Ride (Horseback) & Swim (2)" at bounding box center [326, 375] width 181 height 11
copy strong "Rain Forest Ride (Horseback) & Swim"
click at [451, 477] on p "WRP Booking/Reservation number : BB25061217742585" at bounding box center [376, 481] width 281 height 16
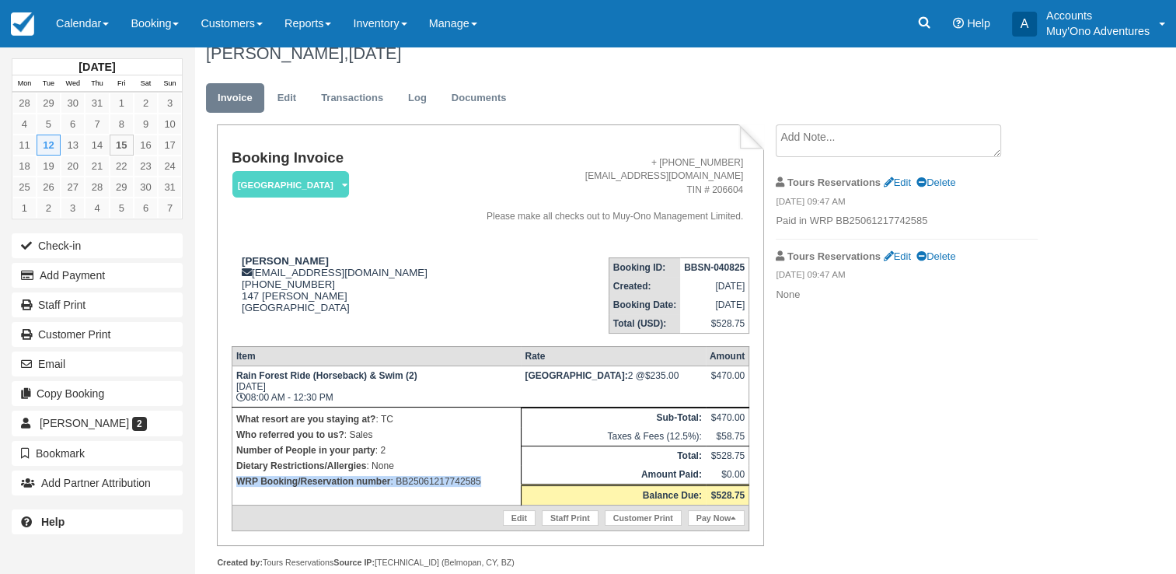
click at [451, 477] on p "WRP Booking/Reservation number : BB25061217742585" at bounding box center [376, 481] width 281 height 16
drag, startPoint x: 451, startPoint y: 477, endPoint x: 435, endPoint y: 515, distance: 40.4
click at [435, 515] on div "Edit Staff Print Customer Print Pay Now" at bounding box center [492, 517] width 512 height 17
click at [450, 476] on p "WRP Booking/Reservation number : BB25061217742585" at bounding box center [376, 481] width 281 height 16
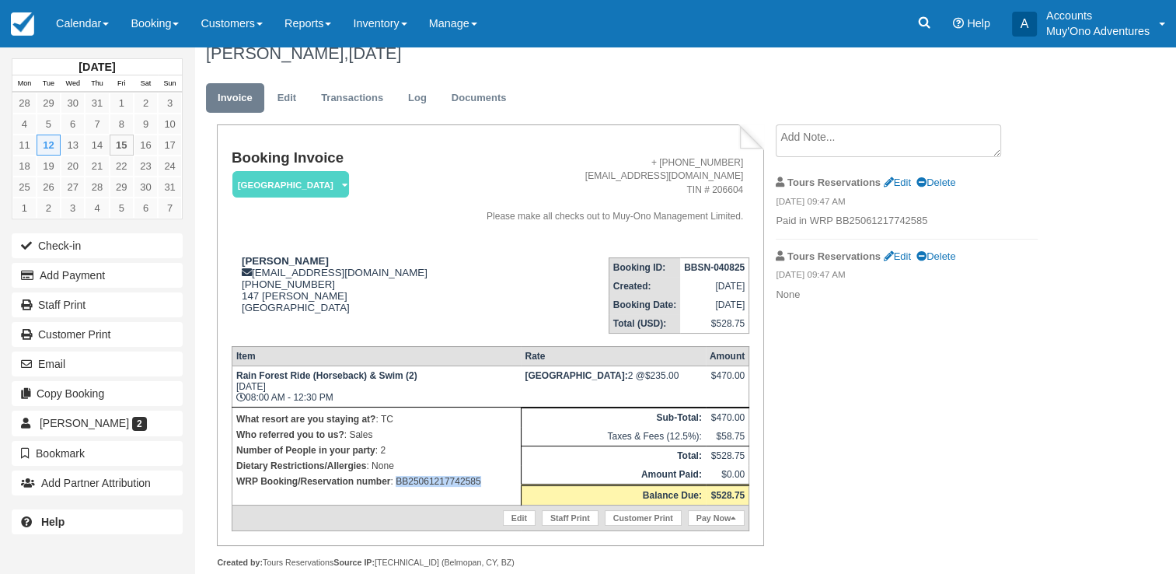
copy p "BB25061217742585"
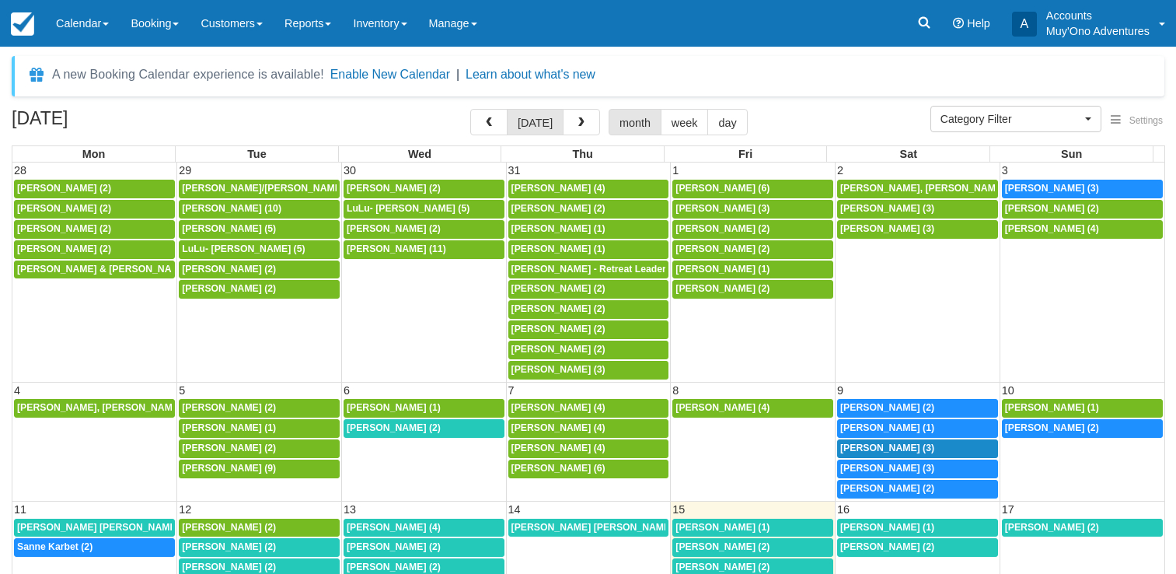
select select
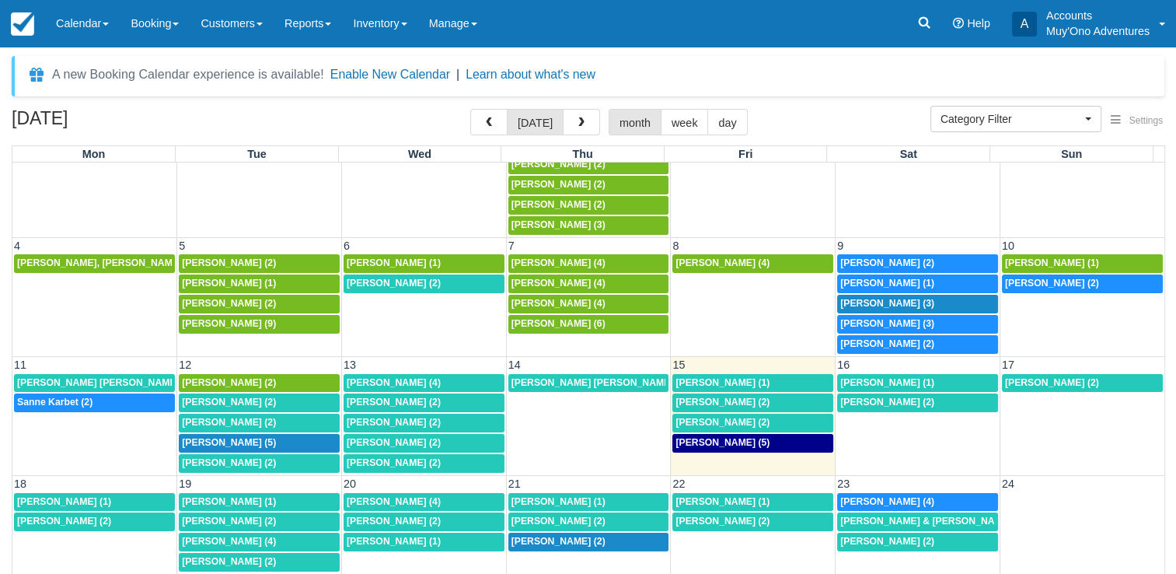
scroll to position [151, 0]
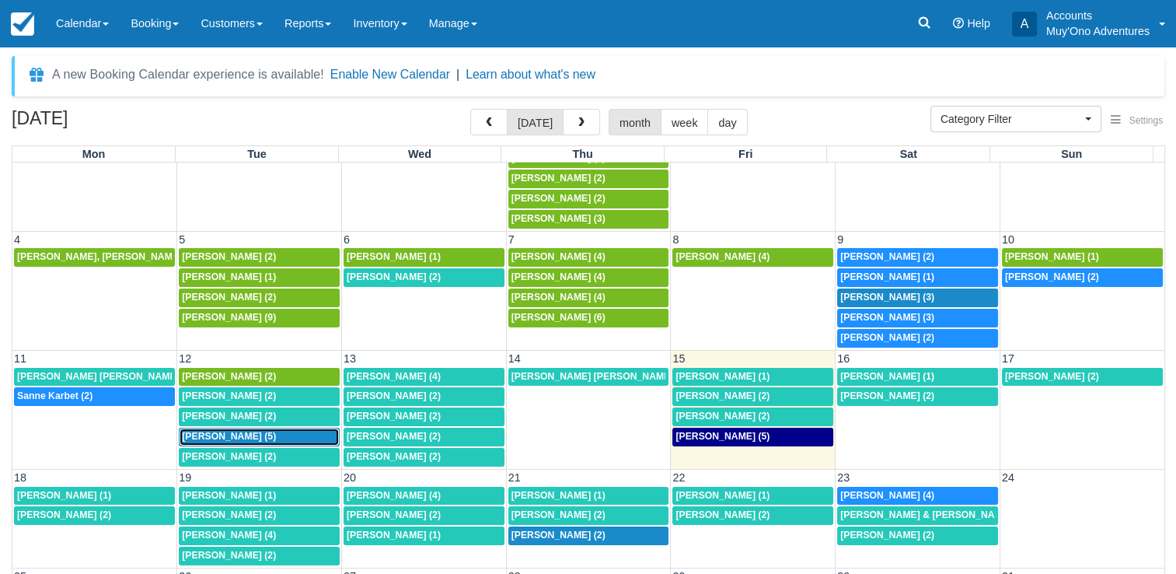
click at [246, 431] on span "Bertrand Graff (5)" at bounding box center [229, 436] width 94 height 11
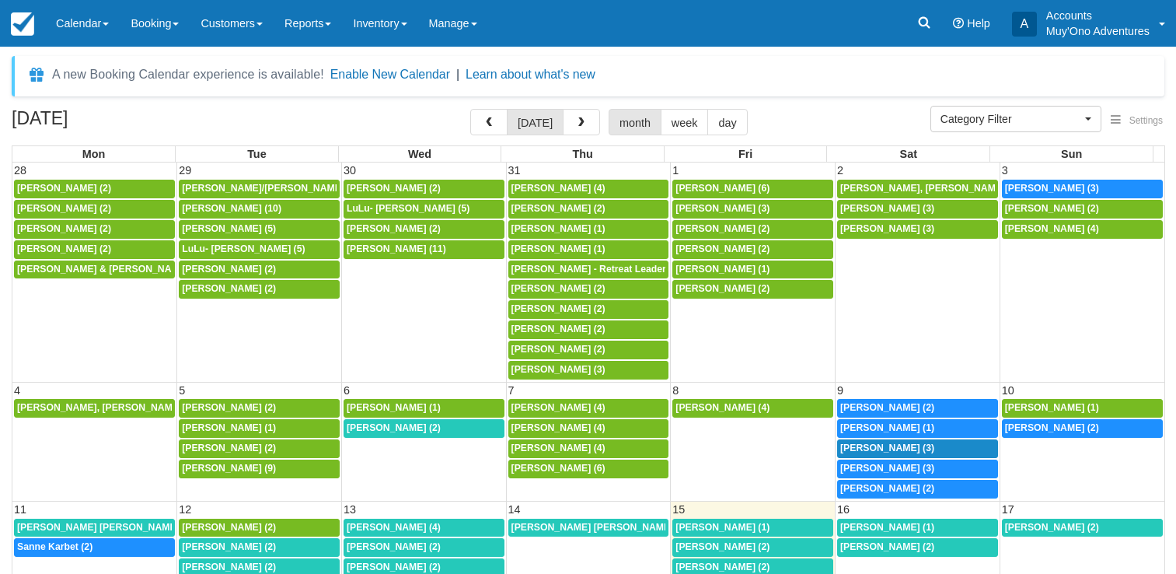
select select
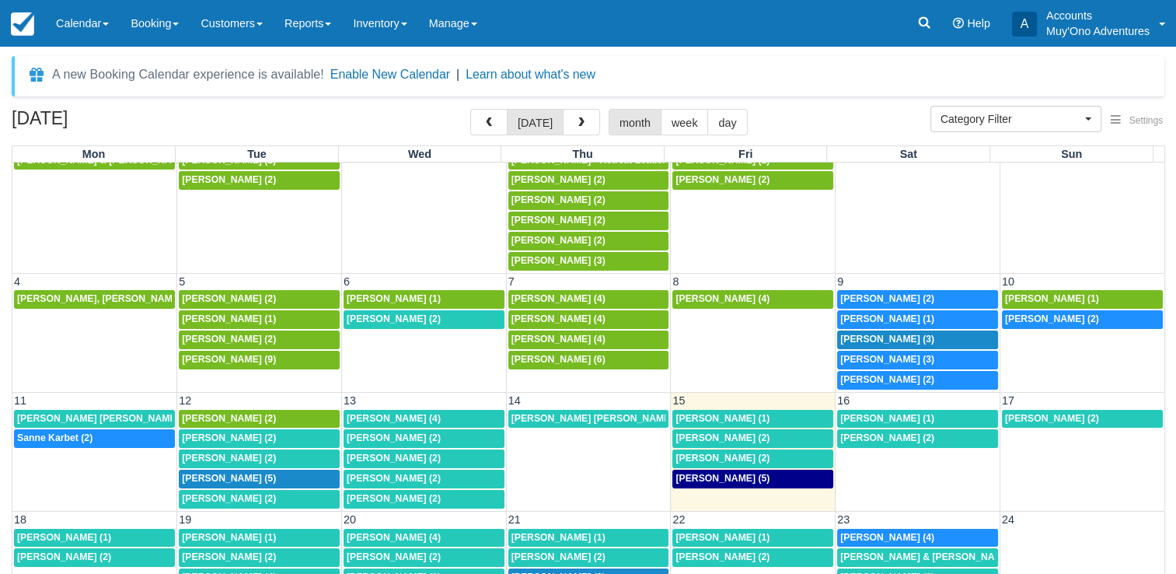
scroll to position [146, 0]
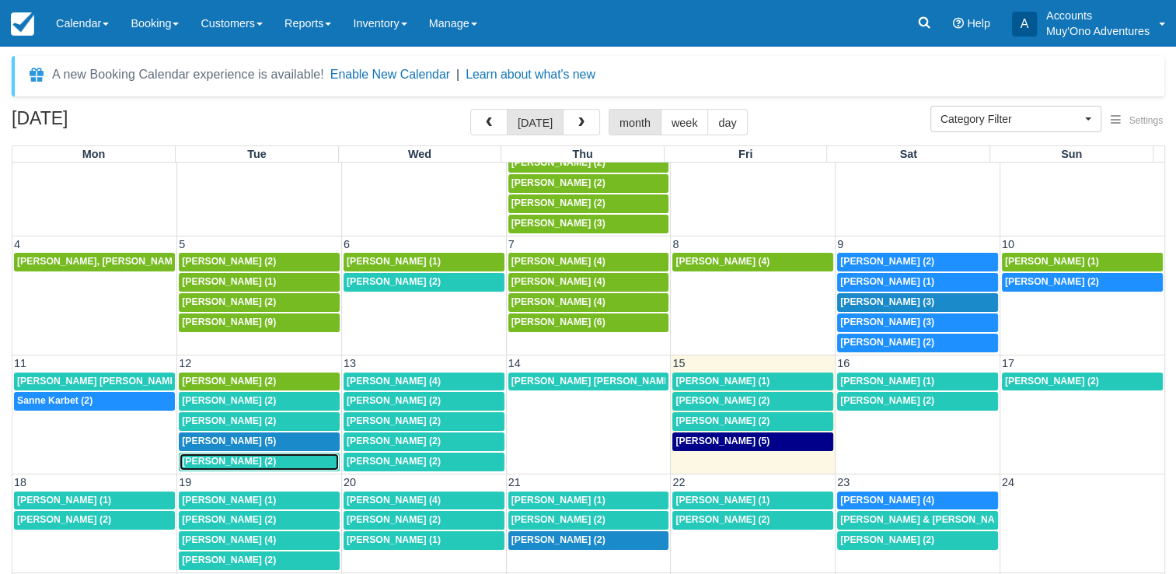
click at [208, 459] on span "Scott Siegel (2)" at bounding box center [229, 461] width 94 height 11
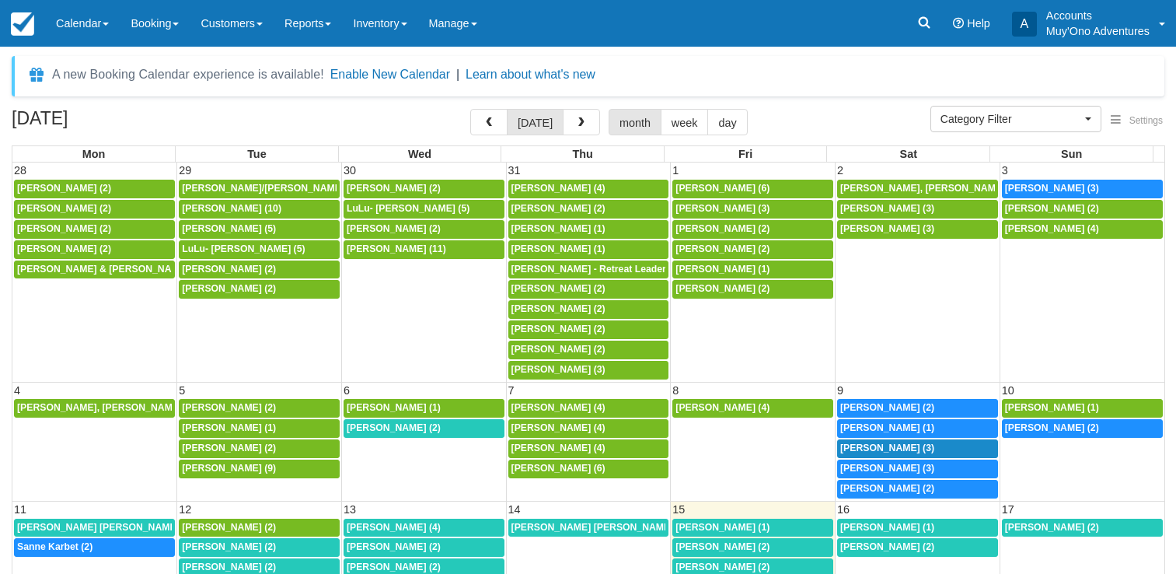
select select
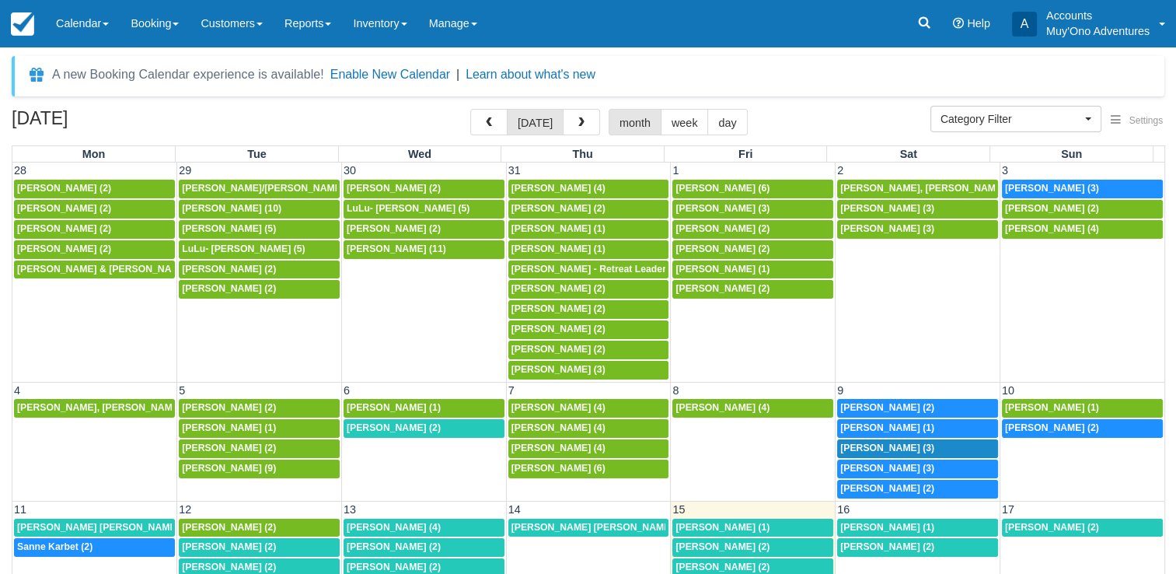
scroll to position [188, 0]
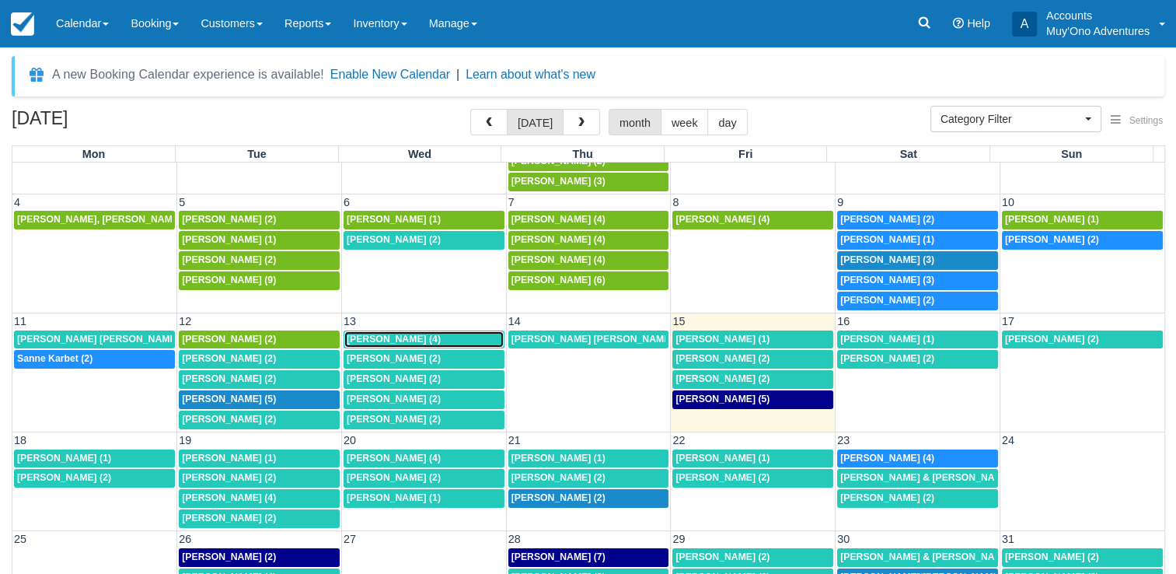
click at [408, 334] on span "Bertrand Graff (4)" at bounding box center [394, 338] width 94 height 11
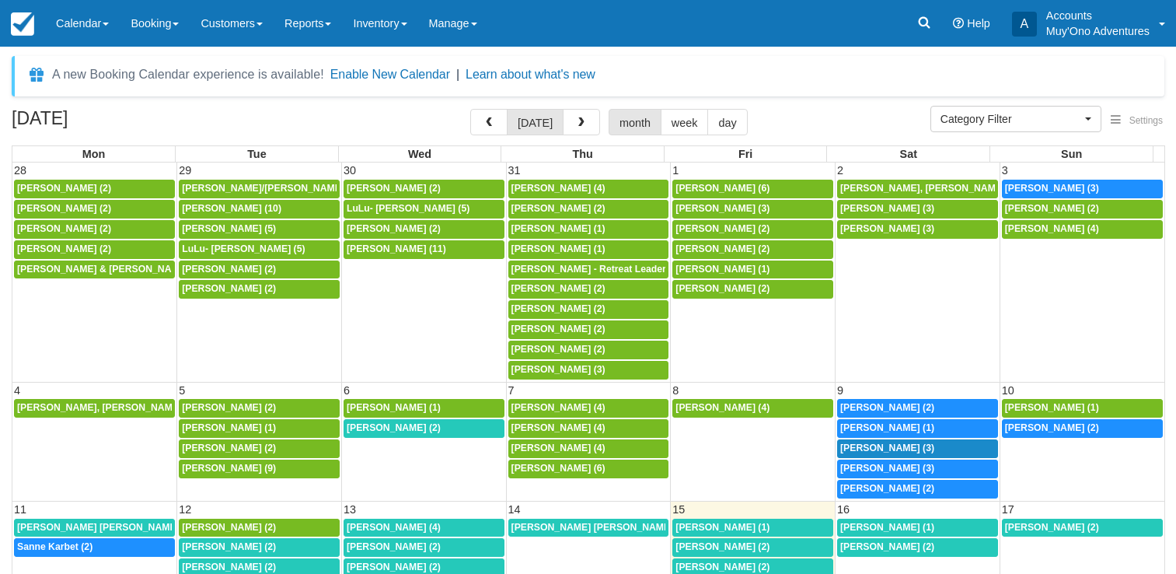
select select
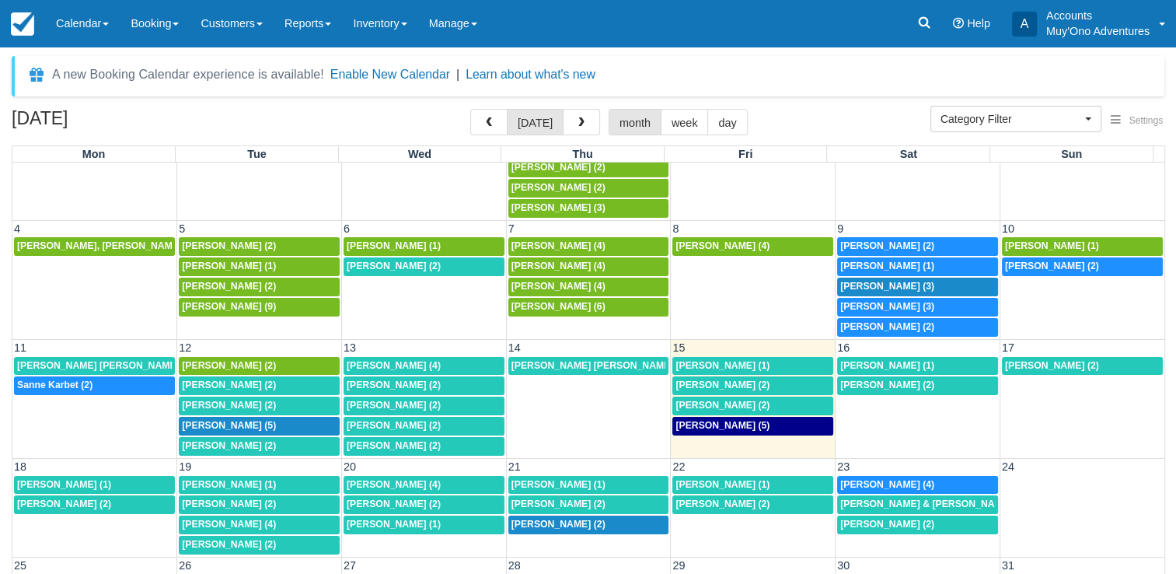
scroll to position [180, 0]
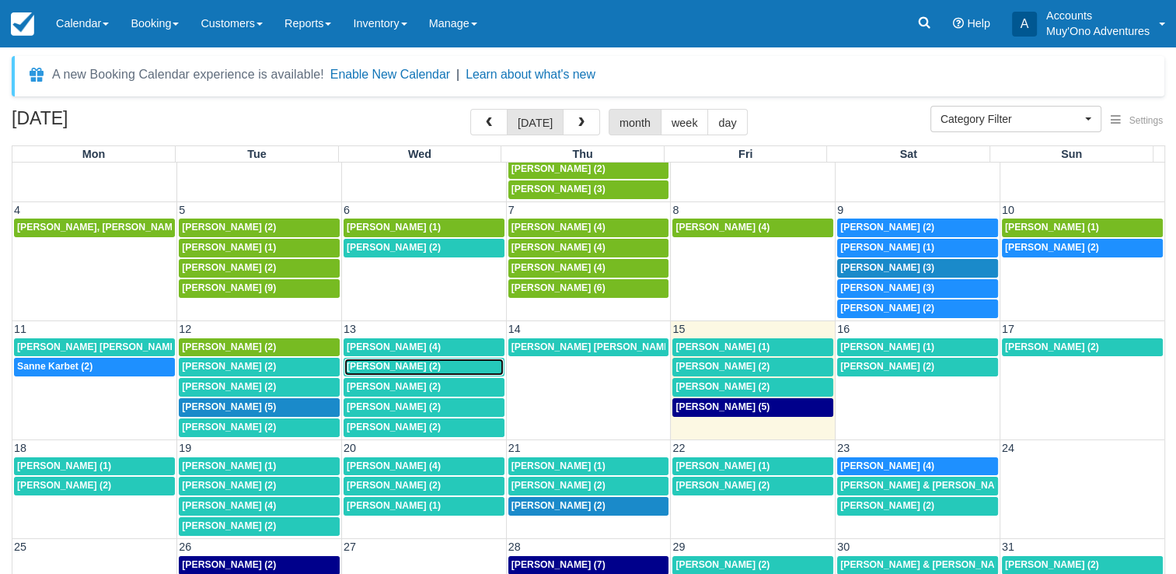
click at [429, 362] on div "[PERSON_NAME] (2)" at bounding box center [424, 367] width 155 height 12
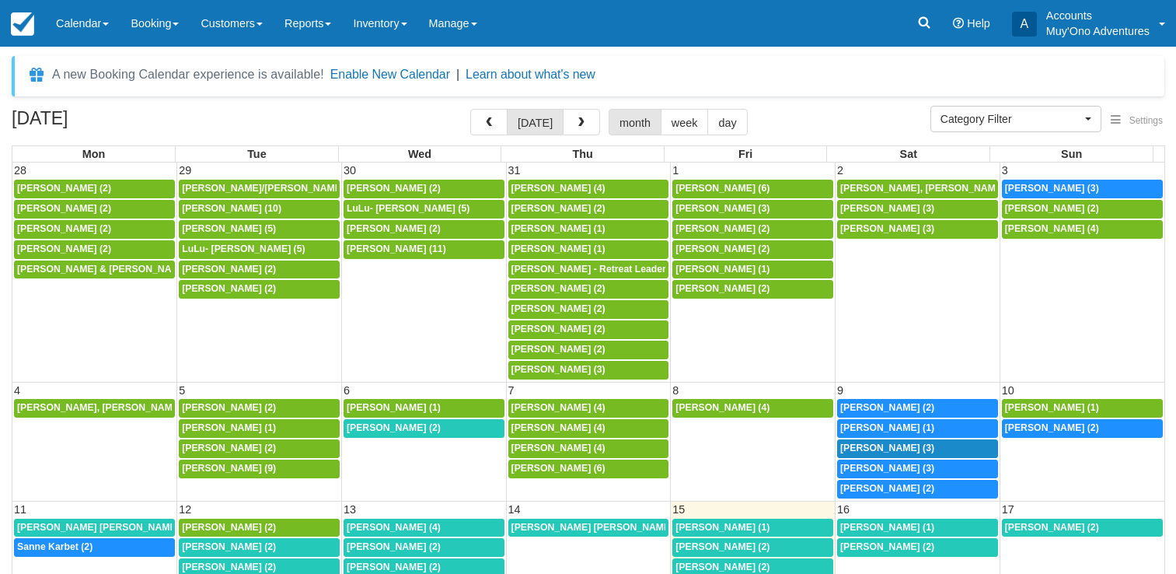
select select
click at [394, 561] on span "Thomas Troyer (2)" at bounding box center [394, 566] width 94 height 11
select select
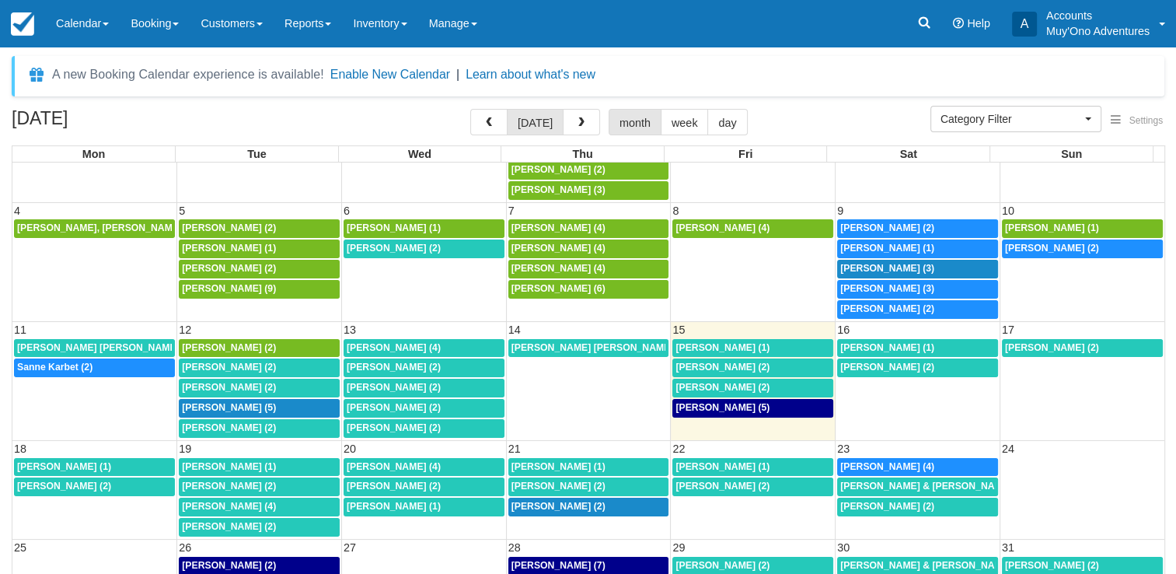
scroll to position [188, 0]
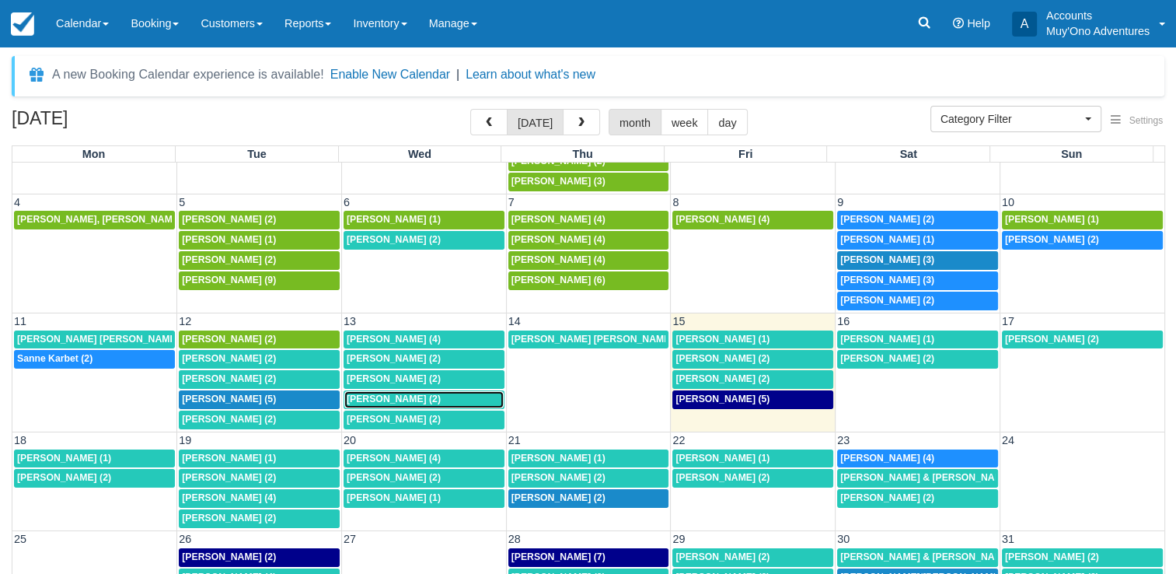
click at [392, 393] on span "[PERSON_NAME] (2)" at bounding box center [394, 398] width 94 height 11
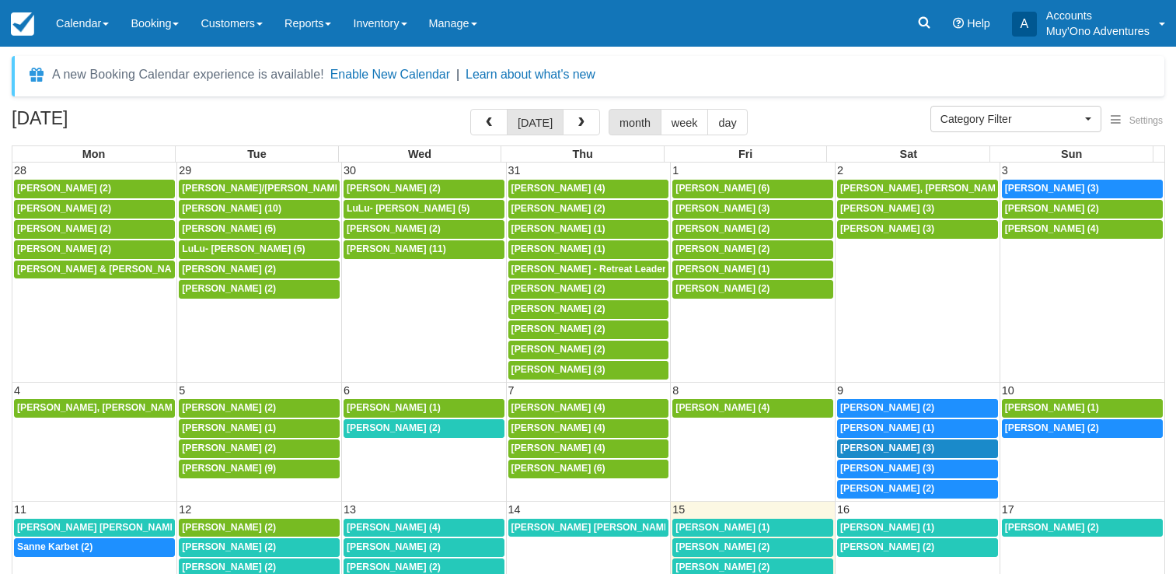
select select
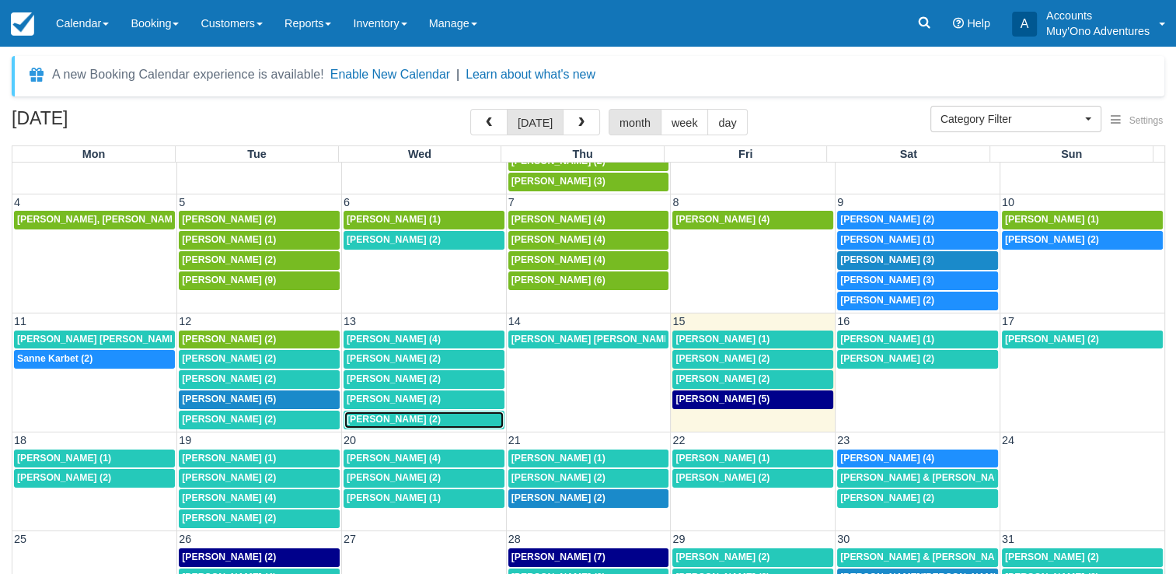
click at [393, 414] on span "Kristina Kenne Cooper (2)" at bounding box center [394, 419] width 94 height 11
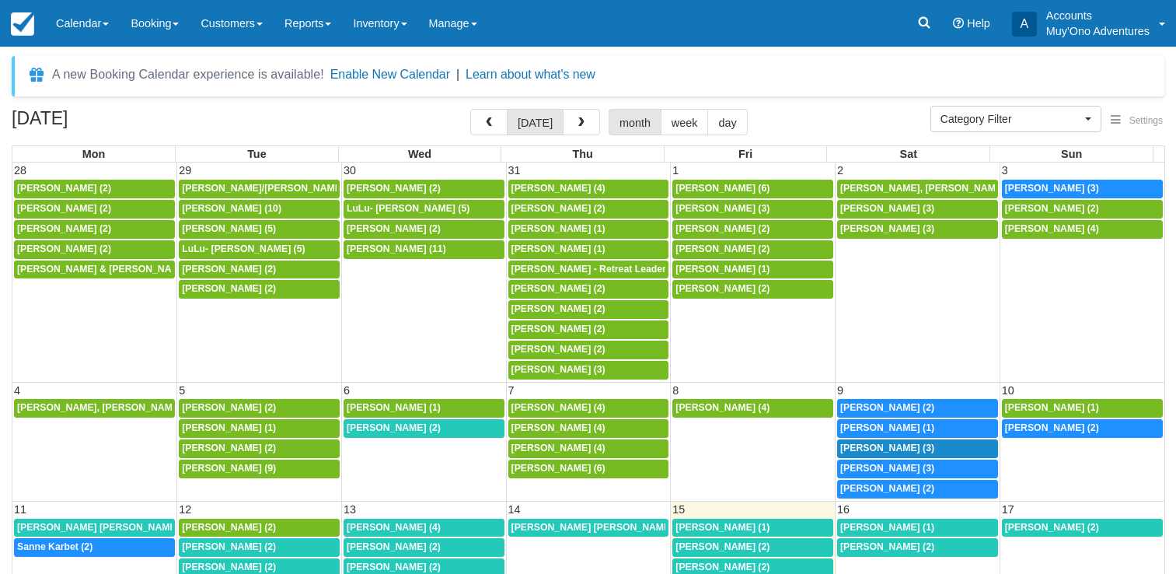
select select
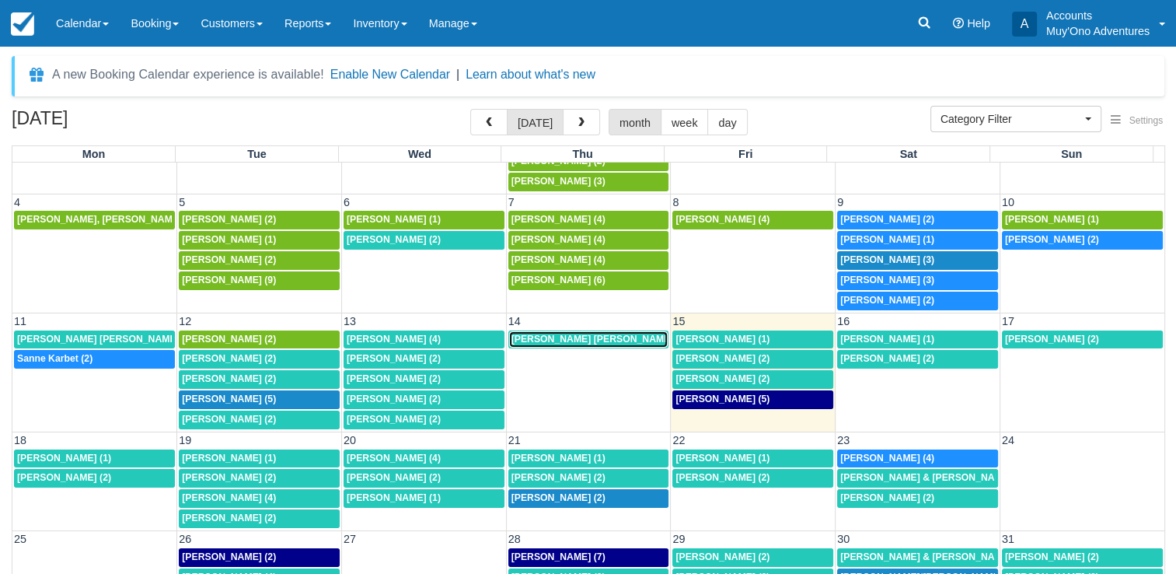
click at [580, 333] on span "Christopher Scott Gross (2)" at bounding box center [599, 338] width 176 height 11
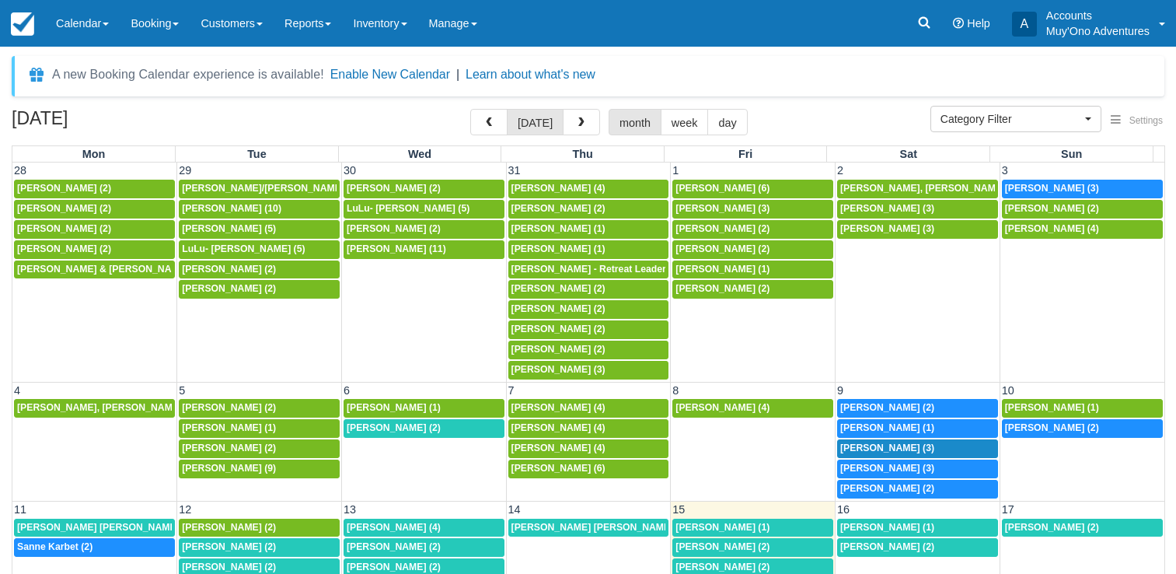
select select
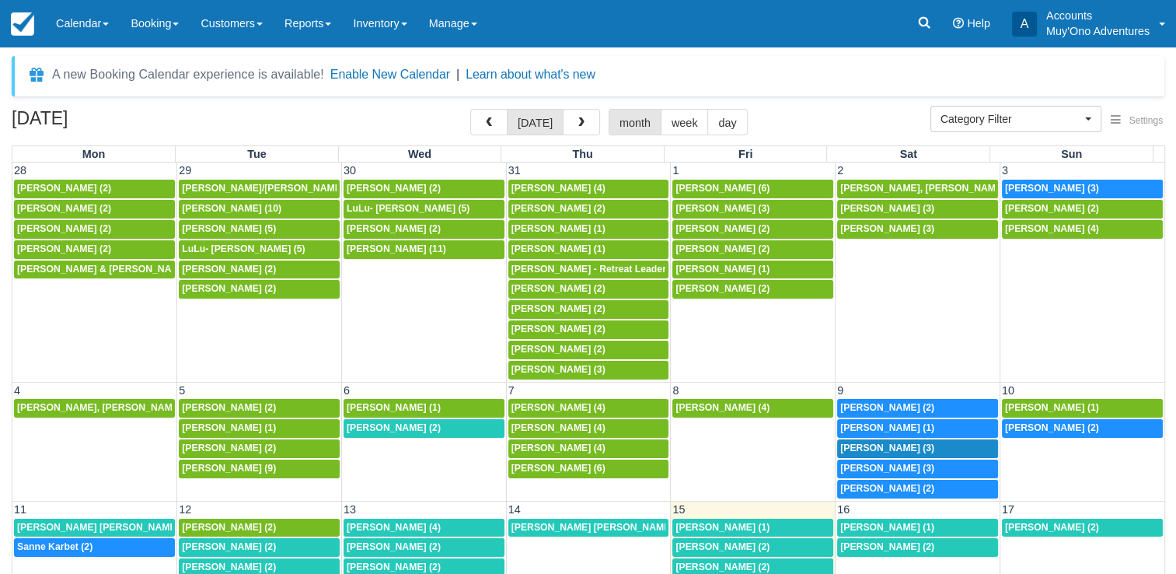
scroll to position [188, 0]
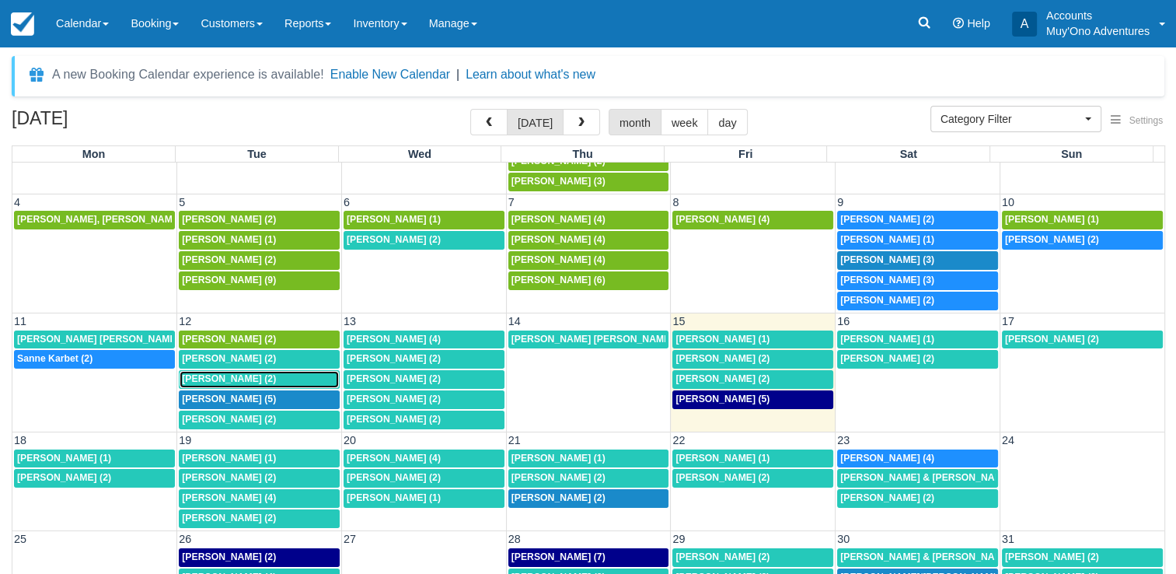
click at [240, 373] on span "Patrick Baker (2)" at bounding box center [229, 378] width 94 height 11
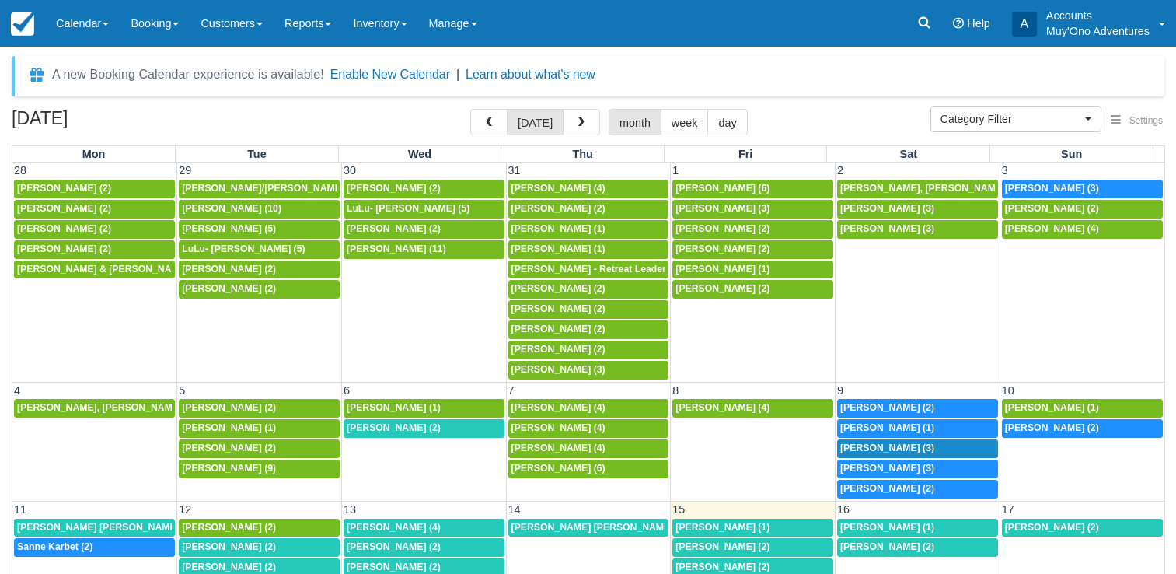
select select
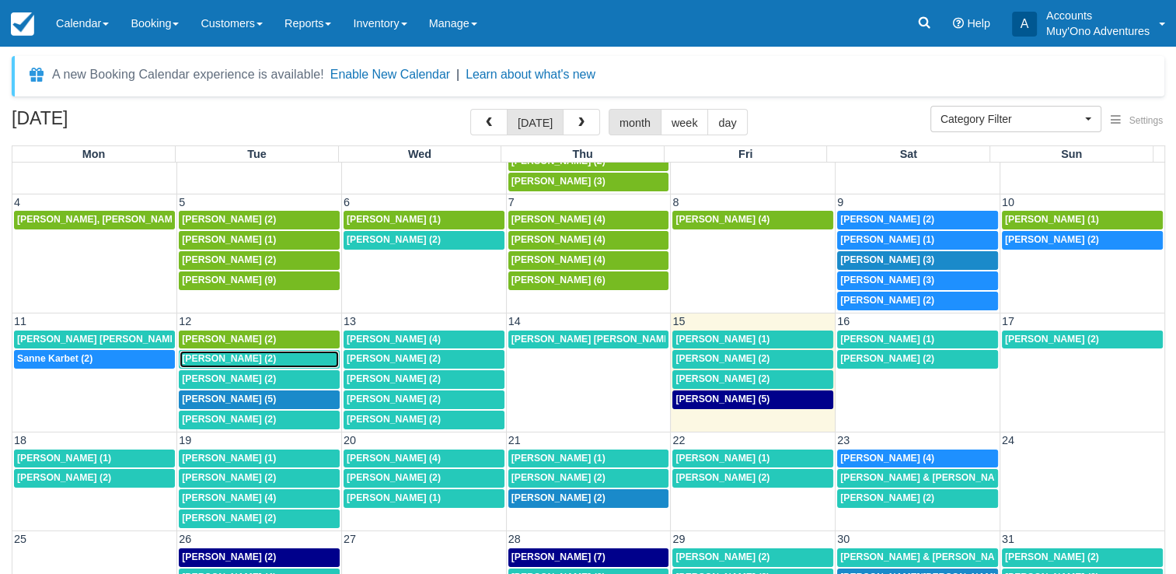
click at [273, 353] on span "Christopher Gross (2)" at bounding box center [229, 358] width 94 height 11
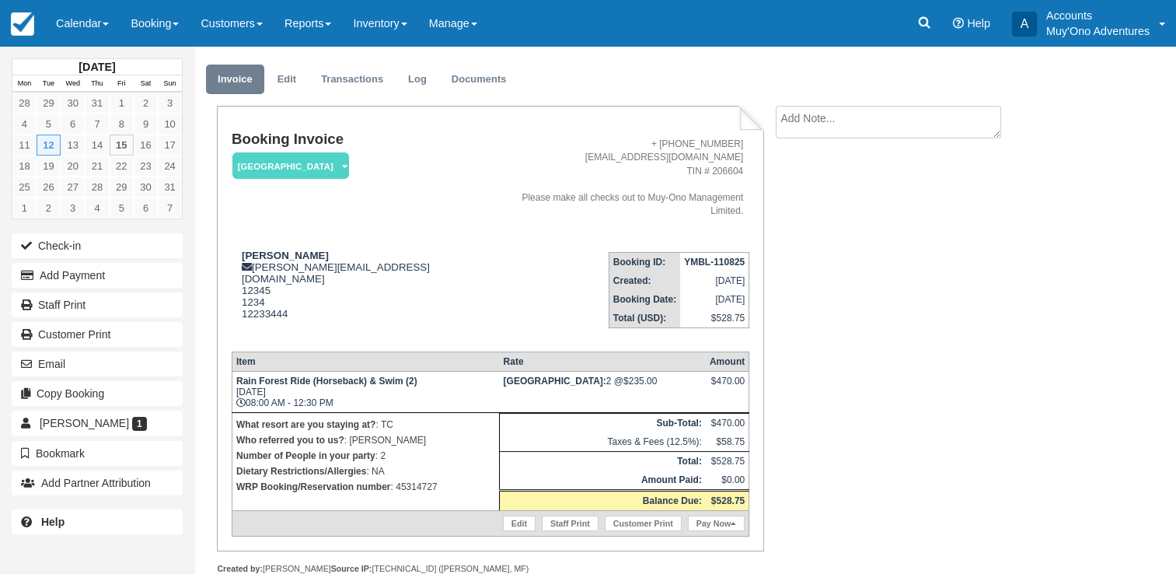
scroll to position [37, 0]
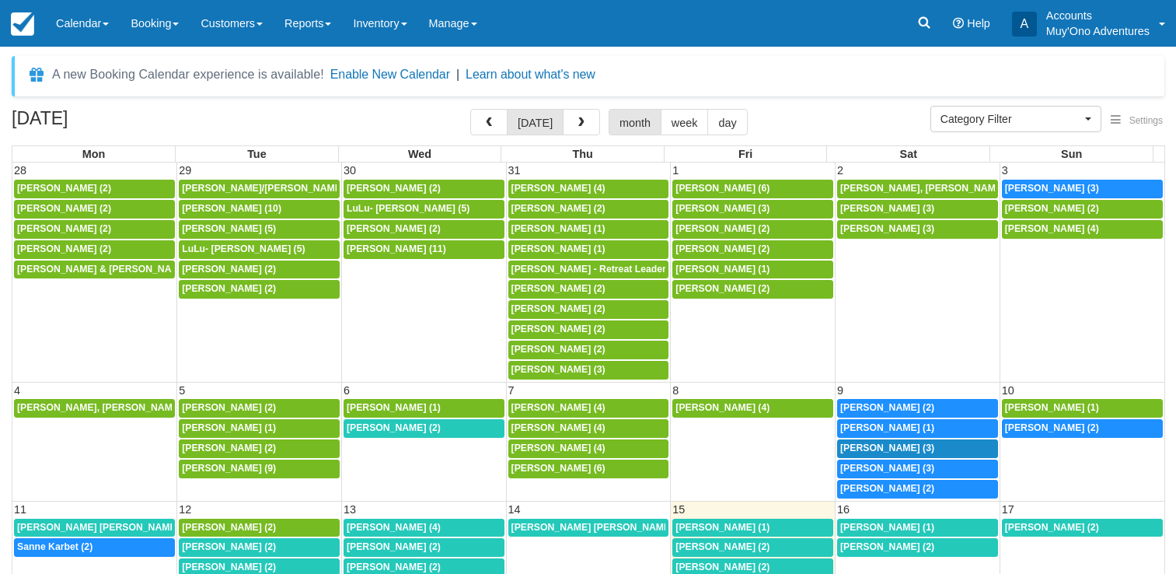
select select
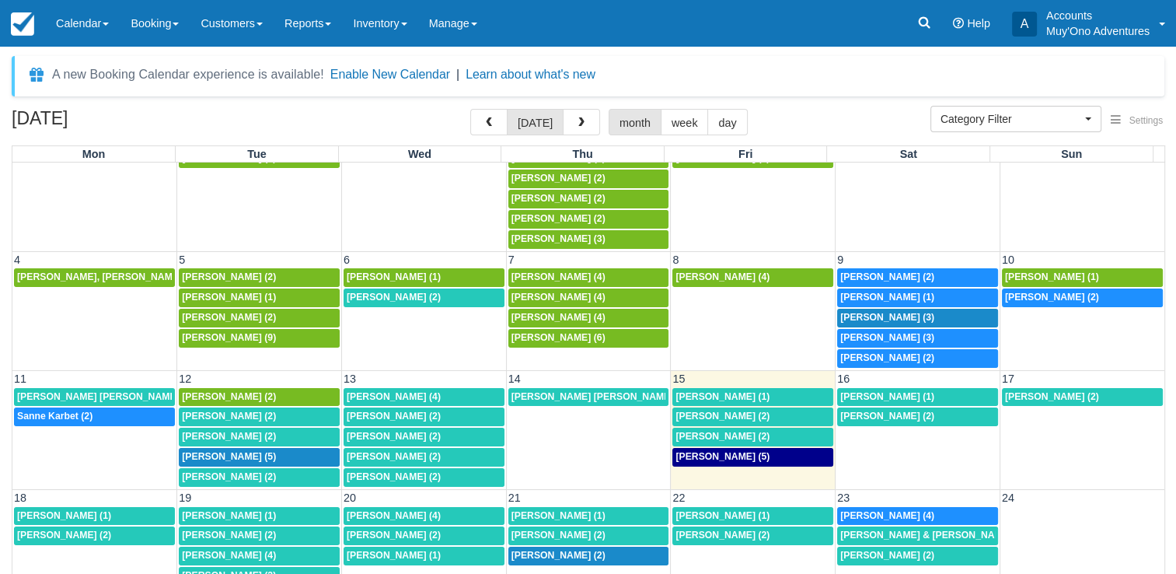
scroll to position [135, 0]
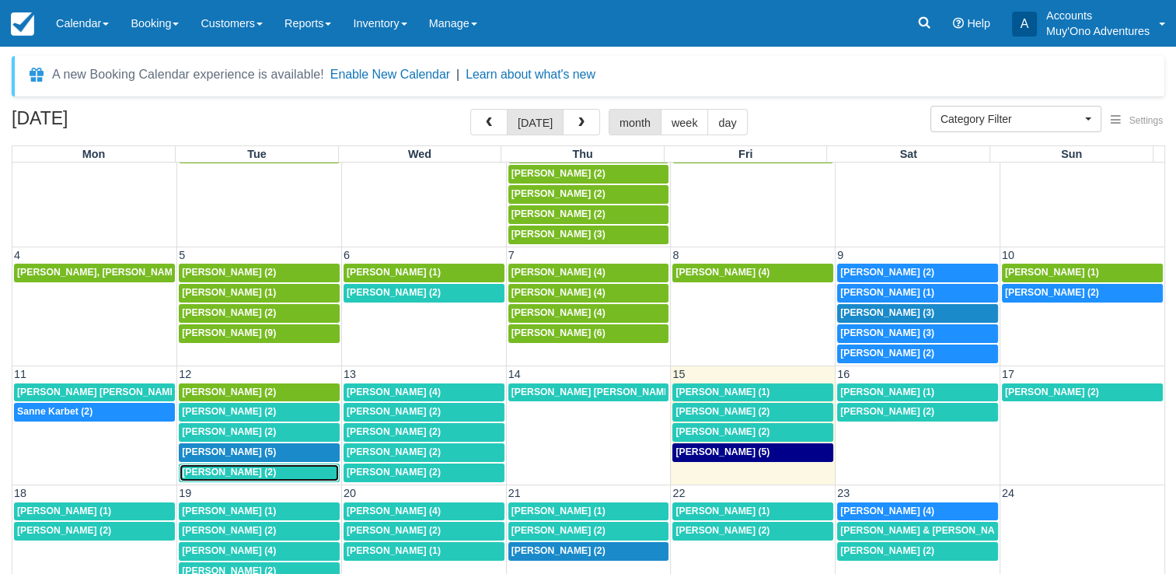
click at [244, 468] on span "[PERSON_NAME] (2)" at bounding box center [229, 471] width 94 height 11
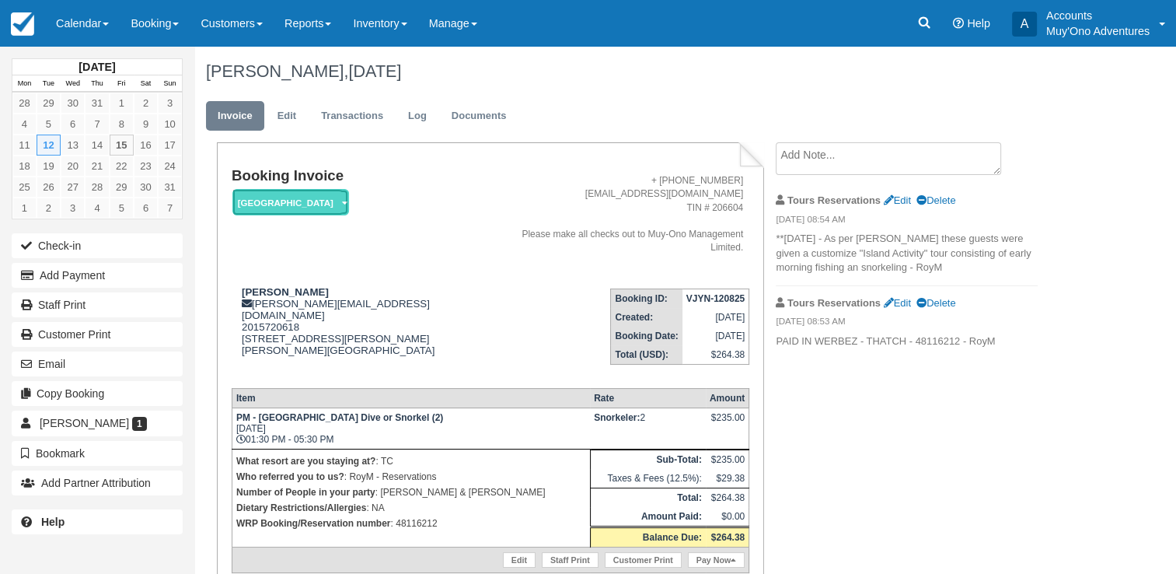
drag, startPoint x: 37, startPoint y: 0, endPoint x: 274, endPoint y: 211, distance: 317.7
click at [274, 211] on em "[GEOGRAPHIC_DATA]" at bounding box center [290, 202] width 117 height 27
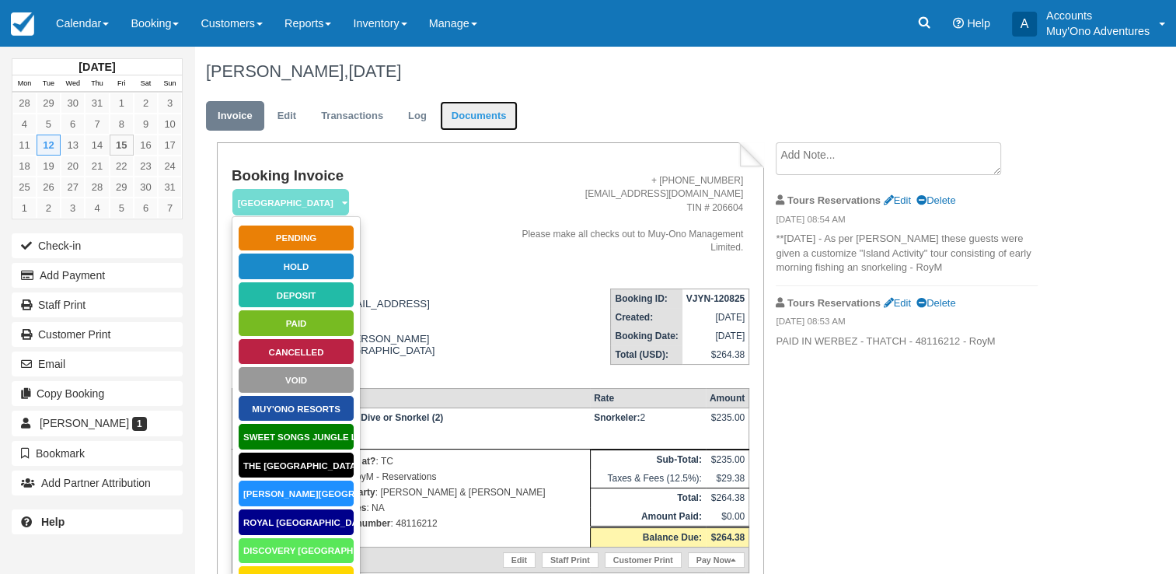
drag, startPoint x: 10, startPoint y: 0, endPoint x: 487, endPoint y: 127, distance: 494.0
click at [487, 127] on link "Documents" at bounding box center [479, 116] width 79 height 30
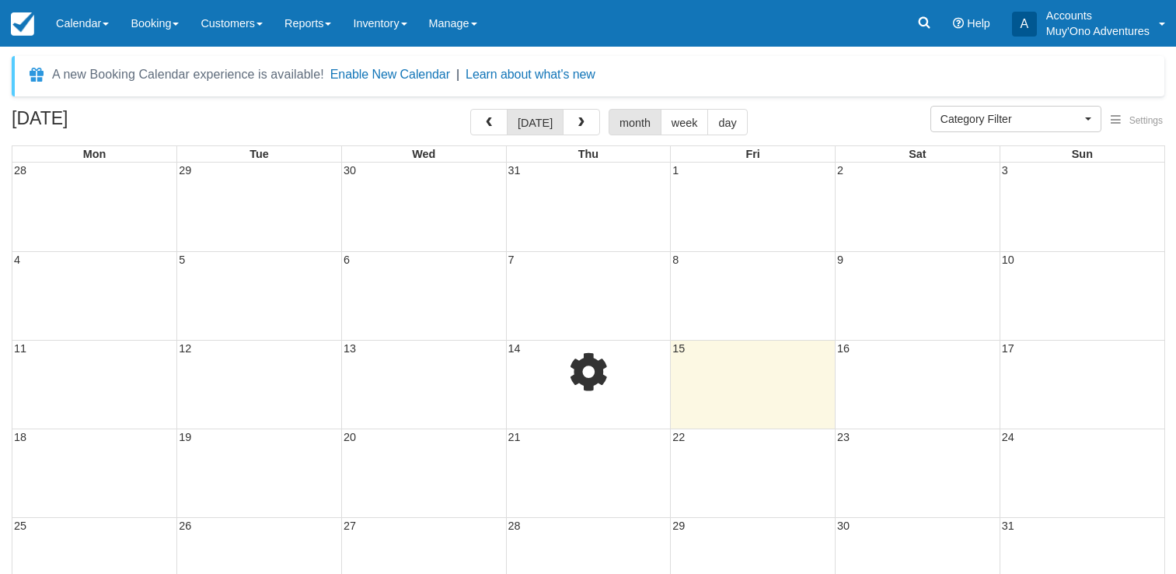
select select
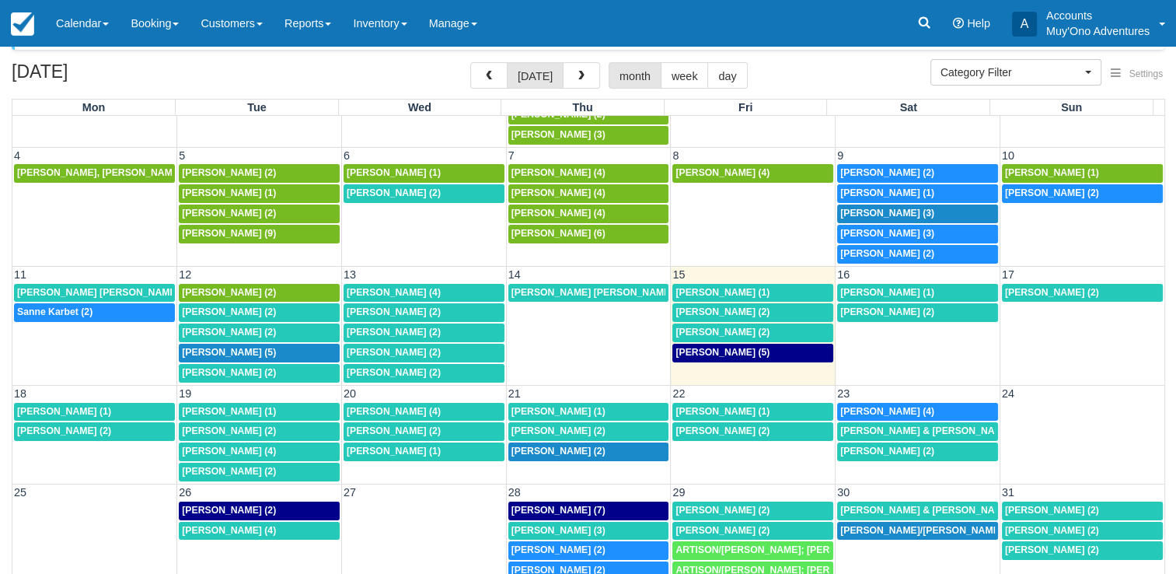
scroll to position [48, 0]
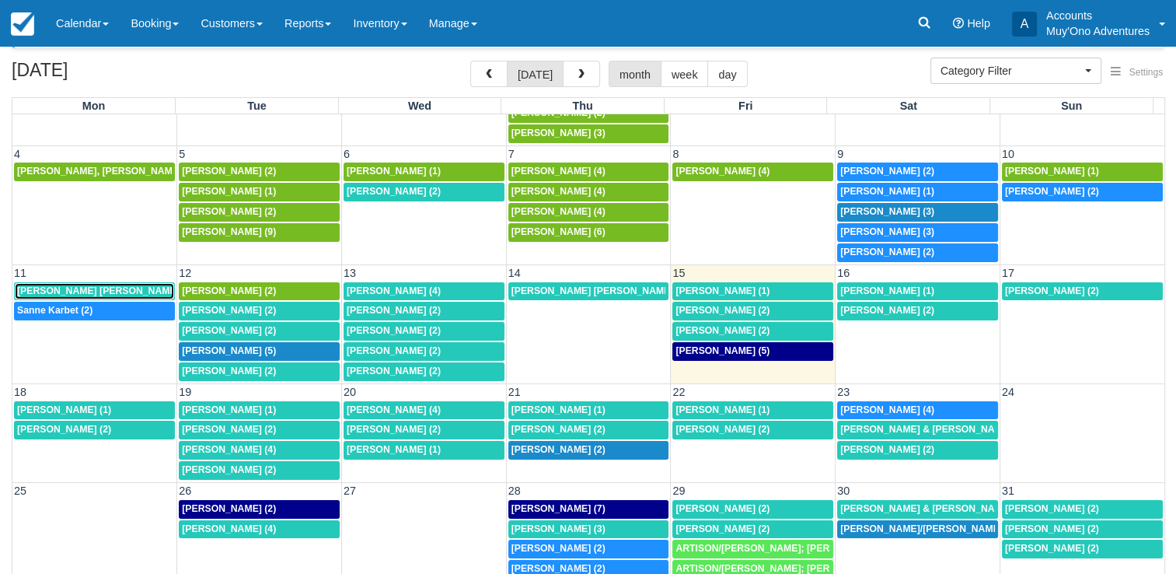
click at [78, 285] on span "[PERSON_NAME] [PERSON_NAME] (1)" at bounding box center [105, 290] width 176 height 11
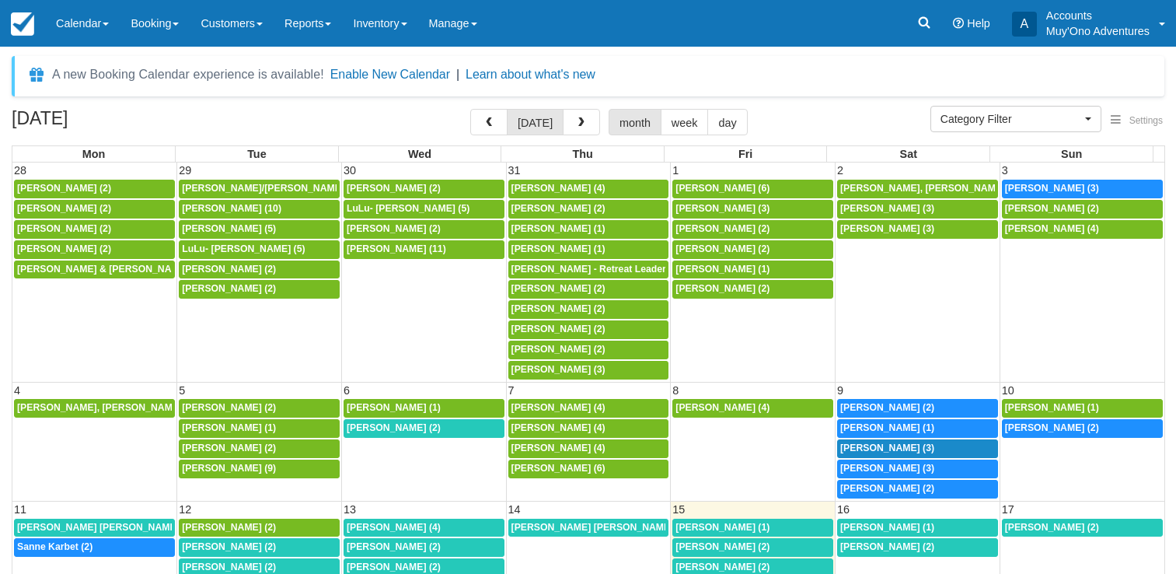
select select
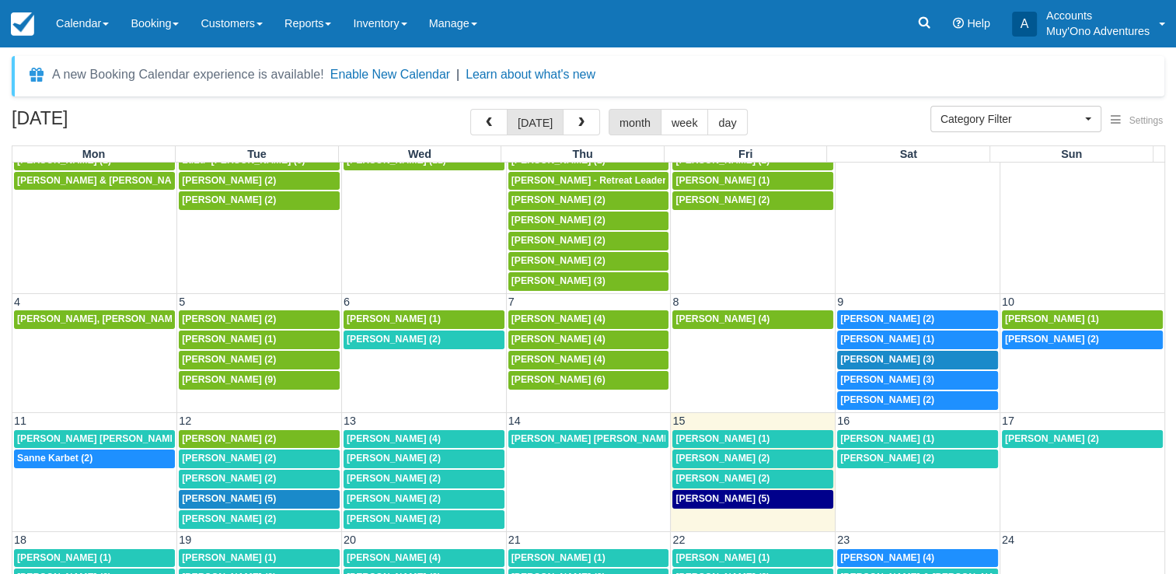
scroll to position [89, 0]
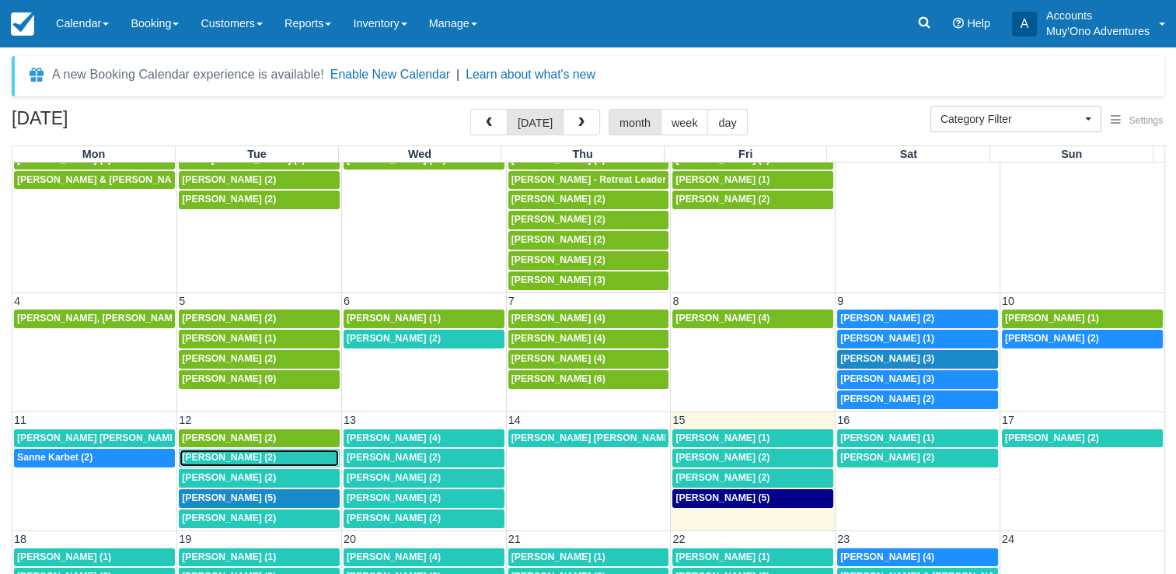
click at [246, 452] on span "[PERSON_NAME] (2)" at bounding box center [229, 457] width 94 height 11
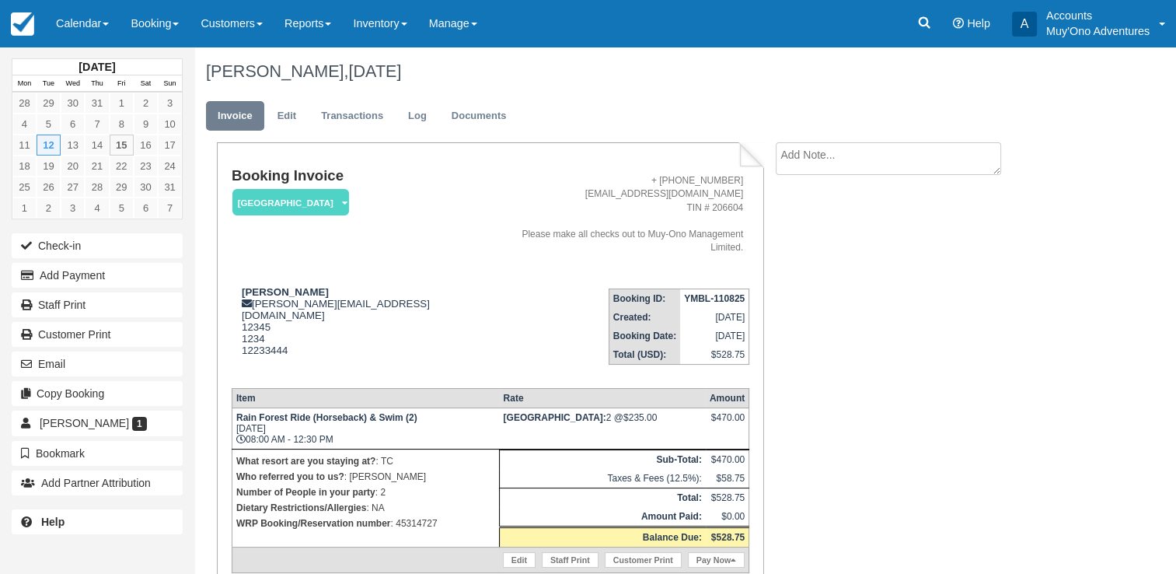
click at [711, 293] on strong "YMBL-110825" at bounding box center [714, 298] width 61 height 11
copy tbody "YMBL-110825"
click at [708, 293] on strong "YMBL-110825" at bounding box center [714, 298] width 61 height 11
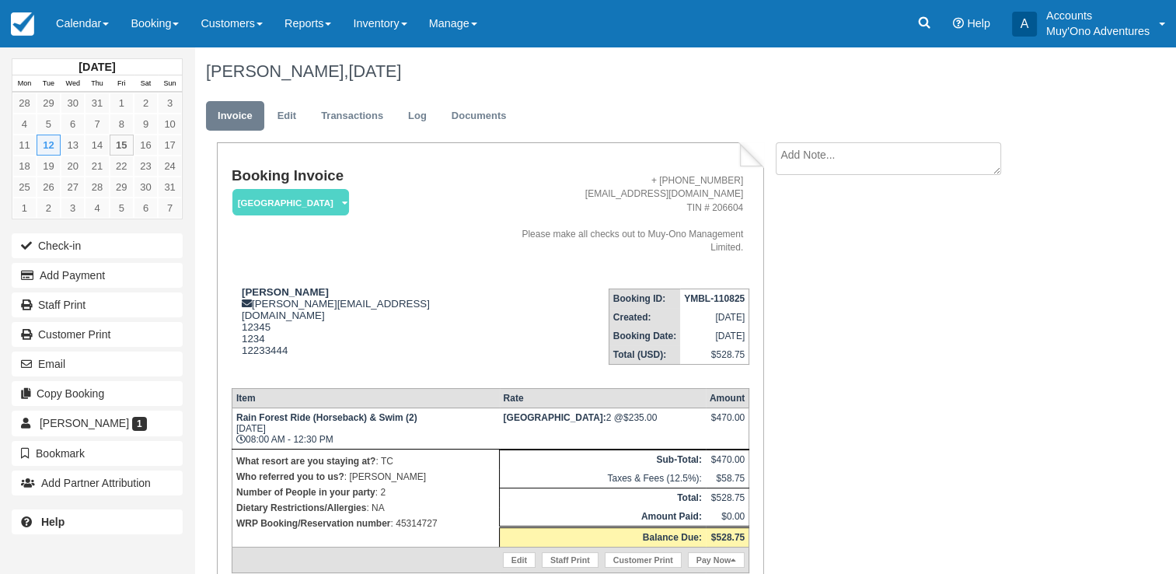
click at [717, 293] on strong "YMBL-110825" at bounding box center [714, 298] width 61 height 11
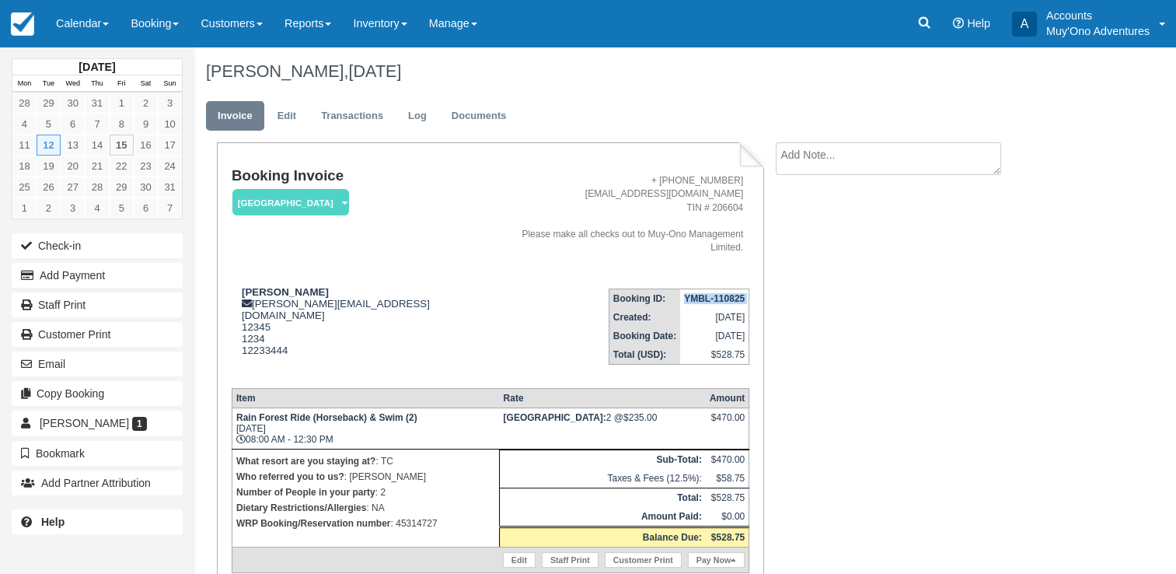
copy tbody "YMBL-110825"
drag, startPoint x: 240, startPoint y: 274, endPoint x: 339, endPoint y: 272, distance: 98.8
click at [339, 286] on div "[PERSON_NAME] [PERSON_NAME][EMAIL_ADDRESS][DOMAIN_NAME] 12345 1234 12233444 Vie…" at bounding box center [364, 330] width 265 height 89
copy strong "[PERSON_NAME]"
click at [237, 412] on strong "Rain Forest Ride (Horseback) & Swim (2)" at bounding box center [326, 417] width 181 height 11
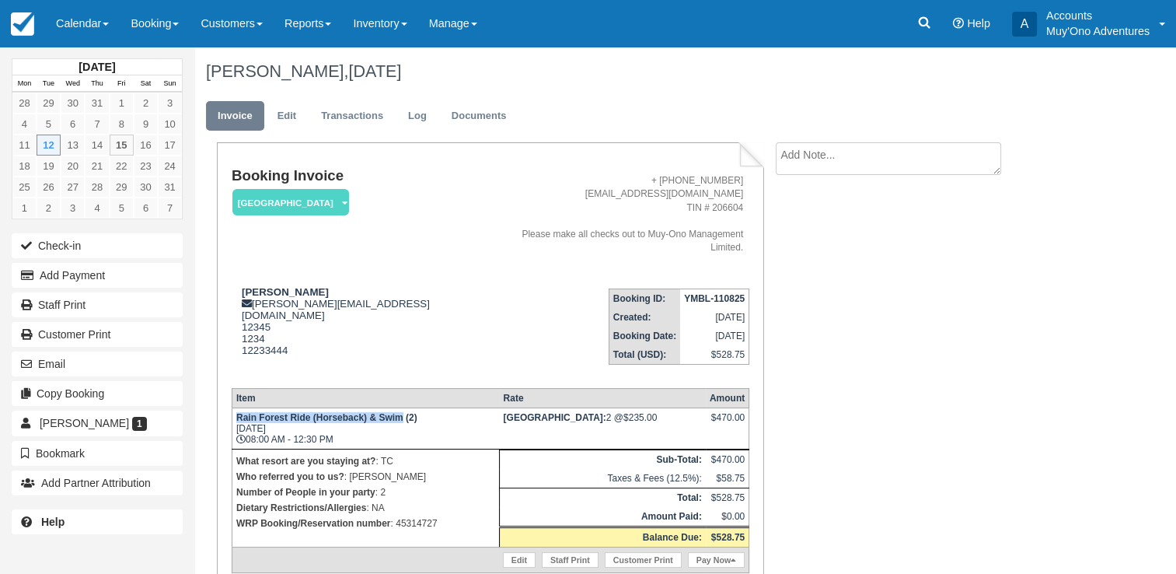
drag, startPoint x: 237, startPoint y: 395, endPoint x: 403, endPoint y: 397, distance: 165.6
click at [403, 412] on strong "Rain Forest Ride (Horseback) & Swim (2)" at bounding box center [326, 417] width 181 height 11
copy strong "Rain Forest Ride (Horseback) & Swim"
click at [414, 515] on p "WRP Booking/Reservation number : 45314727" at bounding box center [365, 523] width 259 height 16
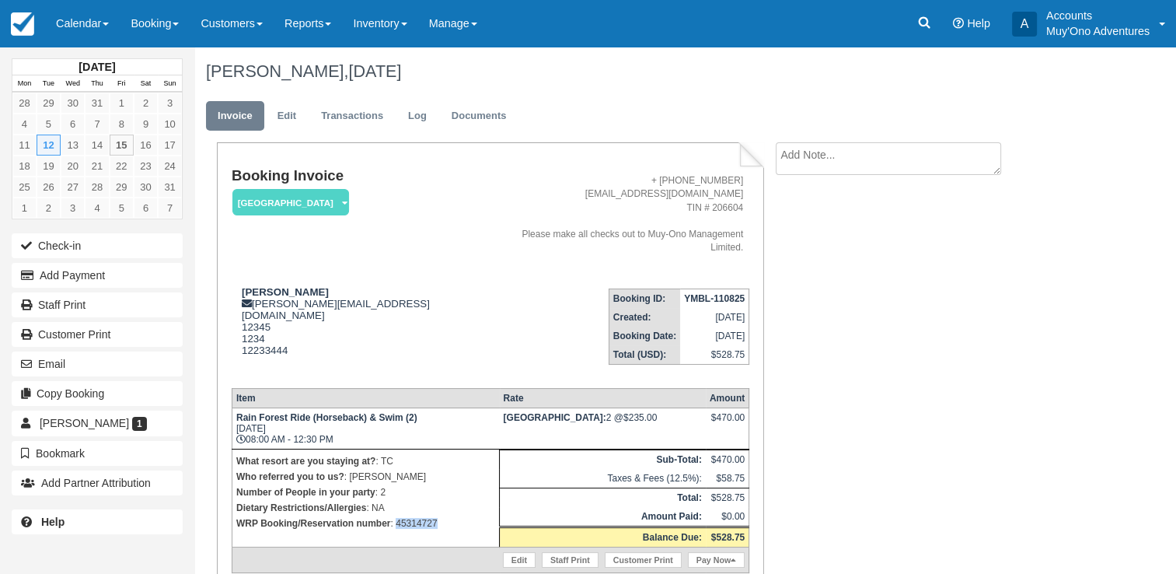
click at [414, 515] on p "WRP Booking/Reservation number : 45314727" at bounding box center [365, 523] width 259 height 16
copy p "45314727"
